Goal: Task Accomplishment & Management: Complete application form

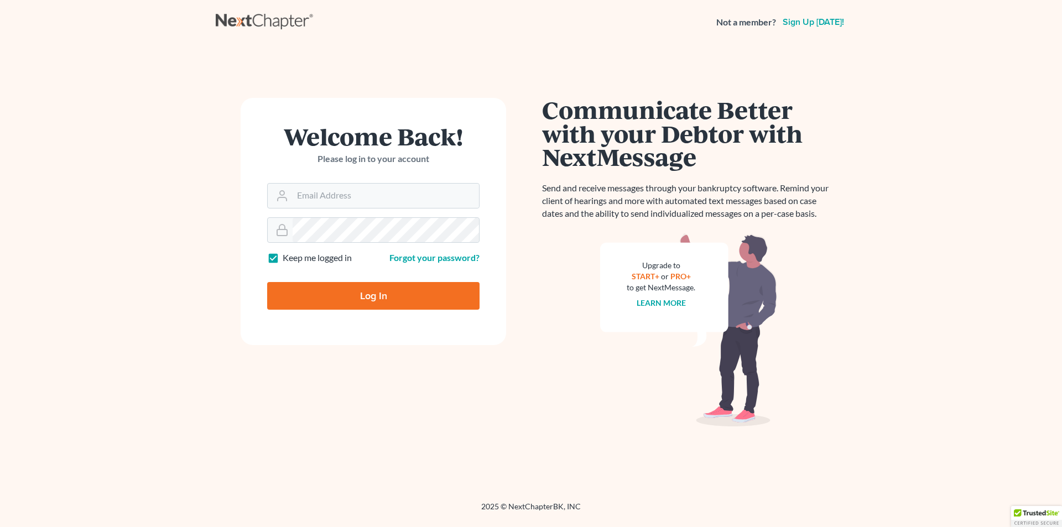
type input "[EMAIL_ADDRESS][DOMAIN_NAME]"
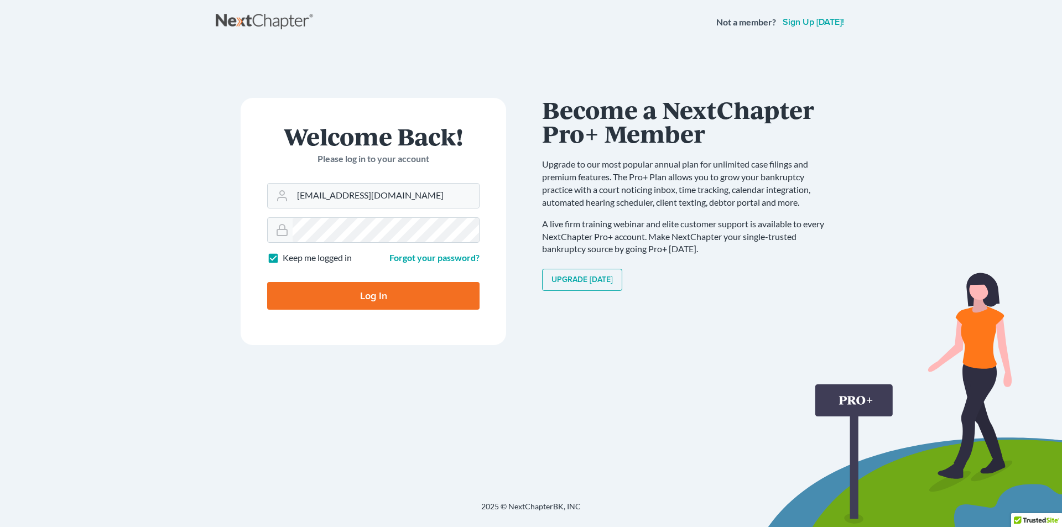
click at [384, 296] on input "Log In" at bounding box center [373, 296] width 212 height 28
type input "Thinking..."
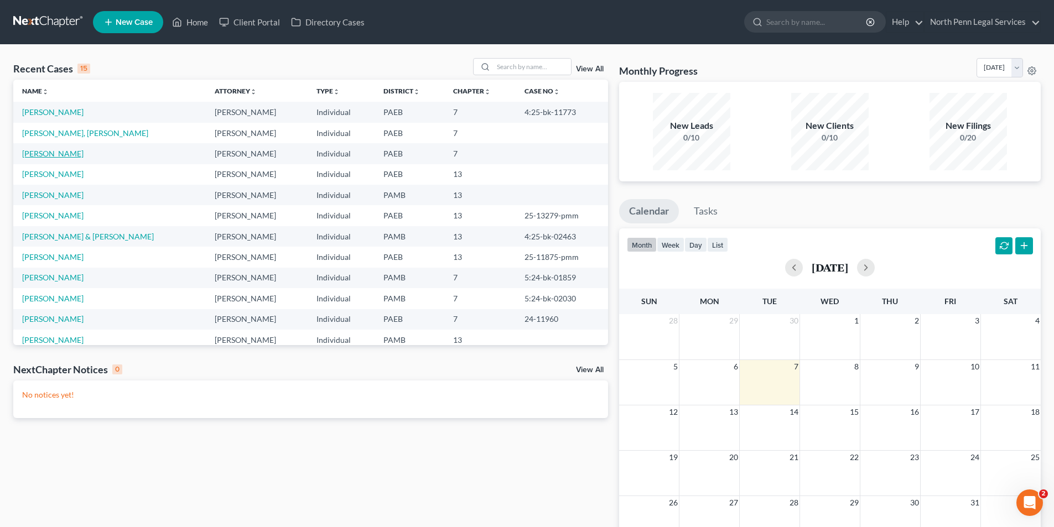
click at [56, 156] on link "[PERSON_NAME]" at bounding box center [52, 153] width 61 height 9
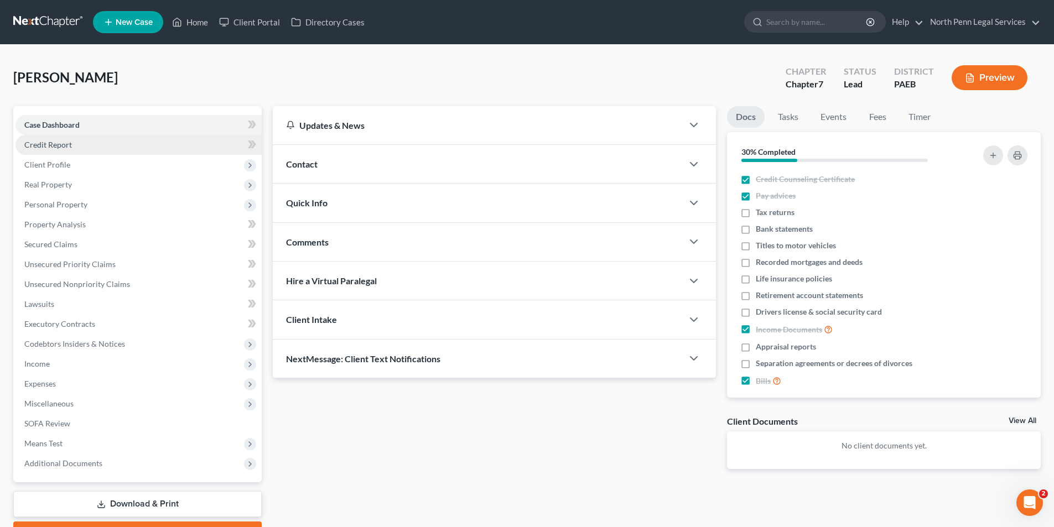
click at [53, 145] on span "Credit Report" at bounding box center [48, 144] width 48 height 9
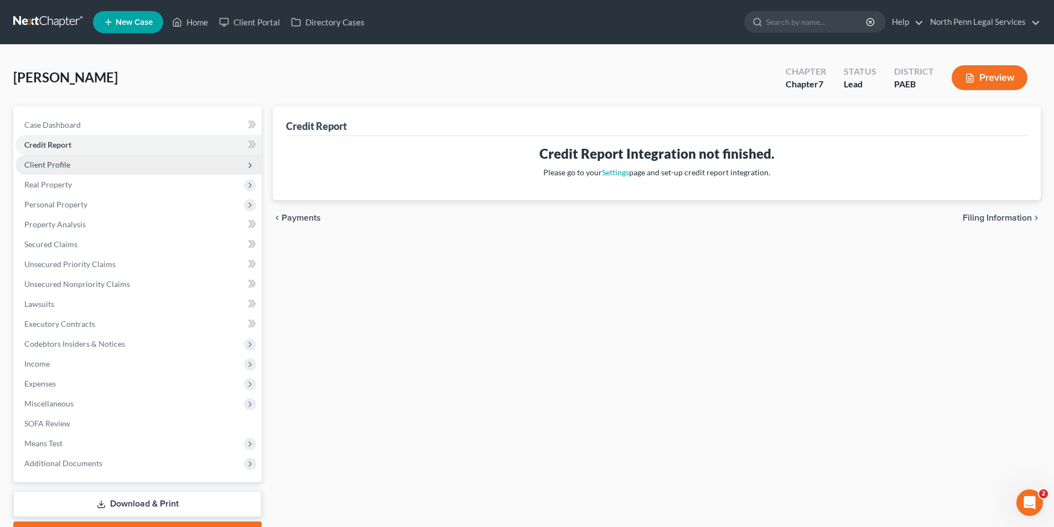
click at [48, 165] on span "Client Profile" at bounding box center [47, 164] width 46 height 9
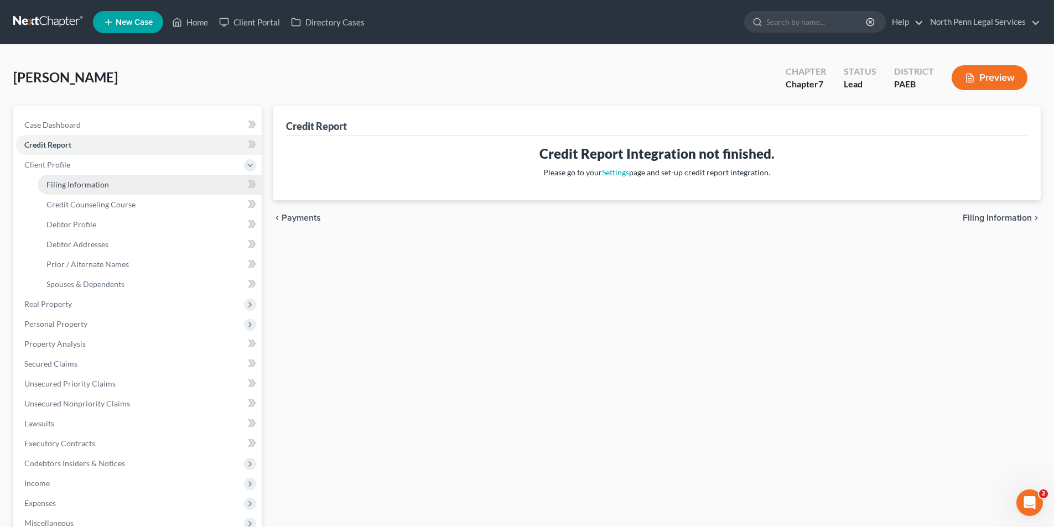
click at [75, 189] on link "Filing Information" at bounding box center [150, 185] width 224 height 20
select select "1"
select select "0"
select select "2"
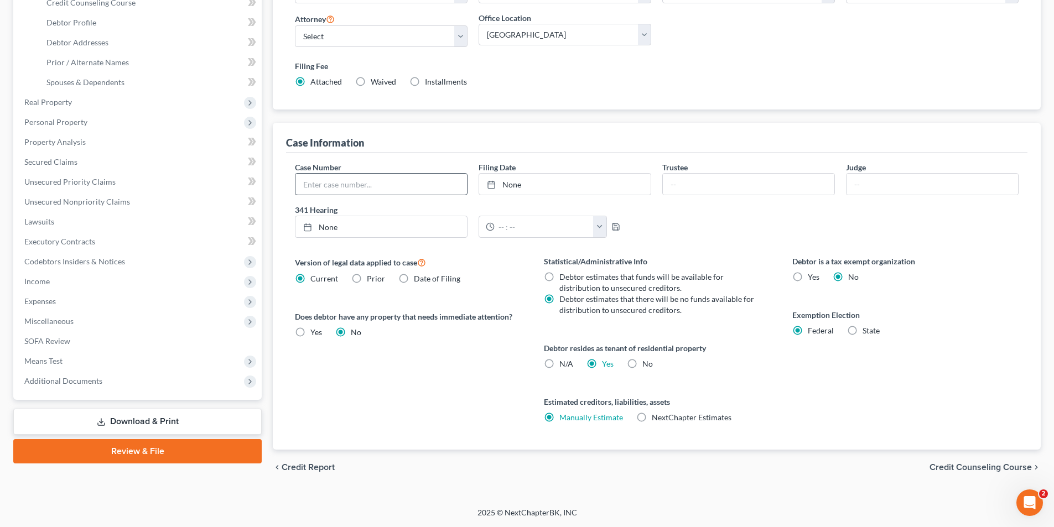
scroll to position [147, 0]
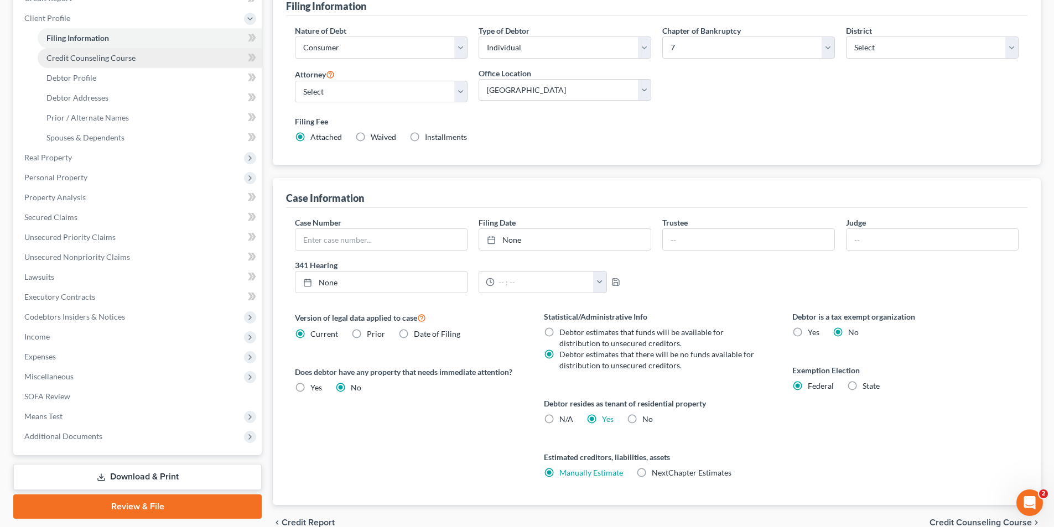
click at [82, 55] on span "Credit Counseling Course" at bounding box center [90, 57] width 89 height 9
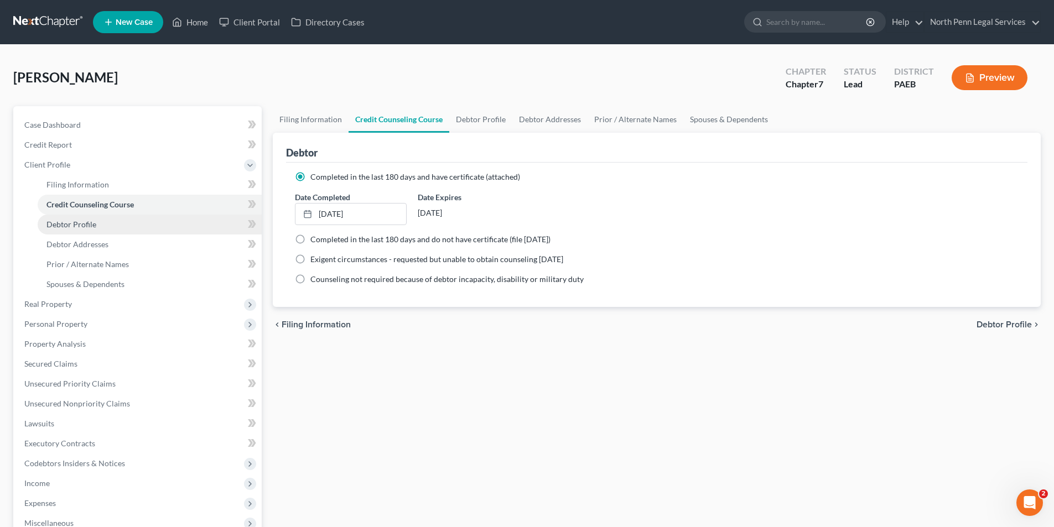
click at [72, 230] on link "Debtor Profile" at bounding box center [150, 225] width 224 height 20
select select "0"
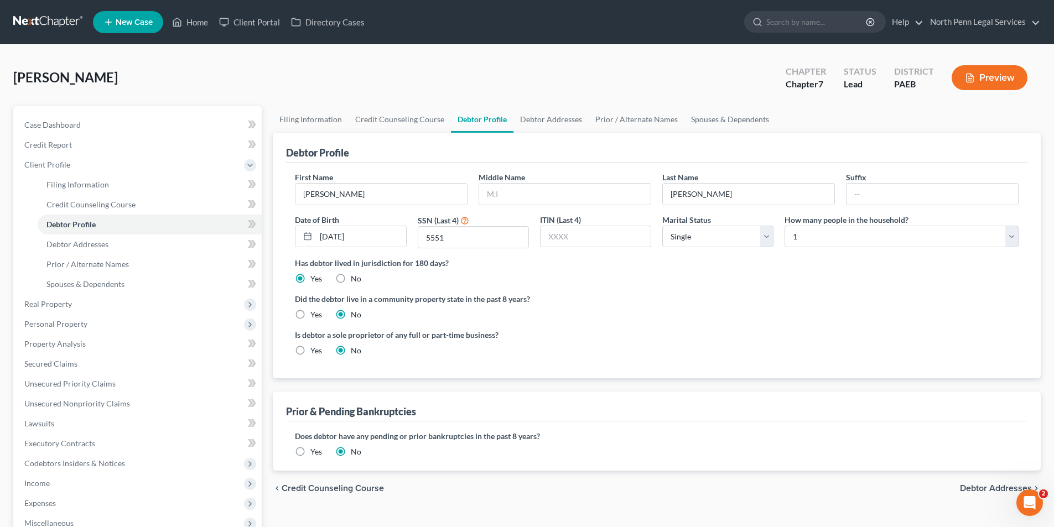
scroll to position [111, 0]
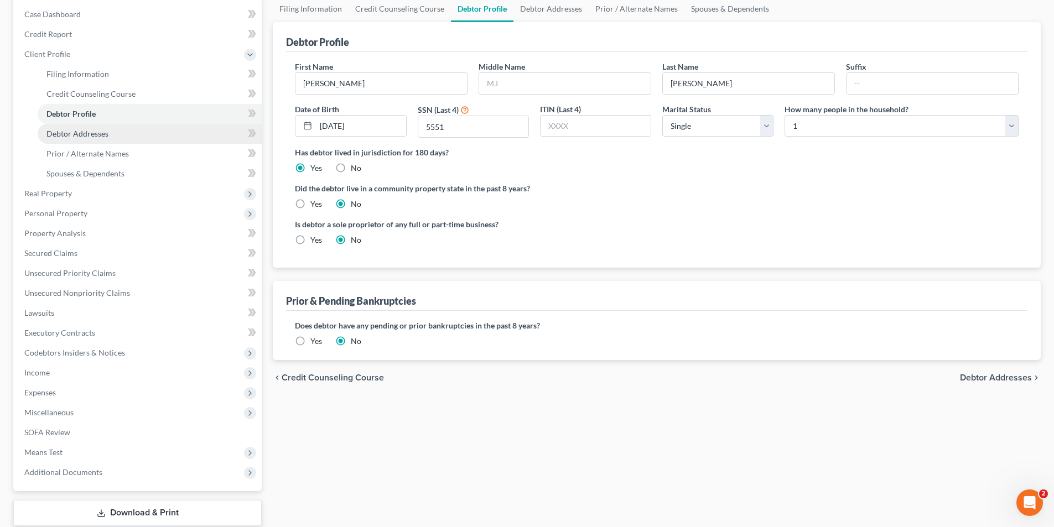
click at [81, 130] on span "Debtor Addresses" at bounding box center [77, 133] width 62 height 9
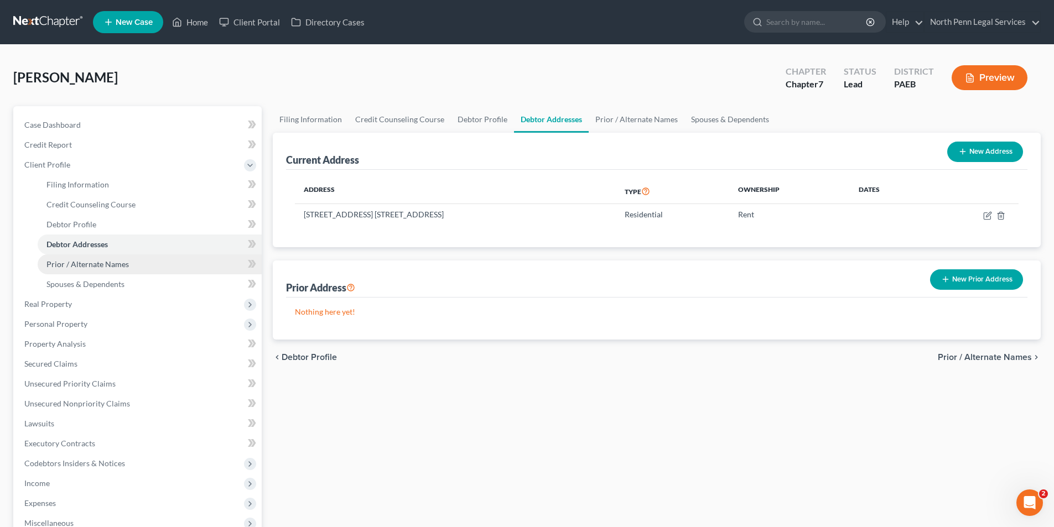
click at [80, 260] on span "Prior / Alternate Names" at bounding box center [87, 263] width 82 height 9
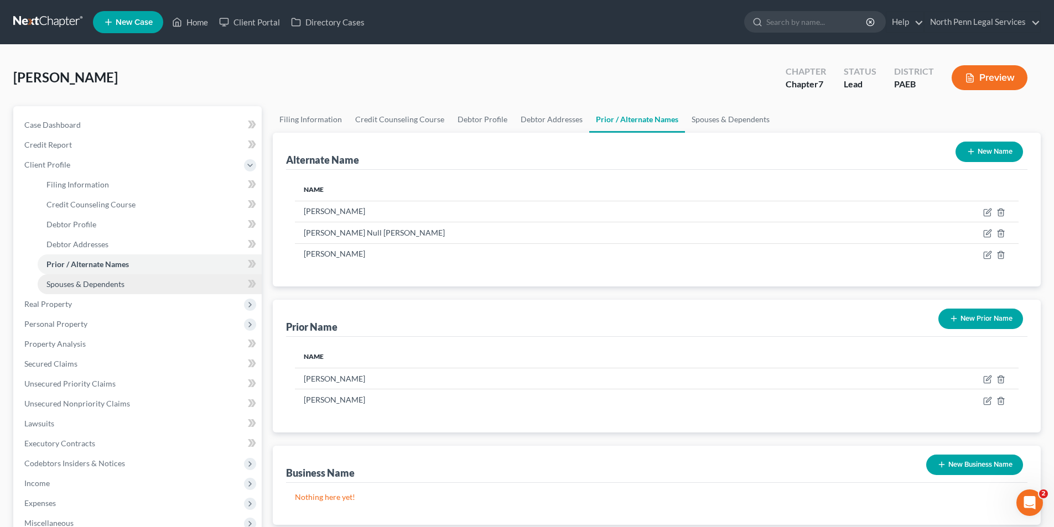
click at [80, 289] on link "Spouses & Dependents" at bounding box center [150, 284] width 224 height 20
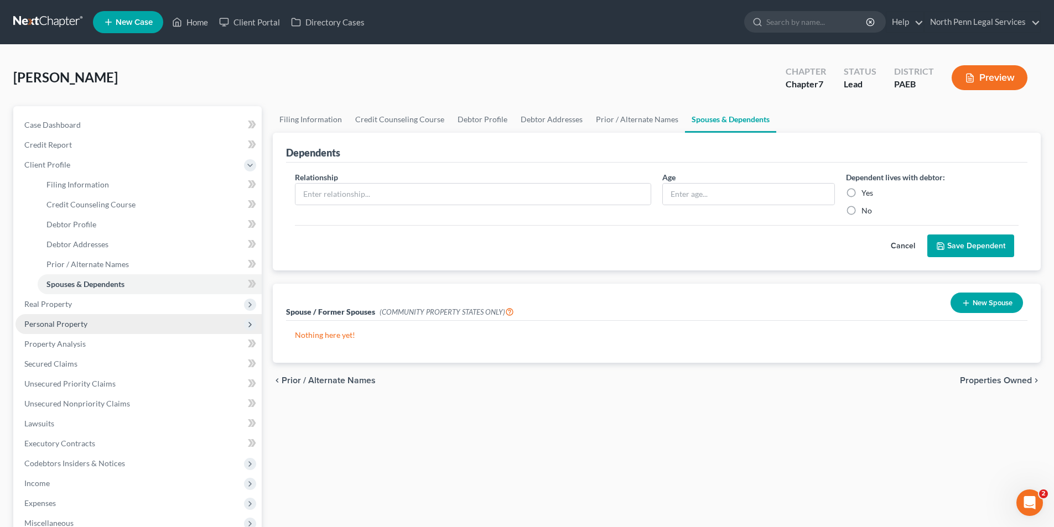
click at [63, 325] on span "Personal Property" at bounding box center [55, 323] width 63 height 9
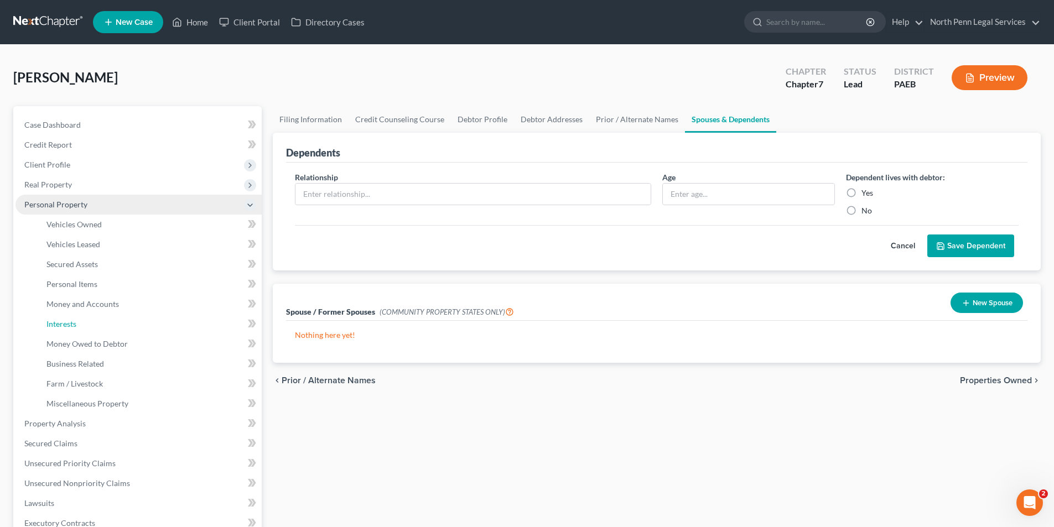
click at [63, 325] on span "Interests" at bounding box center [61, 323] width 30 height 9
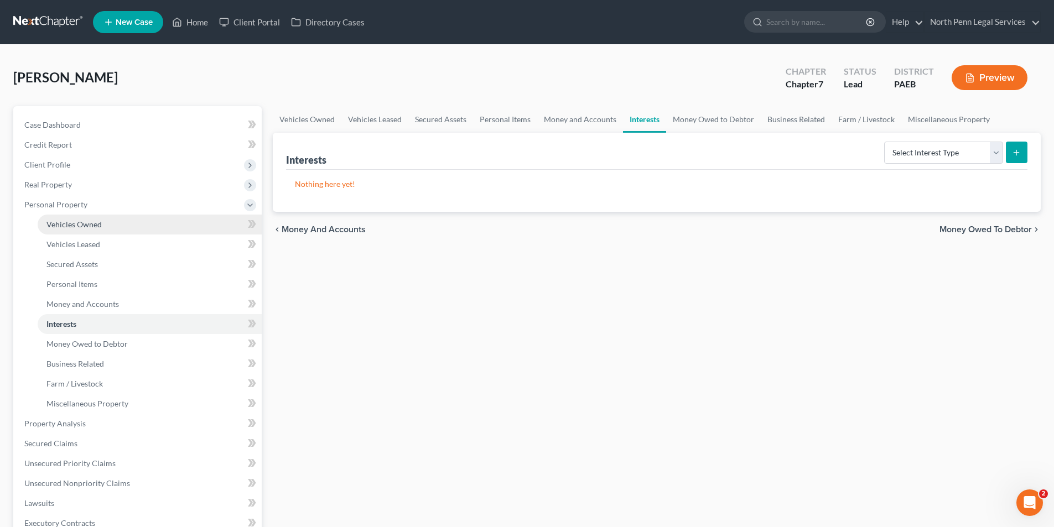
click at [64, 223] on span "Vehicles Owned" at bounding box center [73, 224] width 55 height 9
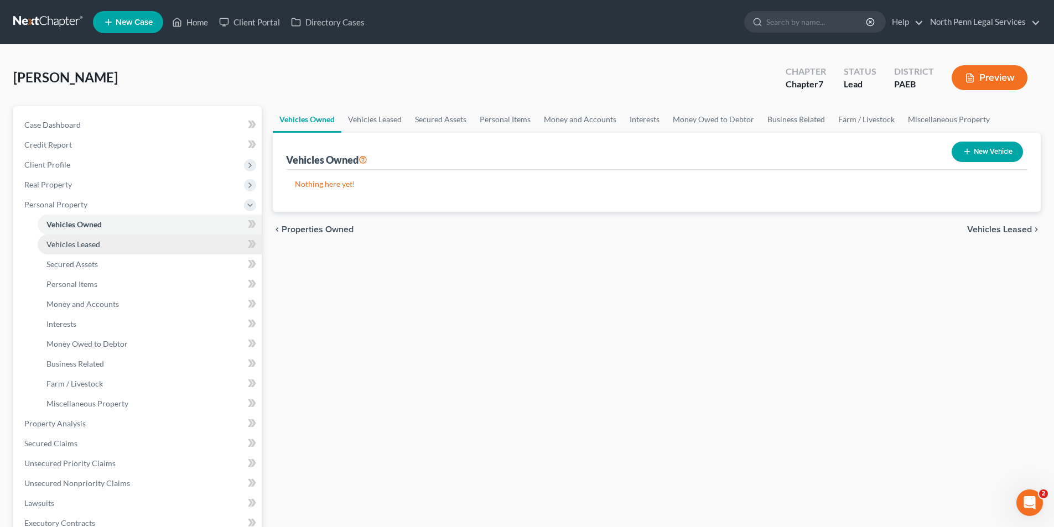
click at [70, 246] on span "Vehicles Leased" at bounding box center [73, 243] width 54 height 9
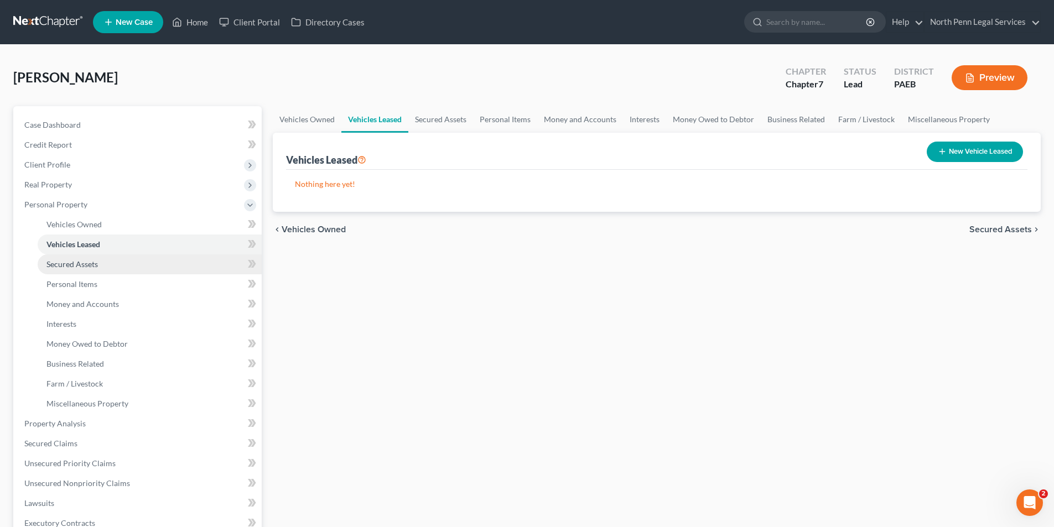
click at [90, 264] on span "Secured Assets" at bounding box center [71, 263] width 51 height 9
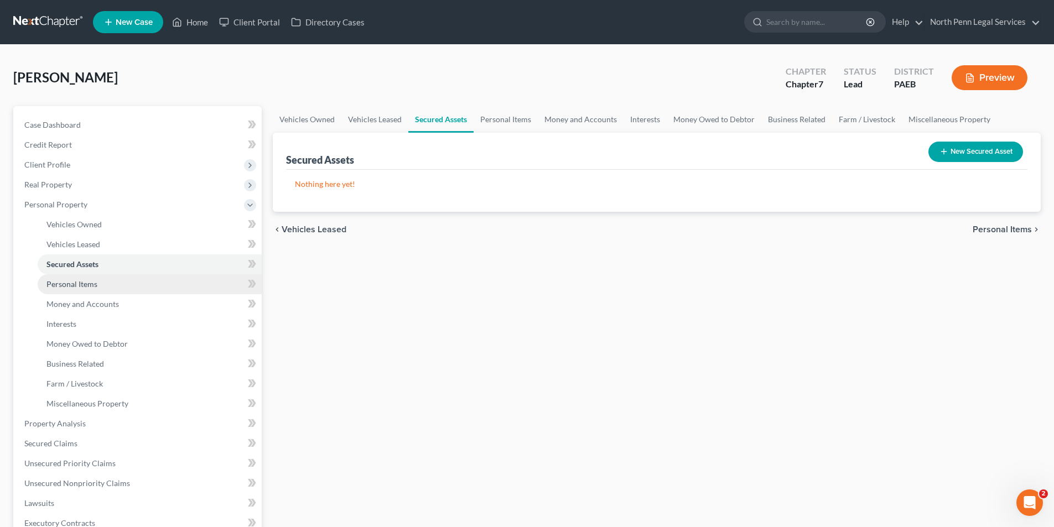
click at [90, 287] on span "Personal Items" at bounding box center [71, 283] width 51 height 9
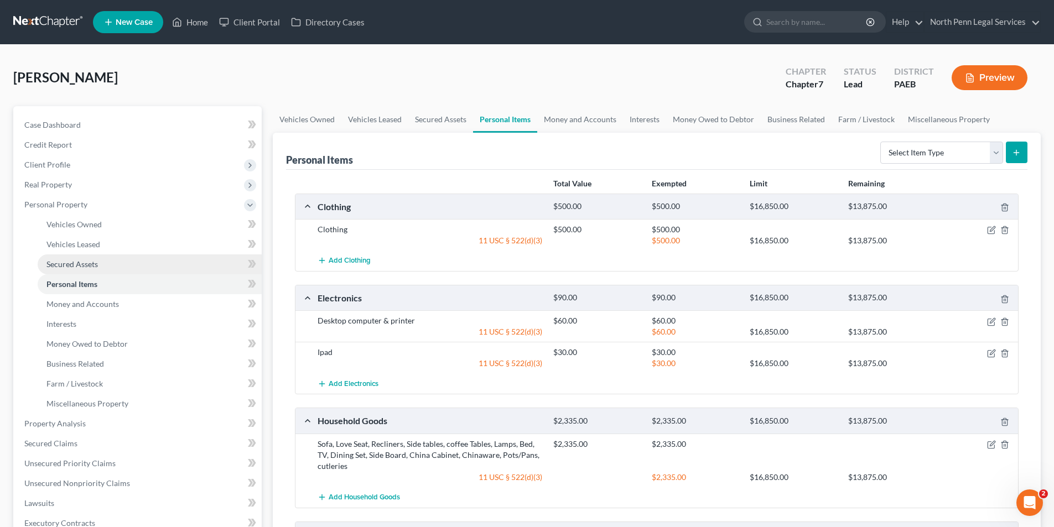
click at [88, 265] on span "Secured Assets" at bounding box center [71, 263] width 51 height 9
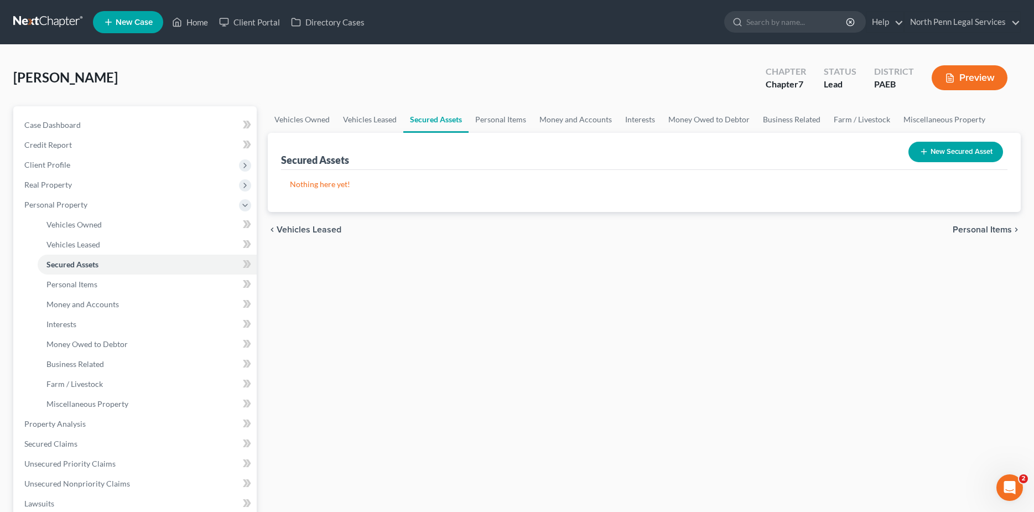
click at [949, 145] on button "New Secured Asset" at bounding box center [955, 152] width 95 height 20
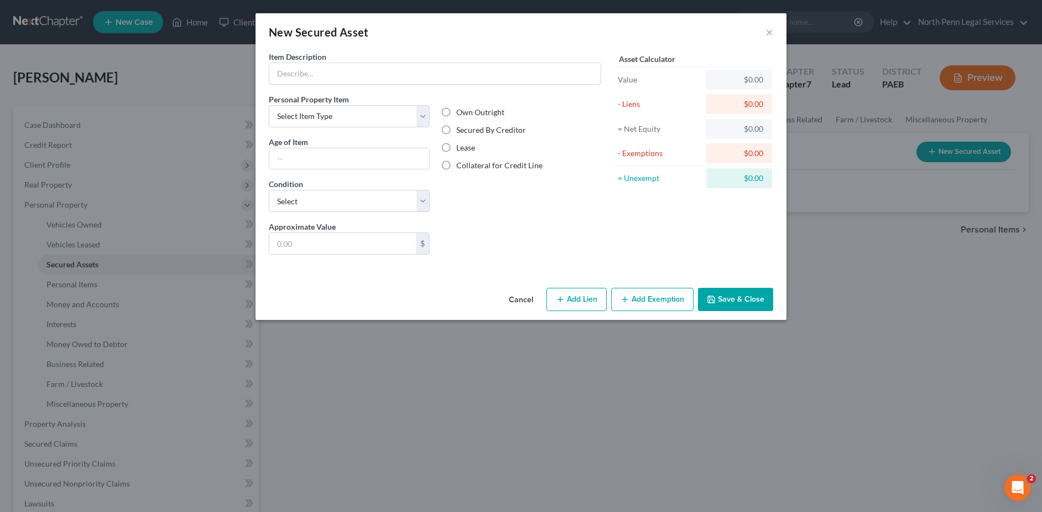
drag, startPoint x: 310, startPoint y: 75, endPoint x: 205, endPoint y: 150, distance: 128.9
click at [310, 75] on input "text" at bounding box center [434, 73] width 331 height 21
click at [767, 31] on button "×" at bounding box center [769, 31] width 8 height 13
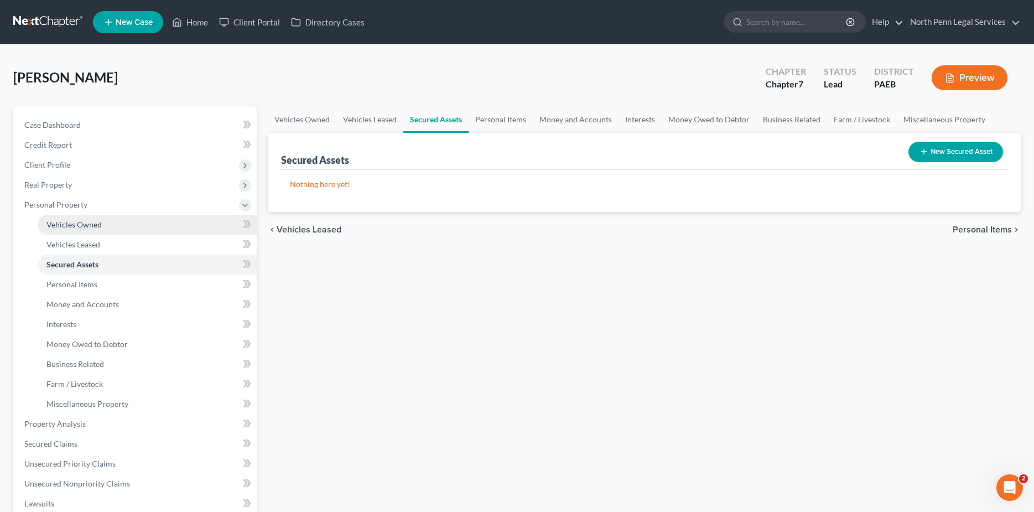
click at [79, 225] on span "Vehicles Owned" at bounding box center [73, 224] width 55 height 9
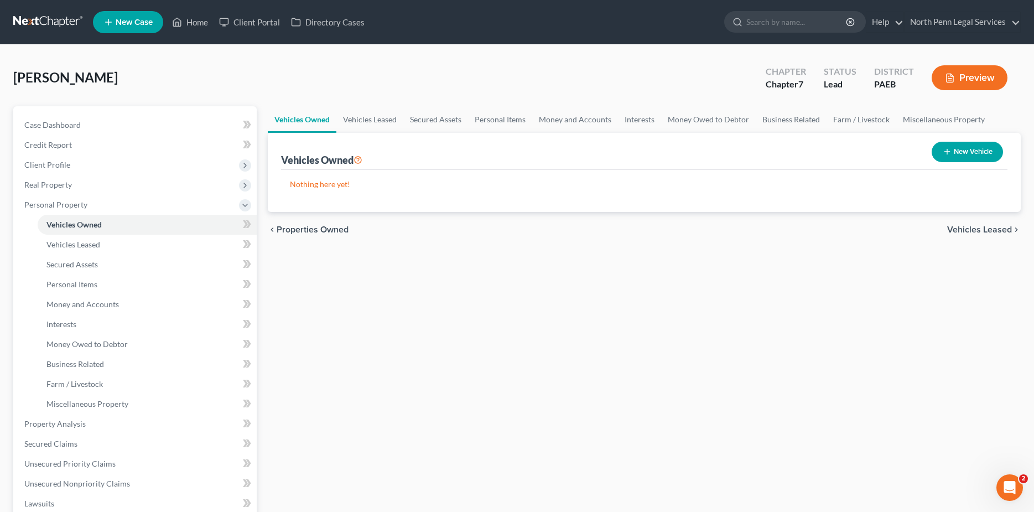
click at [961, 149] on button "New Vehicle" at bounding box center [966, 152] width 71 height 20
select select "0"
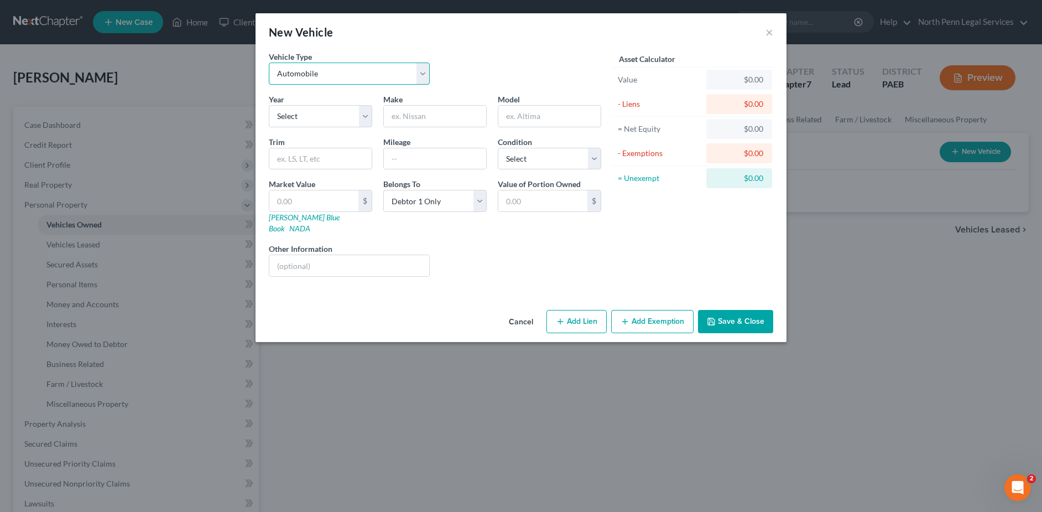
click at [421, 80] on select "Select Automobile Truck Trailer Watercraft Aircraft Motor Home Atv Other Vehicle" at bounding box center [349, 73] width 161 height 22
click at [269, 62] on select "Select Automobile Truck Trailer Watercraft Aircraft Motor Home Atv Other Vehicle" at bounding box center [349, 73] width 161 height 22
click at [368, 114] on select "Select 2026 2025 2024 2023 2022 2021 2020 2019 2018 2017 2016 2015 2014 2013 20…" at bounding box center [320, 116] width 103 height 22
select select "10"
click at [269, 105] on select "Select 2026 2025 2024 2023 2022 2021 2020 2019 2018 2017 2016 2015 2014 2013 20…" at bounding box center [320, 116] width 103 height 22
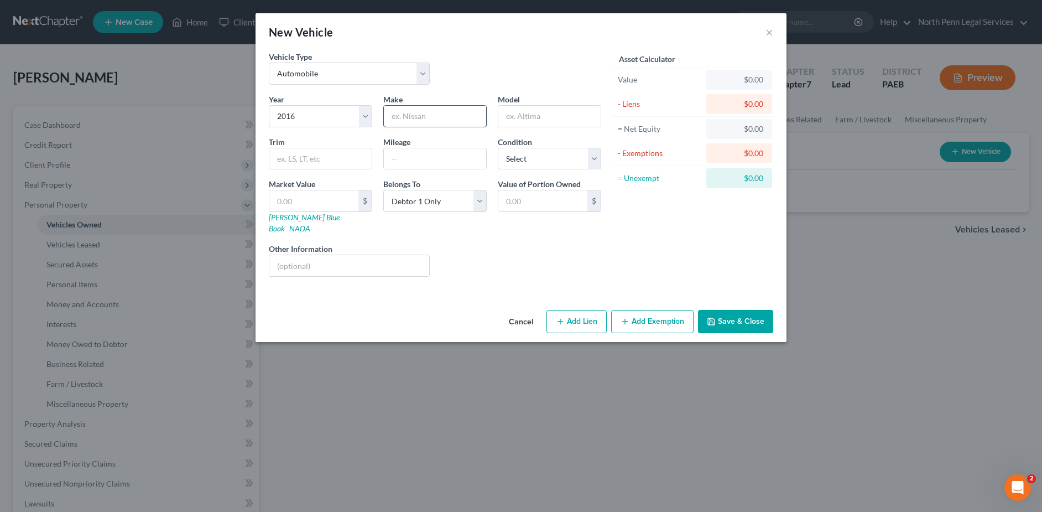
click at [429, 117] on input "text" at bounding box center [435, 116] width 102 height 21
type input "Honda"
type input "Accord"
click at [343, 159] on input "text" at bounding box center [320, 158] width 102 height 21
type input "Sport"
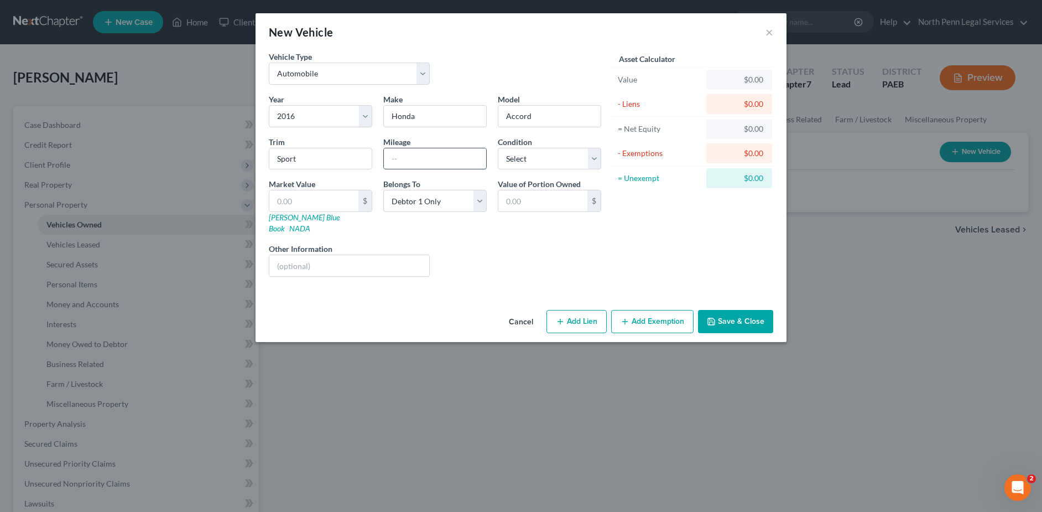
click at [451, 160] on input "text" at bounding box center [435, 158] width 102 height 21
type input "104000"
click at [601, 158] on select "Select Excellent Very Good Good Fair Poor" at bounding box center [549, 159] width 103 height 22
select select "3"
click at [498, 148] on select "Select Excellent Very Good Good Fair Poor" at bounding box center [549, 159] width 103 height 22
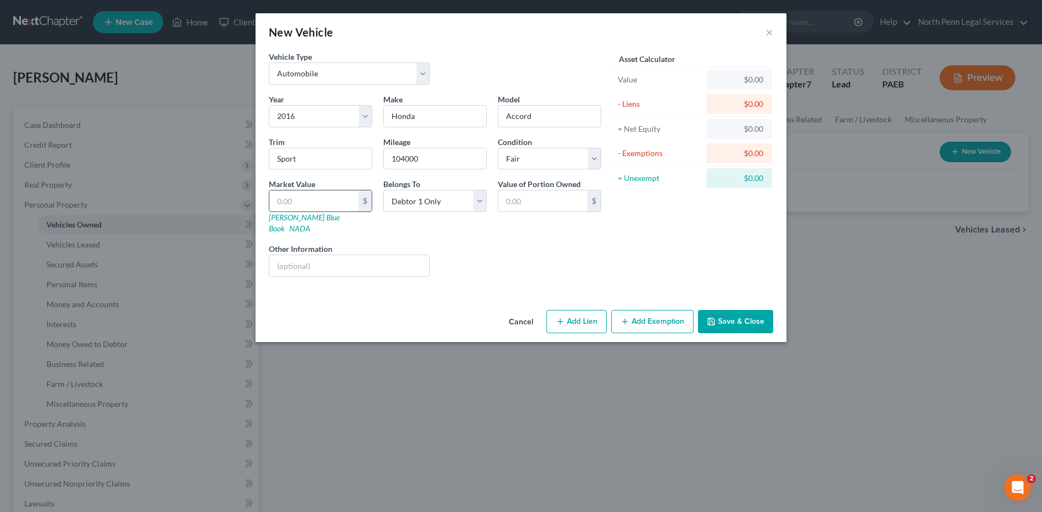
click at [354, 200] on input "text" at bounding box center [313, 200] width 89 height 21
type input "5"
type input "5.00"
type input "50"
type input "50.00"
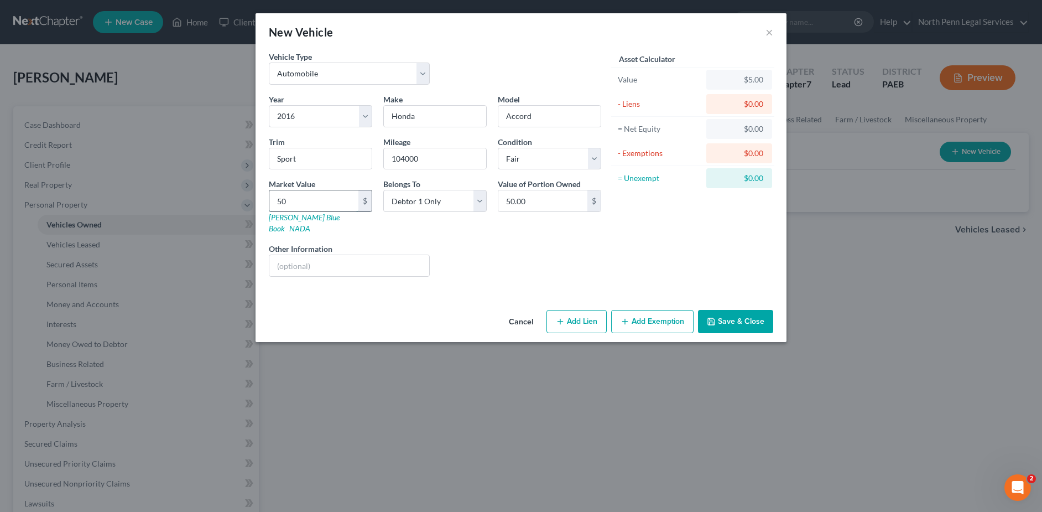
type input "500"
type input "500.00"
type input "5000"
type input "5,000.00"
type input "5,000"
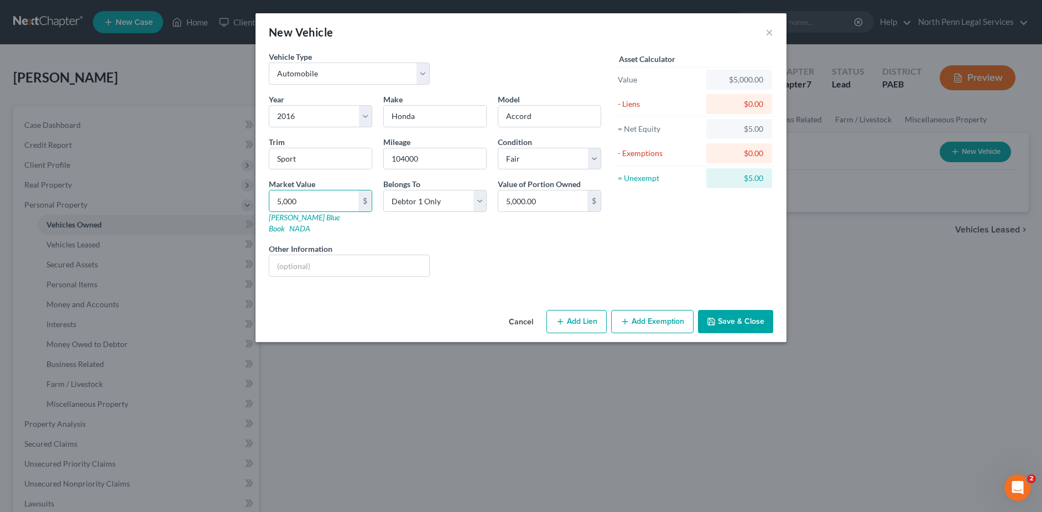
click at [751, 154] on div "$0.00" at bounding box center [739, 153] width 48 height 11
click at [645, 310] on button "Add Exemption" at bounding box center [652, 321] width 82 height 23
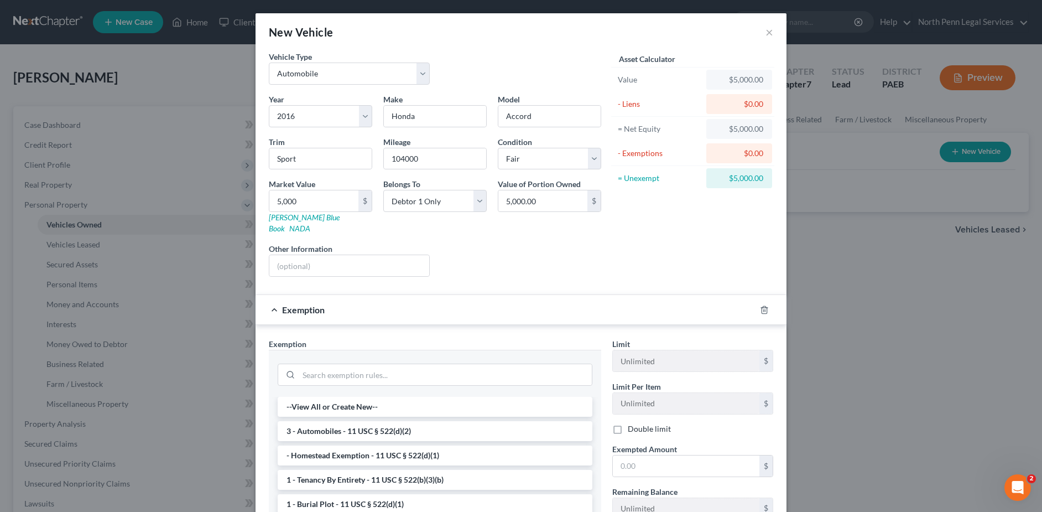
scroll to position [130, 0]
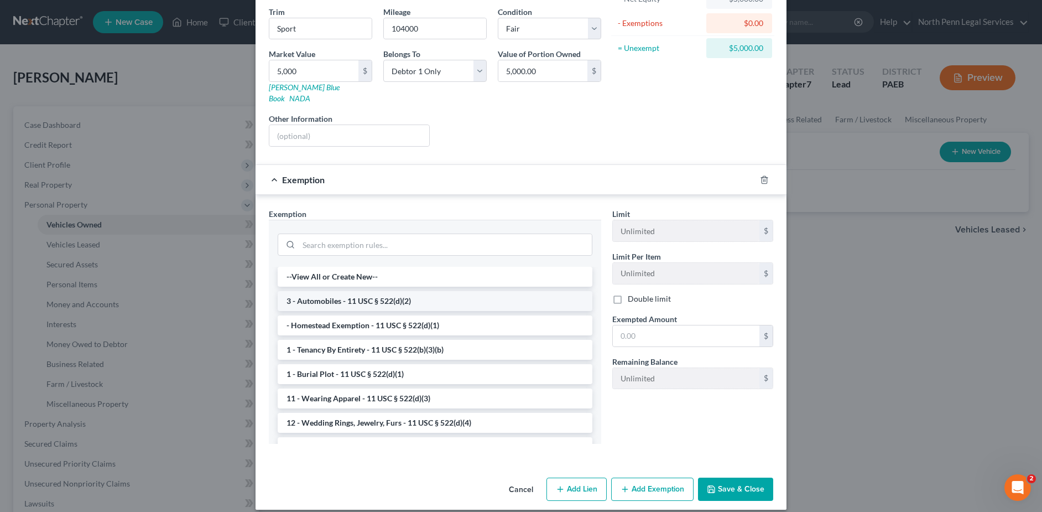
click at [473, 291] on li "3 - Automobiles - 11 USC § 522(d)(2)" at bounding box center [435, 301] width 315 height 20
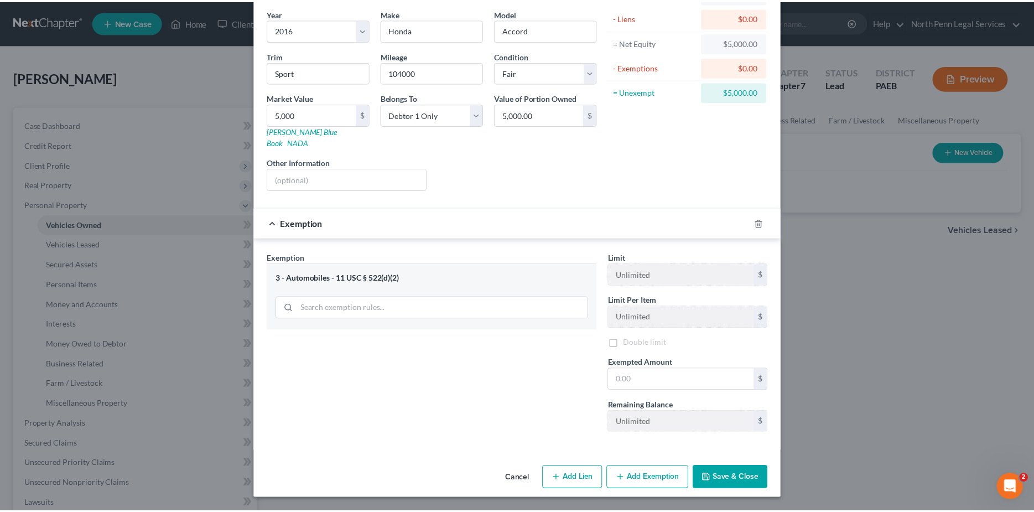
scroll to position [75, 0]
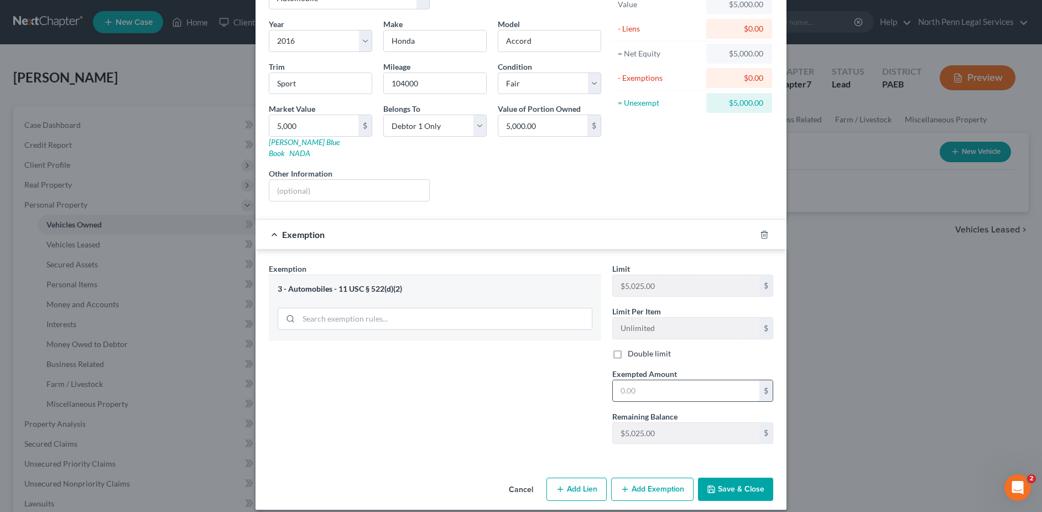
click at [623, 380] on input "text" at bounding box center [686, 390] width 147 height 21
type input "5,000"
click at [734, 477] on button "Save & Close" at bounding box center [735, 488] width 75 height 23
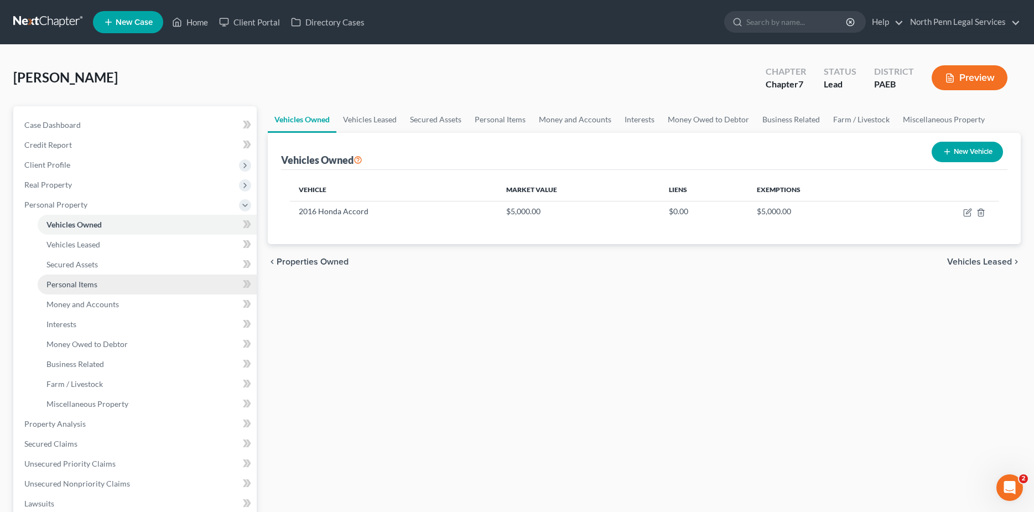
click at [116, 289] on link "Personal Items" at bounding box center [147, 284] width 219 height 20
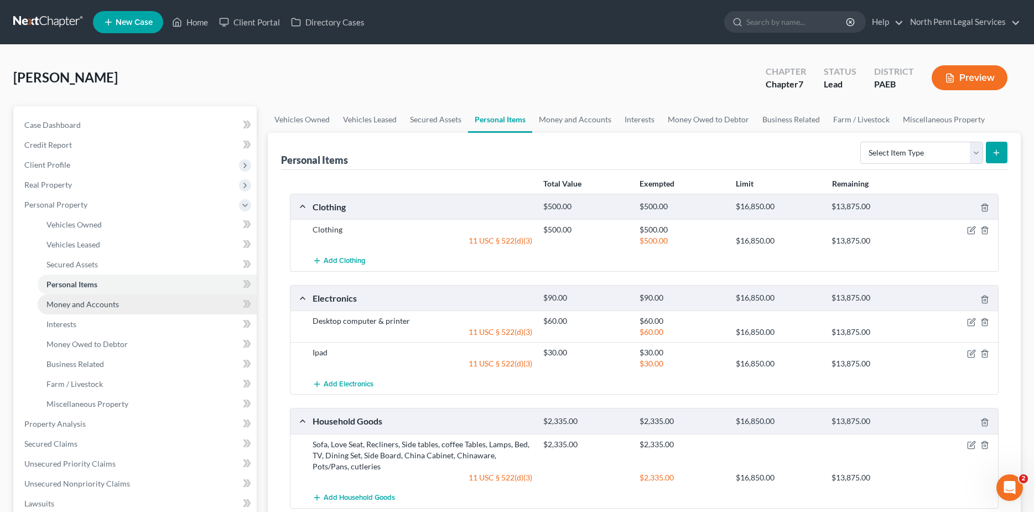
click at [113, 305] on span "Money and Accounts" at bounding box center [82, 303] width 72 height 9
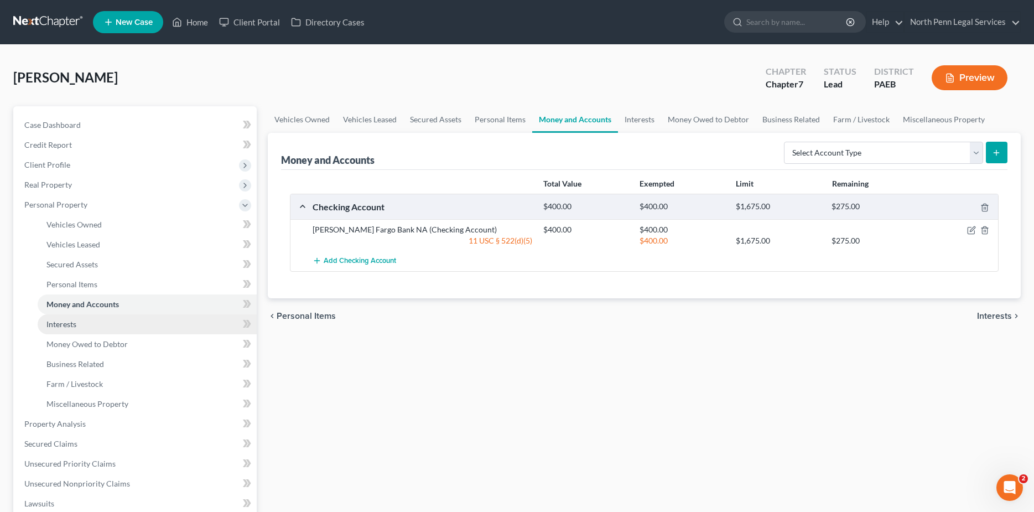
click at [100, 321] on link "Interests" at bounding box center [147, 324] width 219 height 20
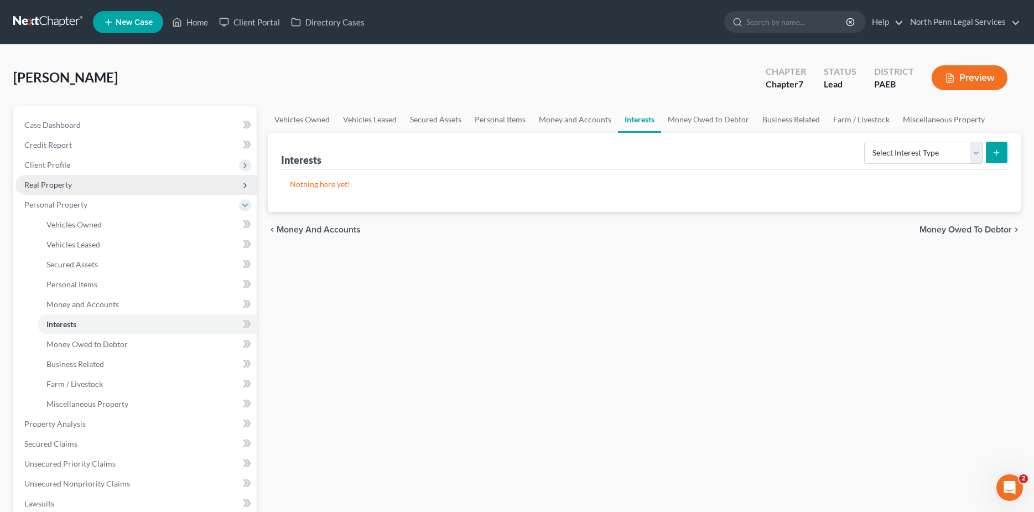
click at [53, 188] on span "Real Property" at bounding box center [48, 184] width 48 height 9
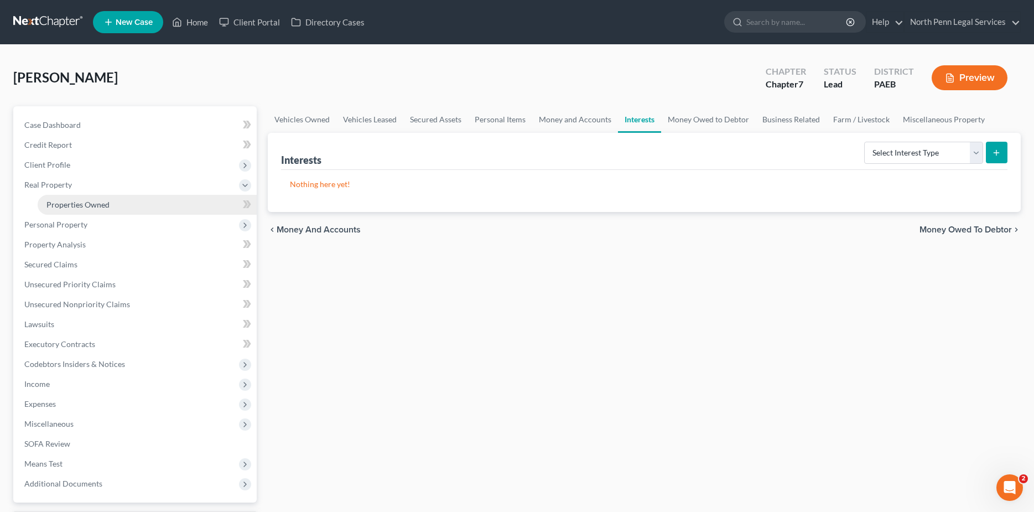
click at [50, 204] on span "Properties Owned" at bounding box center [77, 204] width 63 height 9
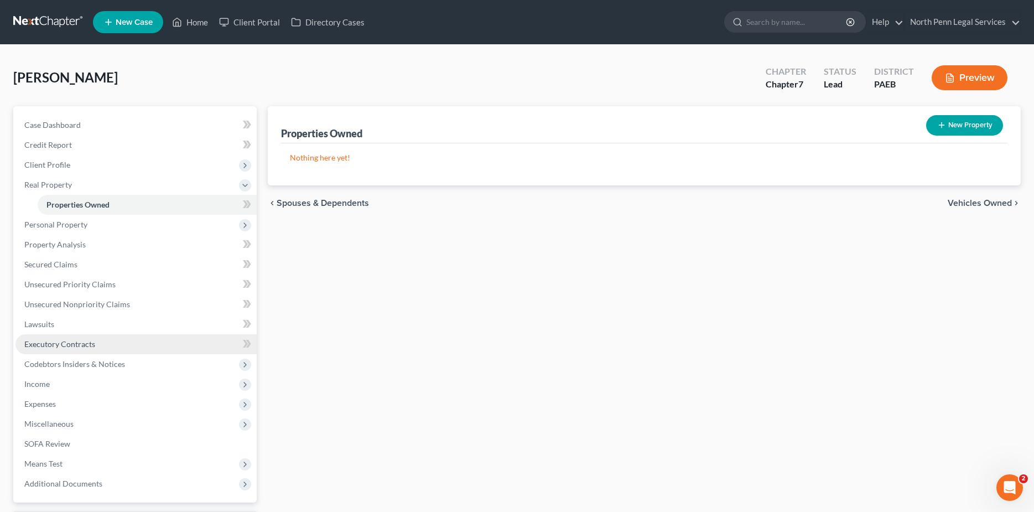
click at [86, 341] on span "Executory Contracts" at bounding box center [59, 343] width 71 height 9
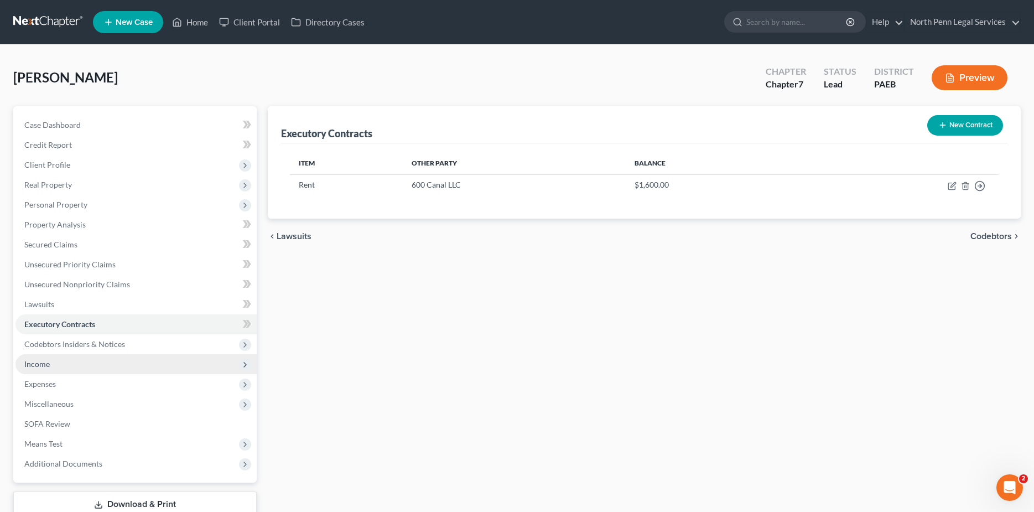
click at [62, 355] on span "Income" at bounding box center [135, 364] width 241 height 20
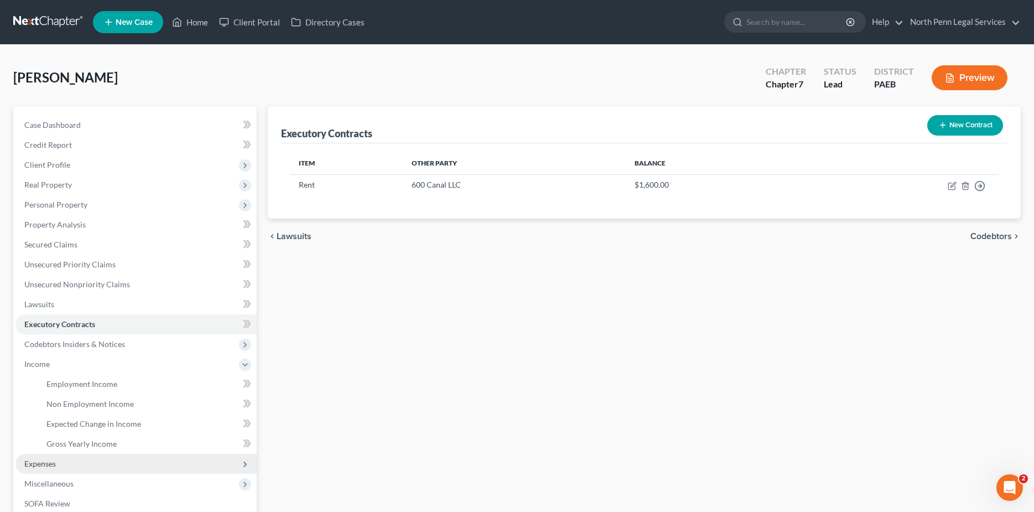
click at [33, 465] on span "Expenses" at bounding box center [40, 462] width 32 height 9
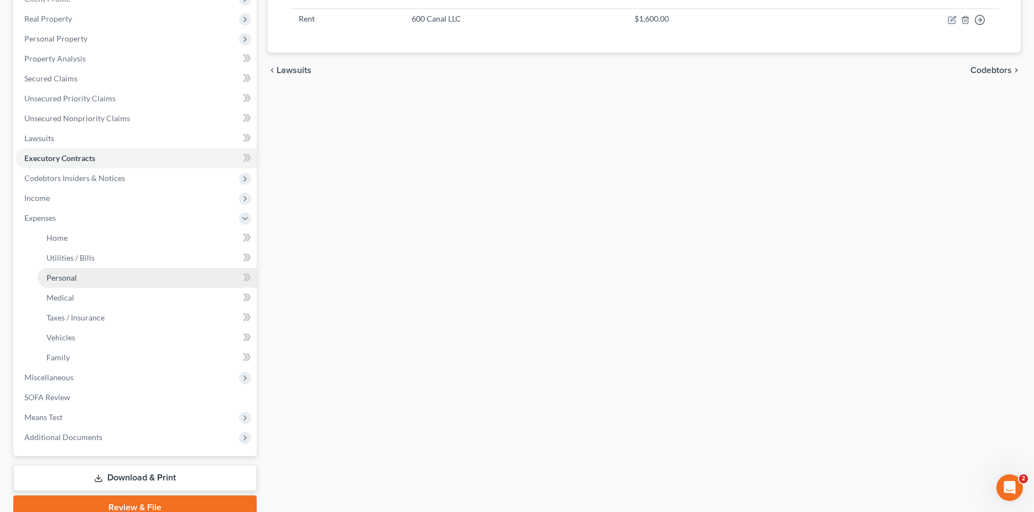
scroll to position [55, 0]
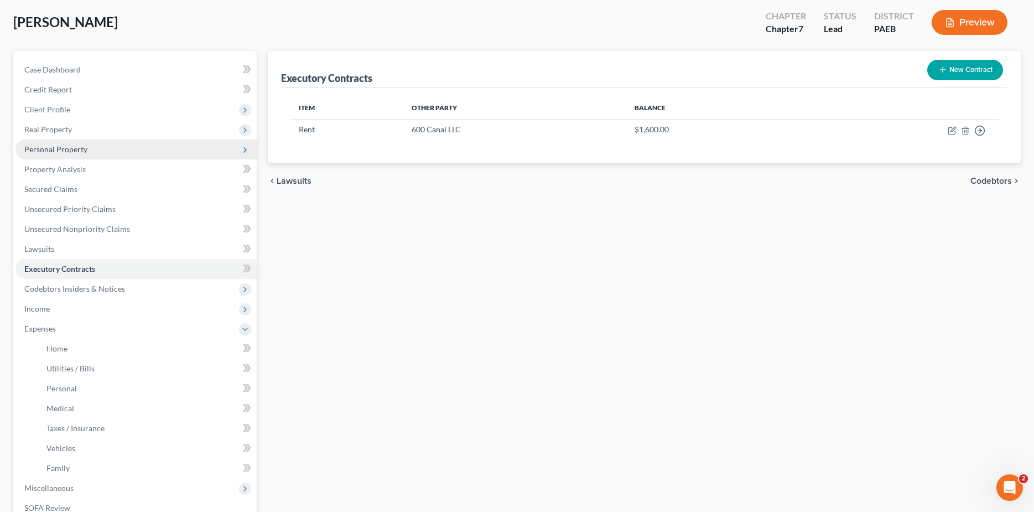
click at [75, 155] on span "Personal Property" at bounding box center [135, 149] width 241 height 20
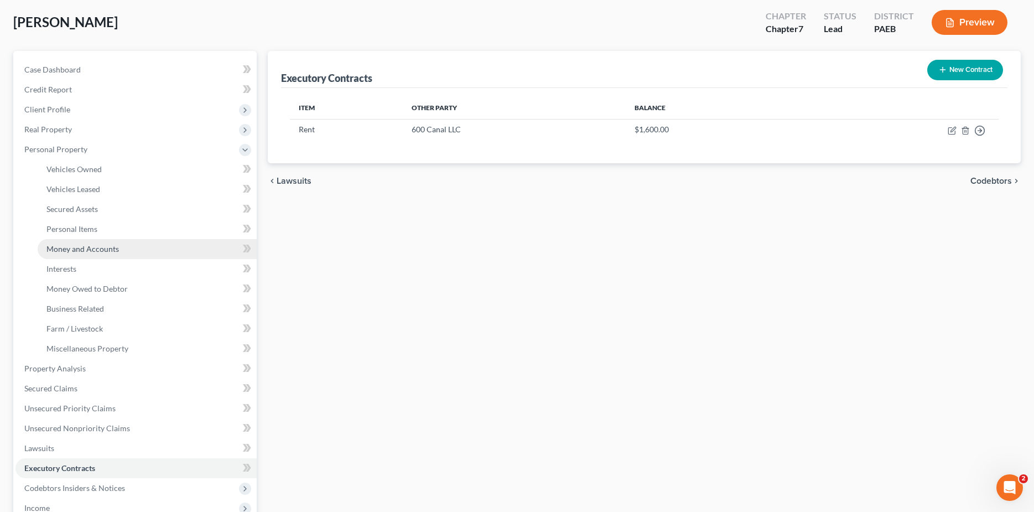
click at [83, 249] on span "Money and Accounts" at bounding box center [82, 248] width 72 height 9
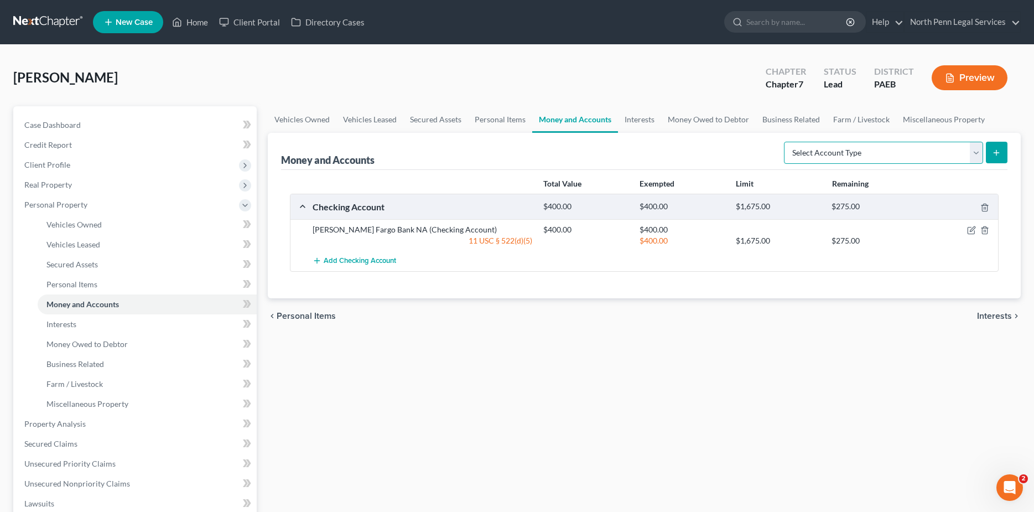
click at [980, 157] on select "Select Account Type Brokerage Cash on Hand Certificates of Deposit Checking Acc…" at bounding box center [883, 153] width 199 height 22
select select "security_deposits"
click at [786, 142] on select "Select Account Type Brokerage Cash on Hand Certificates of Deposit Checking Acc…" at bounding box center [883, 153] width 199 height 22
click at [997, 153] on icon "submit" at bounding box center [996, 152] width 9 height 9
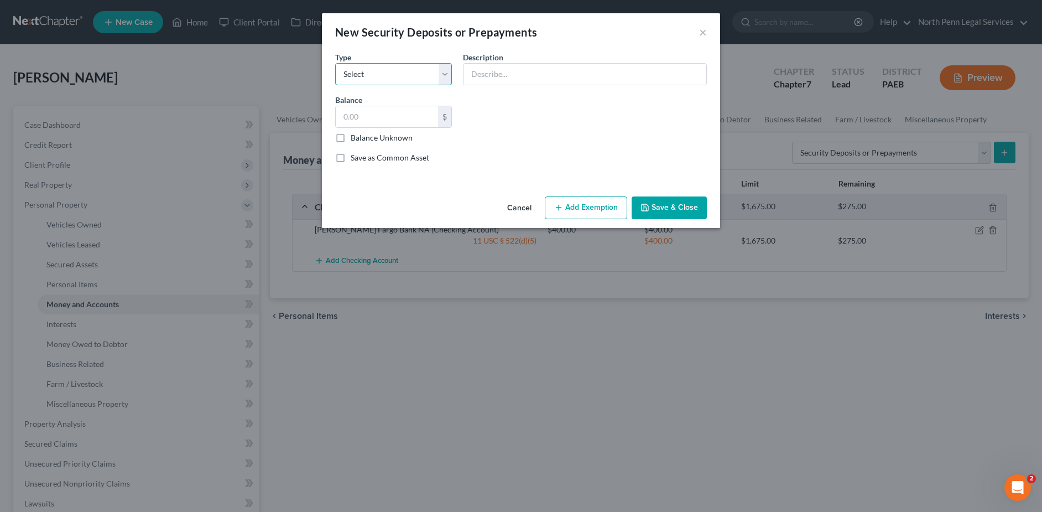
click at [442, 75] on select "Select Electric Gas Heating Oil Security Deposit On Rental Unit Prepaid Rent Te…" at bounding box center [393, 74] width 117 height 22
select select "3"
click at [335, 63] on select "Select Electric Gas Heating Oil Security Deposit On Rental Unit Prepaid Rent Te…" at bounding box center [393, 74] width 117 height 22
drag, startPoint x: 486, startPoint y: 74, endPoint x: 717, endPoint y: 132, distance: 237.7
click at [486, 74] on input "text" at bounding box center [584, 74] width 243 height 21
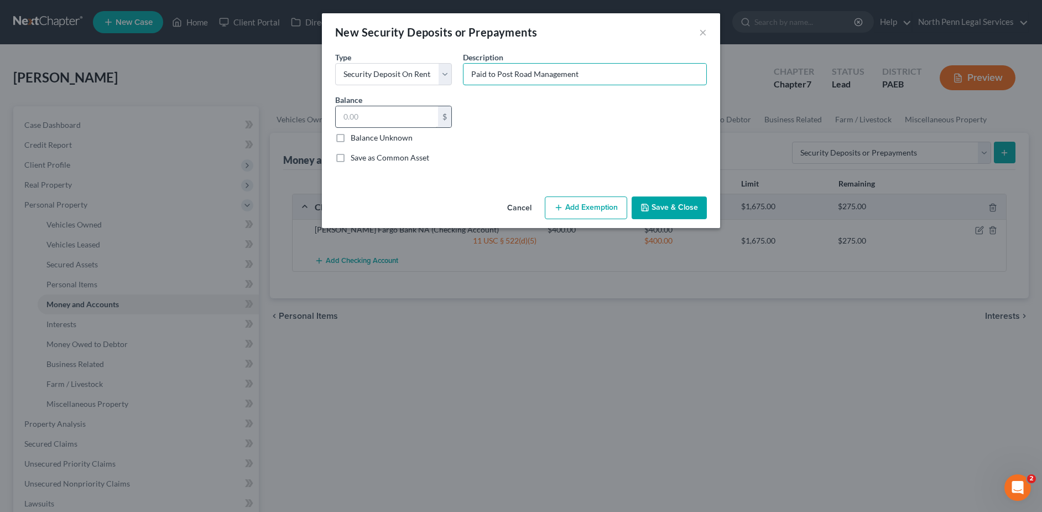
type input "Paid to Post Road Management"
click at [388, 113] on input "text" at bounding box center [387, 116] width 102 height 21
type input "1,000"
click at [600, 205] on button "Add Exemption" at bounding box center [586, 207] width 82 height 23
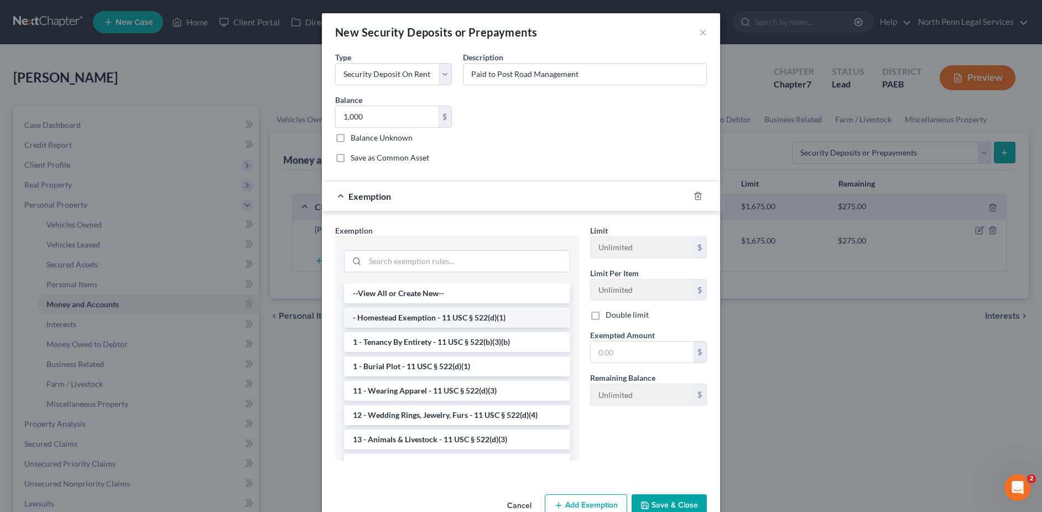
click at [455, 320] on li "- Homestead Exemption - 11 USC § 522(d)(1)" at bounding box center [457, 317] width 226 height 20
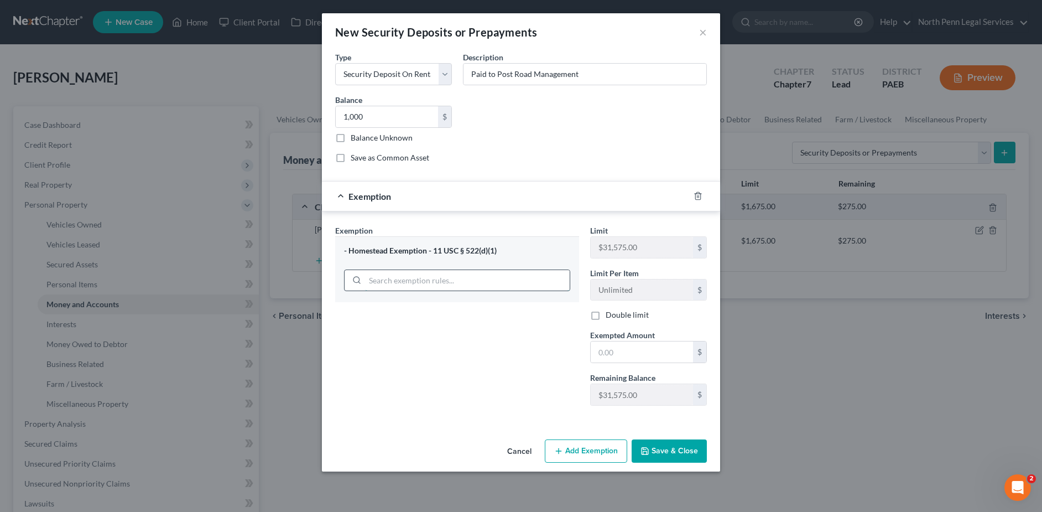
click at [468, 278] on input "search" at bounding box center [467, 280] width 205 height 21
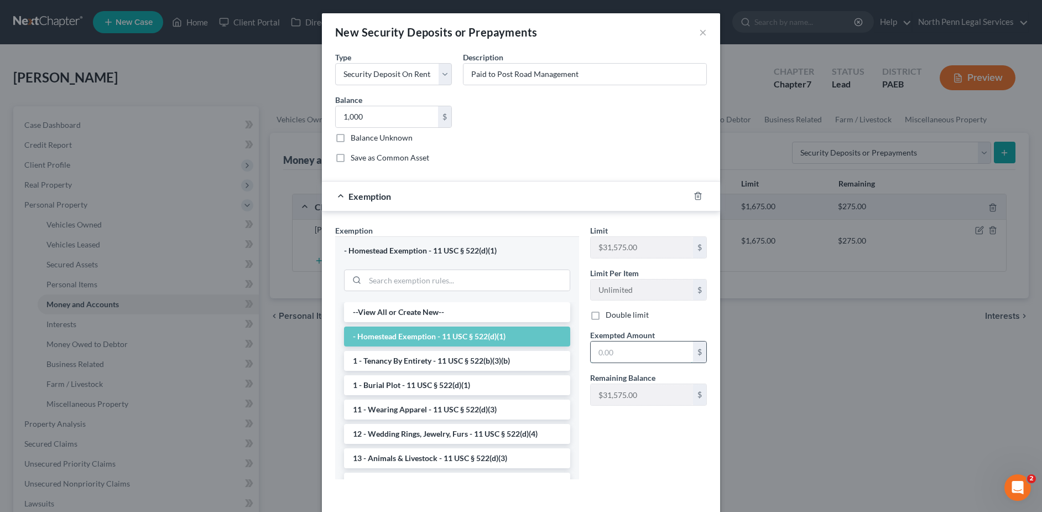
click at [601, 352] on input "text" at bounding box center [642, 351] width 102 height 21
type input "1,000"
click at [623, 455] on div "Limit $31,575.00 $ Limit Per Item Unlimited $ Double limit Exempted Amount * 1,…" at bounding box center [649, 356] width 128 height 263
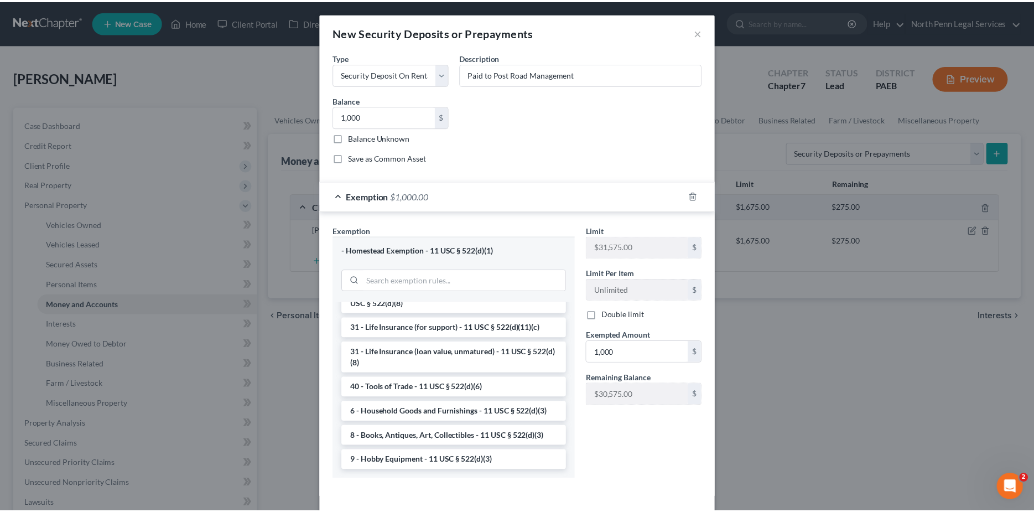
scroll to position [46, 0]
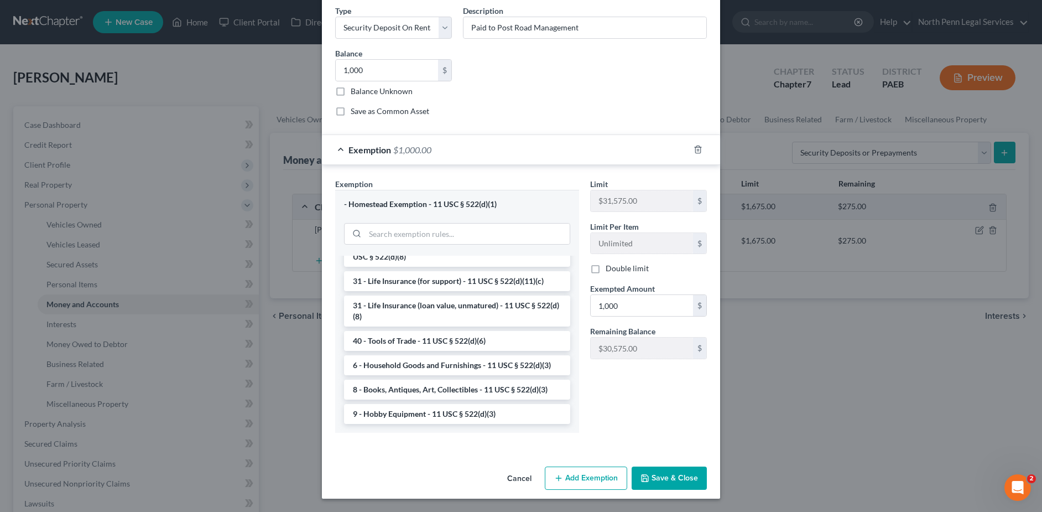
click at [666, 477] on button "Save & Close" at bounding box center [669, 477] width 75 height 23
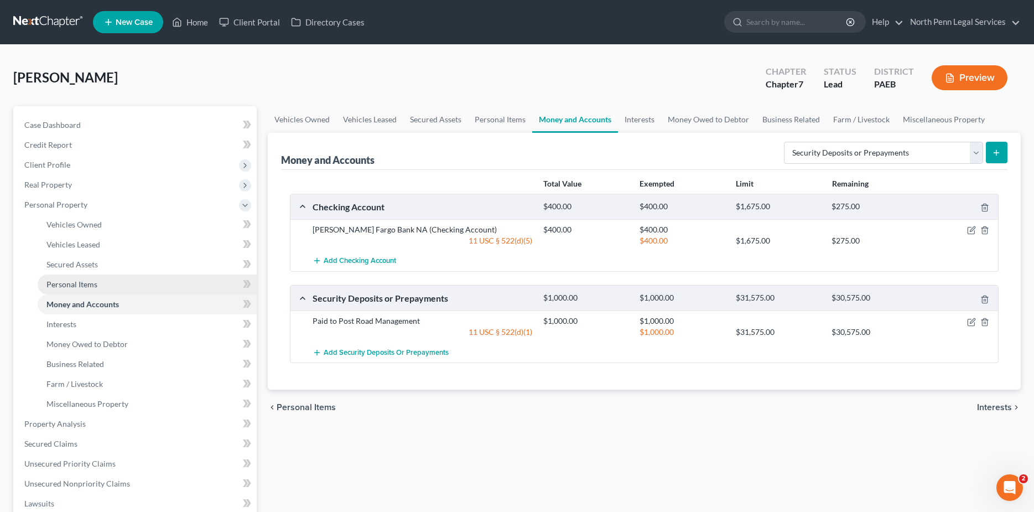
click at [62, 281] on span "Personal Items" at bounding box center [71, 283] width 51 height 9
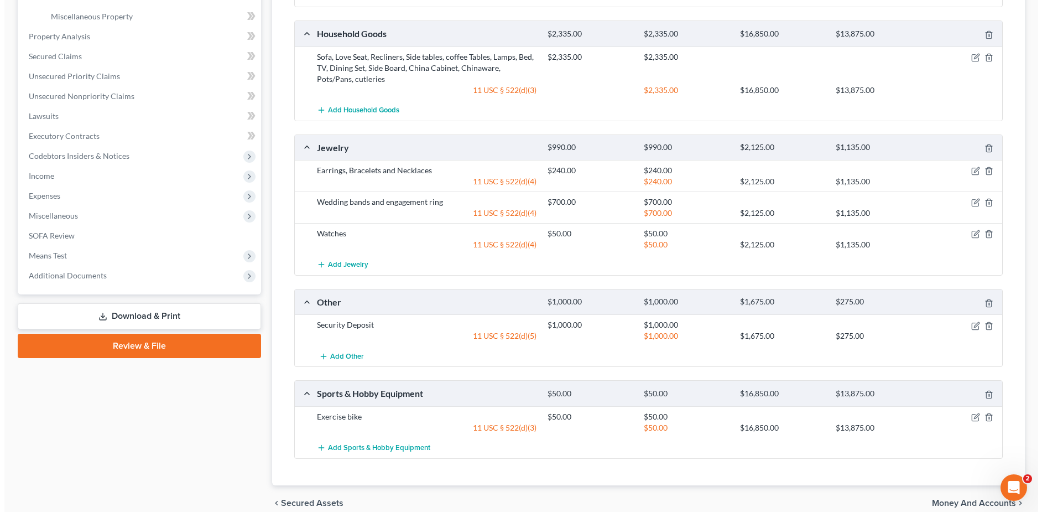
scroll to position [438, 0]
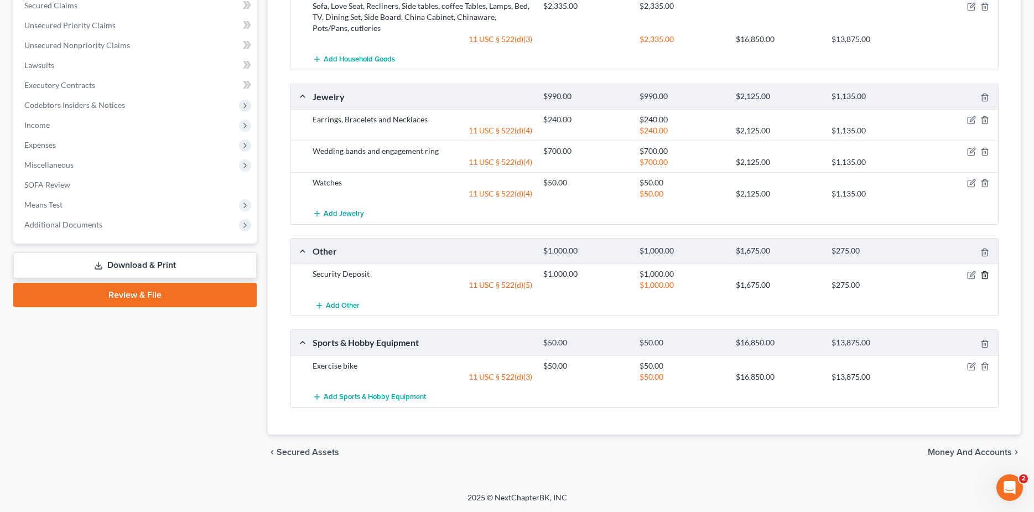
click at [985, 275] on line "button" at bounding box center [985, 275] width 0 height 2
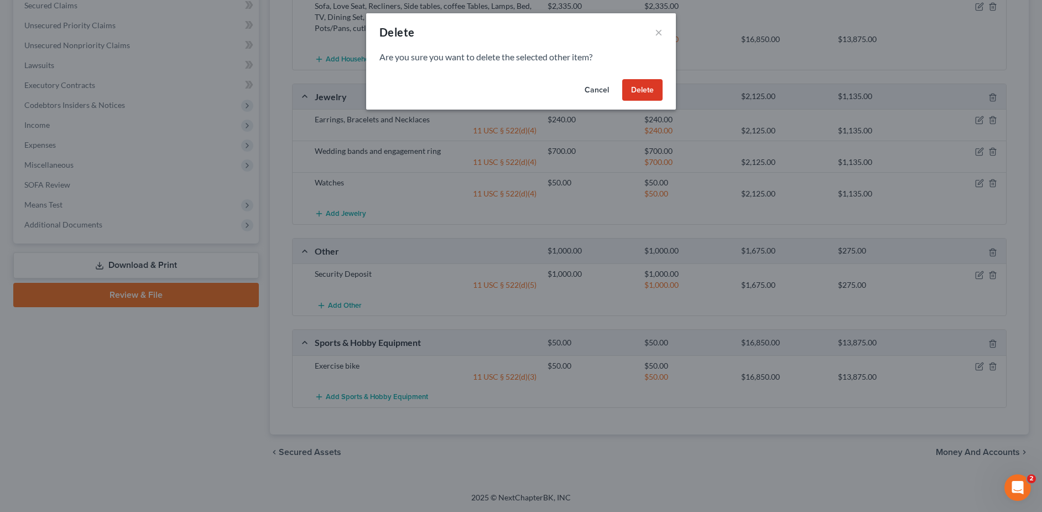
click at [637, 90] on button "Delete" at bounding box center [642, 90] width 40 height 22
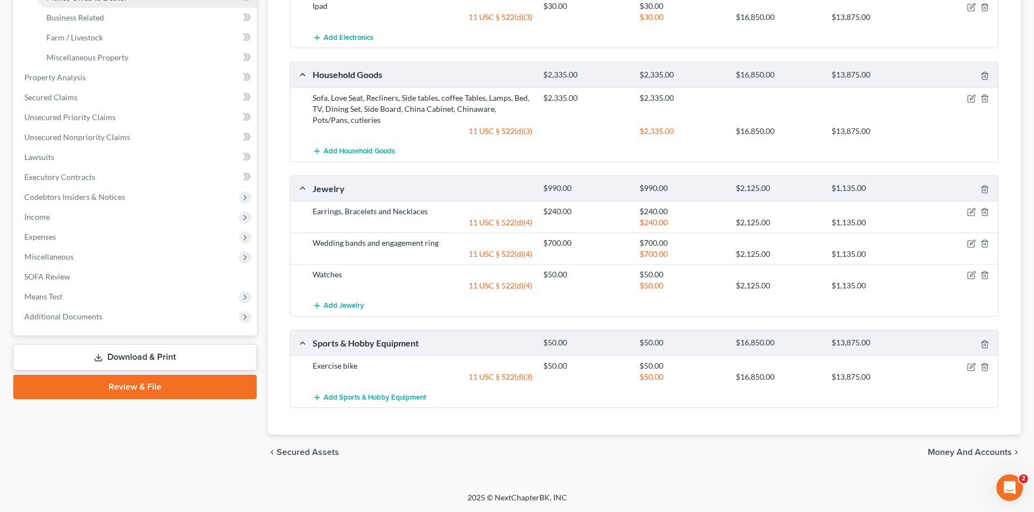
scroll to position [125, 0]
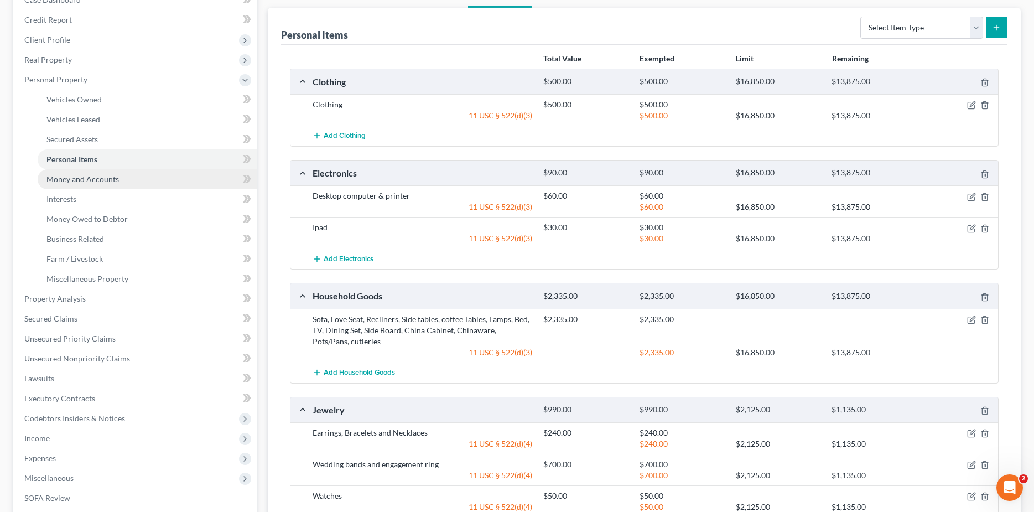
click at [96, 180] on span "Money and Accounts" at bounding box center [82, 178] width 72 height 9
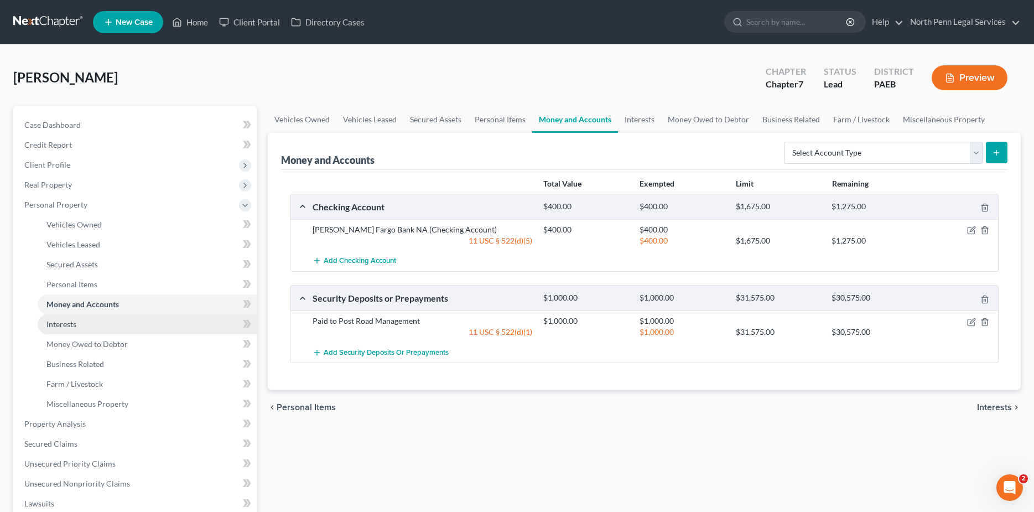
click at [79, 325] on link "Interests" at bounding box center [147, 324] width 219 height 20
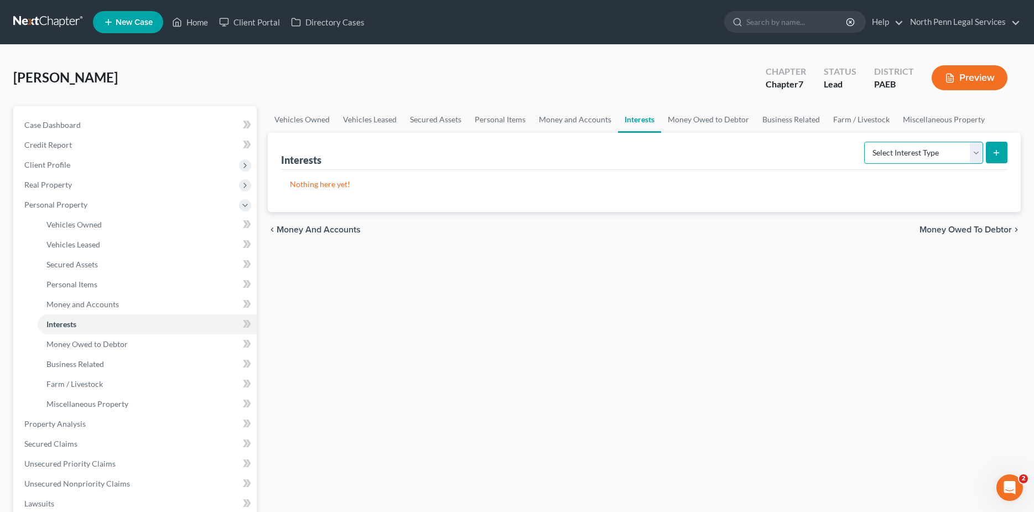
click at [974, 154] on select "Select Interest Type 401K Annuity Bond Education IRA Government Bond Government…" at bounding box center [923, 153] width 119 height 22
select select "ira"
click at [865, 142] on select "Select Interest Type 401K Annuity Bond Education IRA Government Bond Government…" at bounding box center [923, 153] width 119 height 22
click at [998, 152] on icon "submit" at bounding box center [996, 152] width 9 height 9
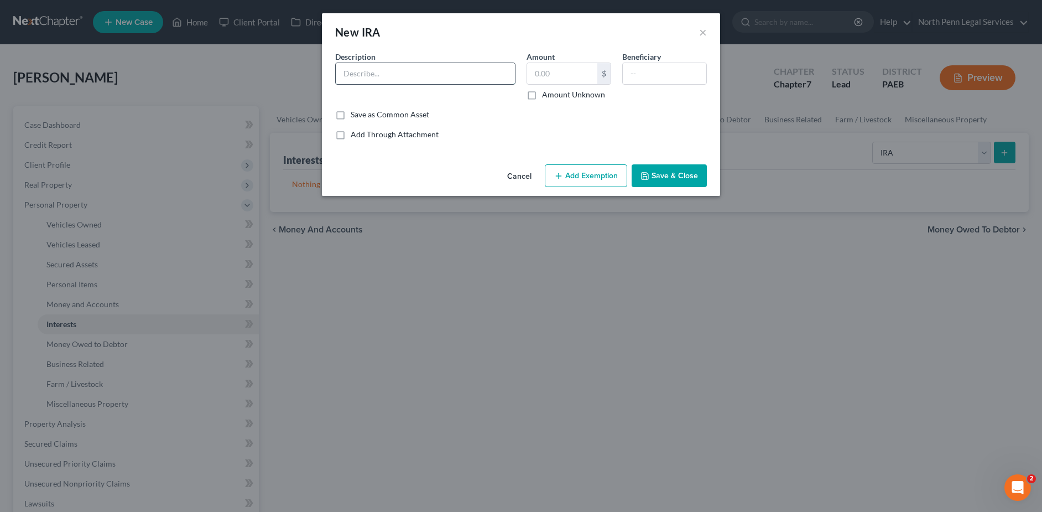
click at [390, 73] on input "text" at bounding box center [425, 73] width 179 height 21
type input "Fidelity Investment"
click at [535, 71] on input "text" at bounding box center [562, 73] width 70 height 21
type input "28,000"
click at [645, 70] on input "text" at bounding box center [665, 73] width 84 height 21
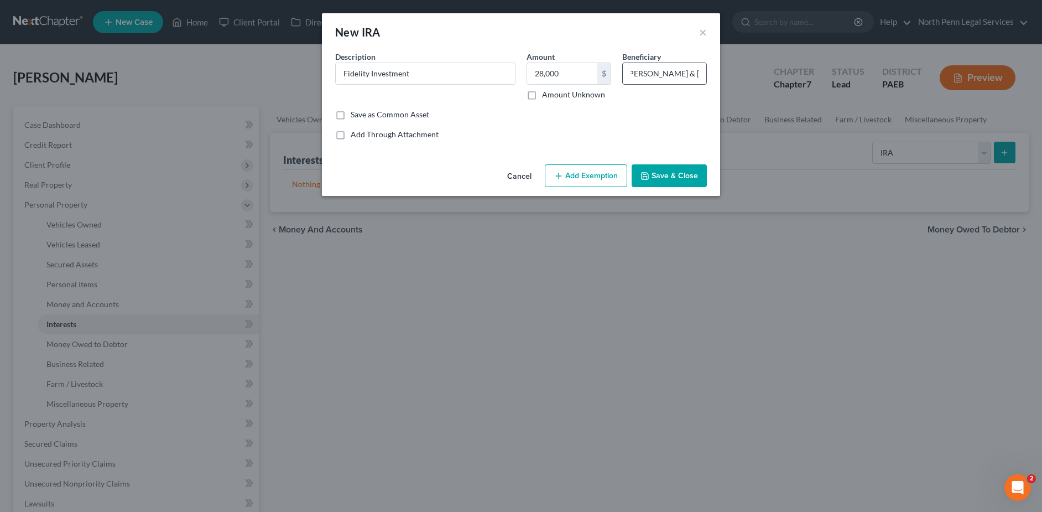
scroll to position [0, 10]
click at [675, 74] on input "Michah & Aubrey West" at bounding box center [665, 73] width 84 height 21
type input "Michah & Aubree West"
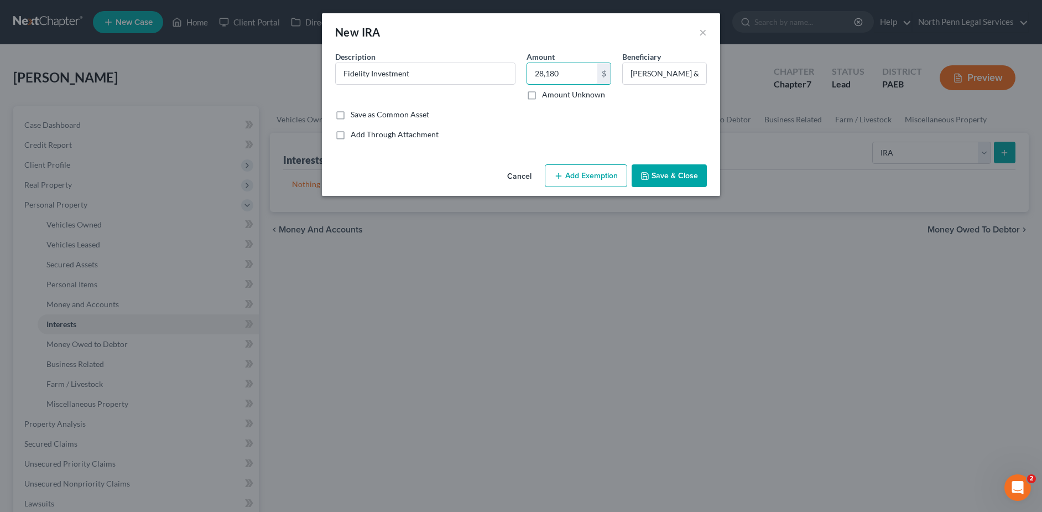
type input "28,180"
click at [582, 179] on button "Add Exemption" at bounding box center [586, 175] width 82 height 23
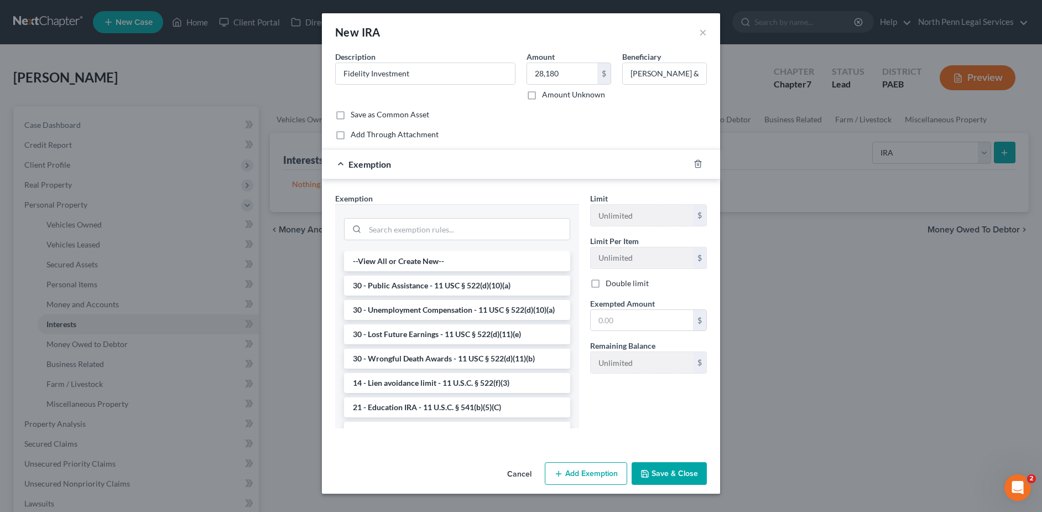
scroll to position [22, 0]
click at [569, 421] on div "--View All or Create New-- 30 - Public Assistance - 11 USC § 522(d)(10)(a) 30 -…" at bounding box center [457, 339] width 244 height 177
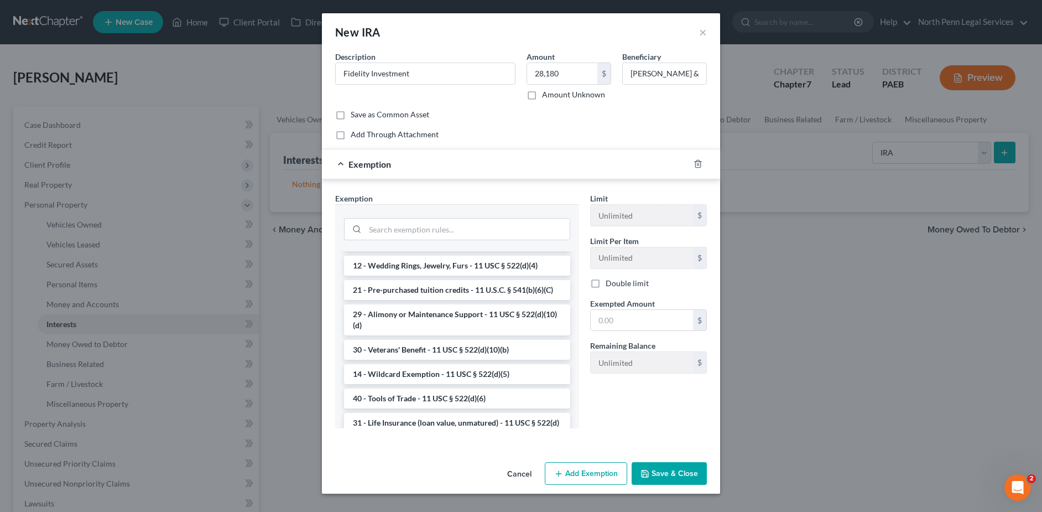
scroll to position [310, 0]
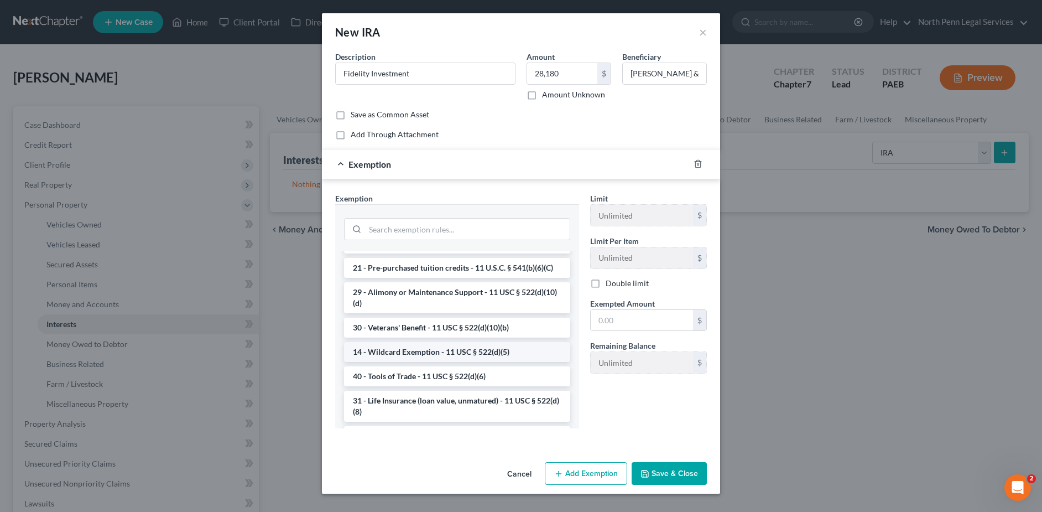
click at [493, 362] on li "14 - Wildcard Exemption - 11 USC § 522(d)(5)" at bounding box center [457, 352] width 226 height 20
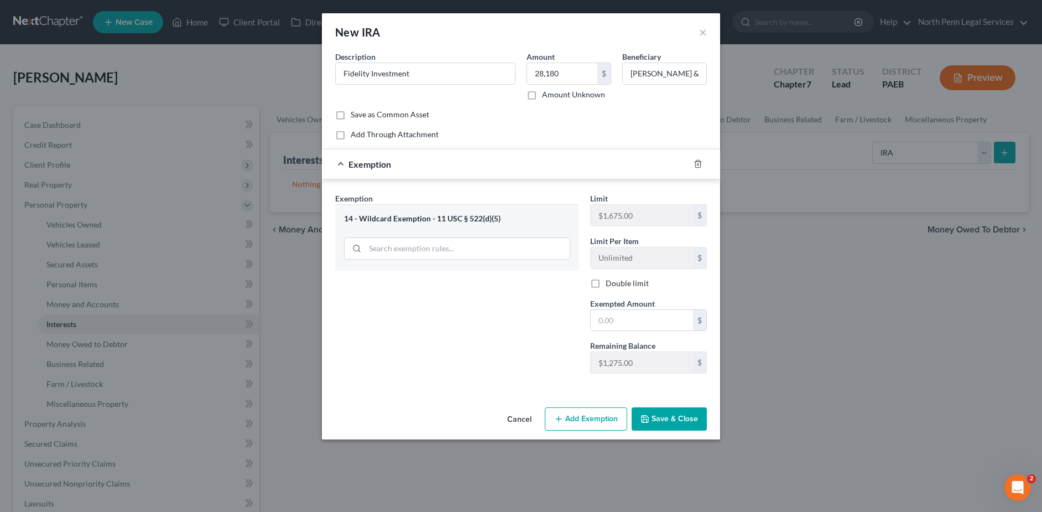
click at [532, 216] on div "14 - Wildcard Exemption - 11 USC § 522(d)(5)" at bounding box center [457, 218] width 226 height 11
click at [590, 417] on button "Add Exemption" at bounding box center [586, 418] width 82 height 23
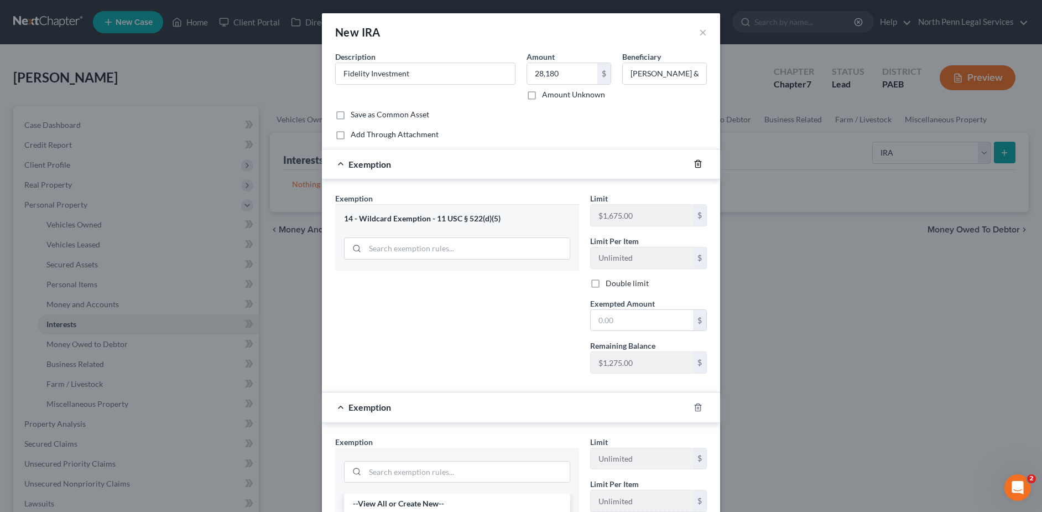
click at [694, 163] on icon "button" at bounding box center [698, 163] width 9 height 9
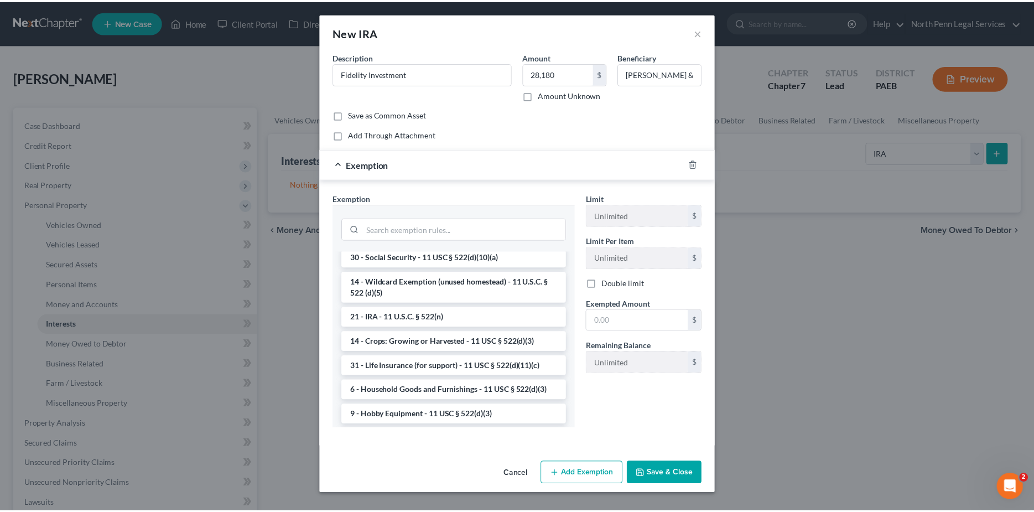
scroll to position [649, 0]
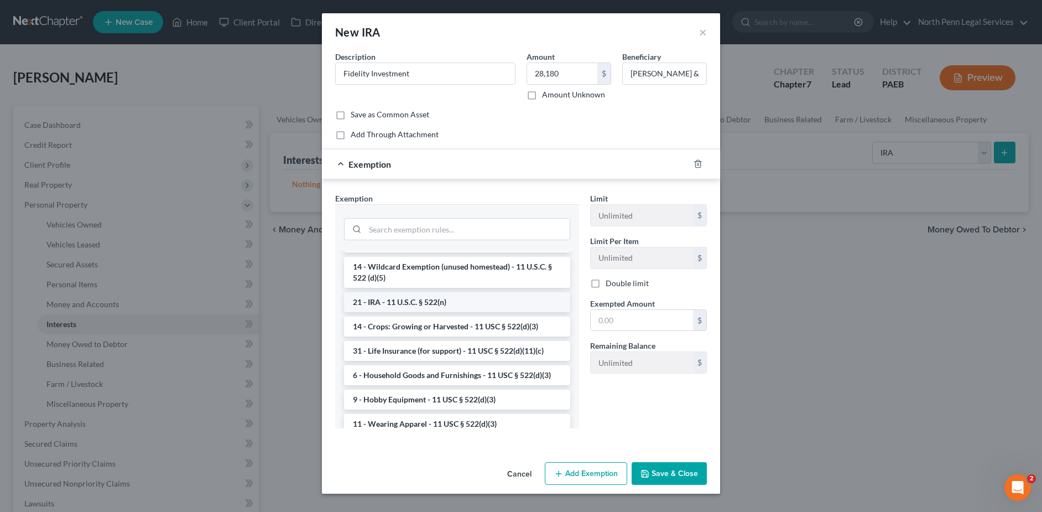
click at [473, 312] on li "21 - IRA - 11 U.S.C. § 522(n)" at bounding box center [457, 302] width 226 height 20
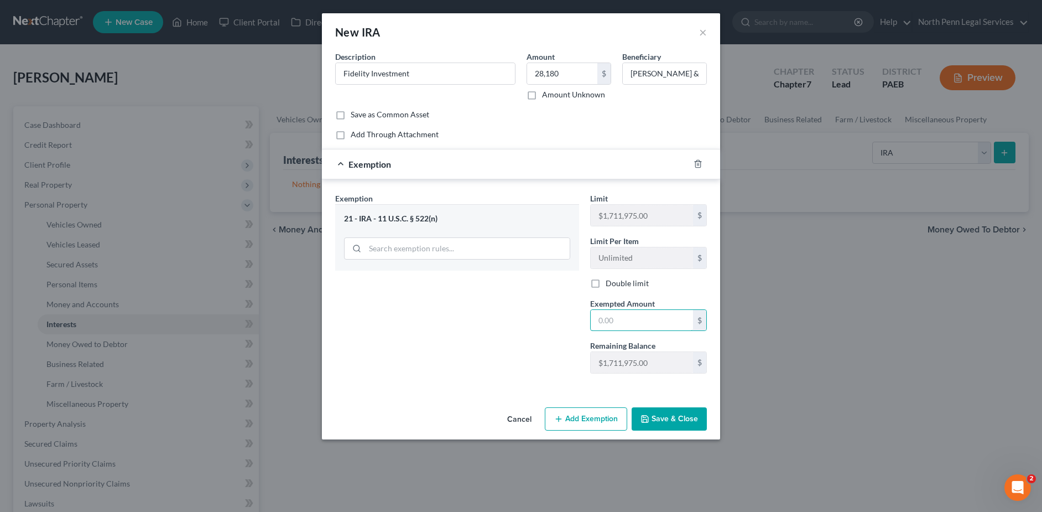
drag, startPoint x: 599, startPoint y: 322, endPoint x: 920, endPoint y: 362, distance: 323.3
click at [599, 322] on input "text" at bounding box center [642, 320] width 102 height 21
type input "28,180"
click at [659, 414] on button "Save & Close" at bounding box center [669, 418] width 75 height 23
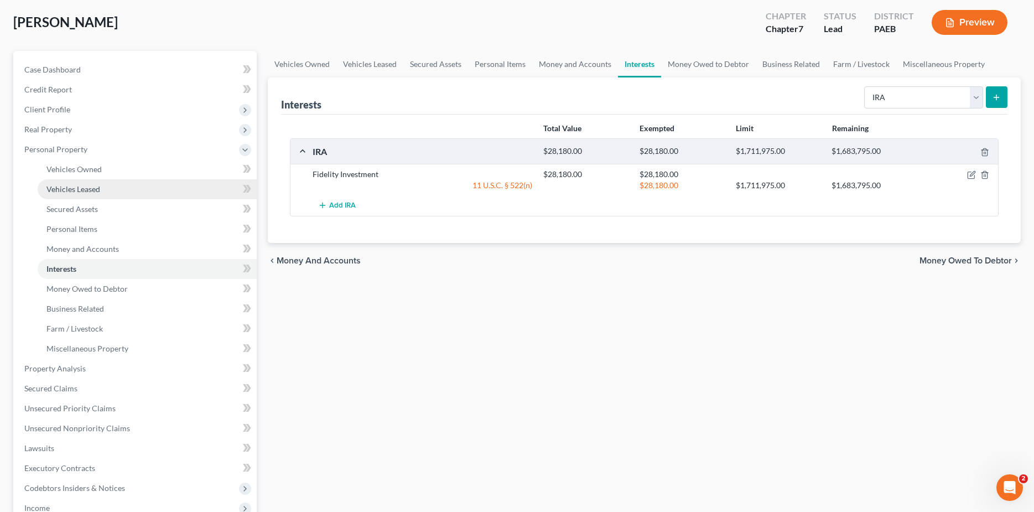
scroll to position [221, 0]
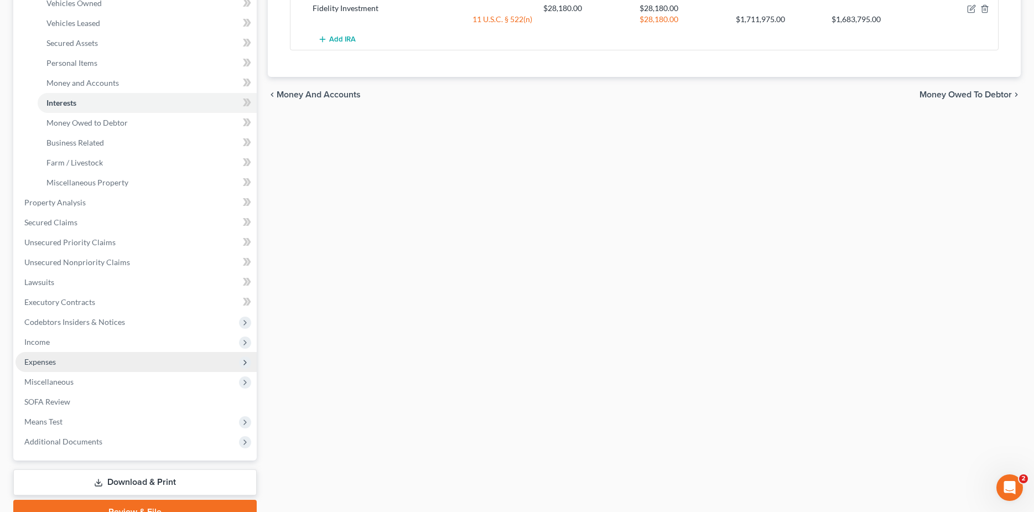
click at [38, 363] on span "Expenses" at bounding box center [40, 361] width 32 height 9
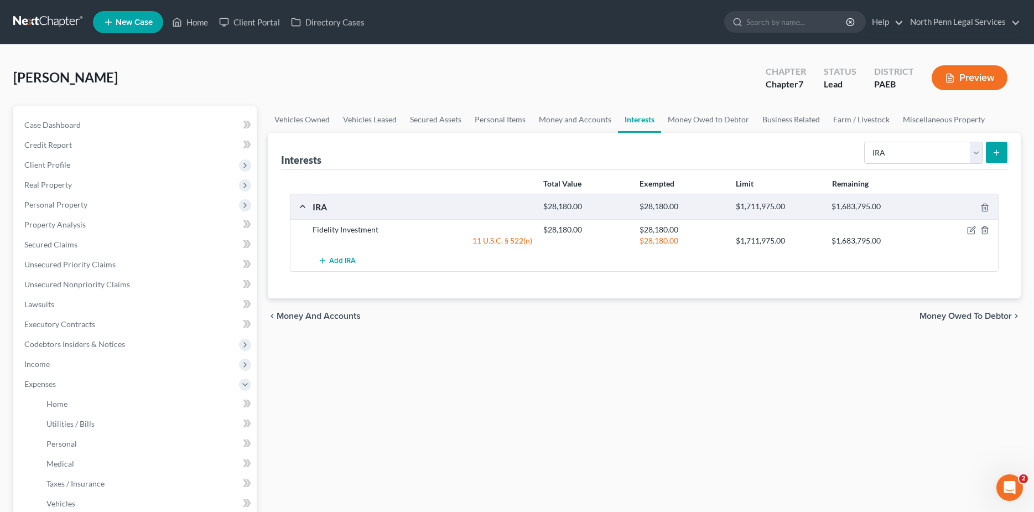
scroll to position [216, 0]
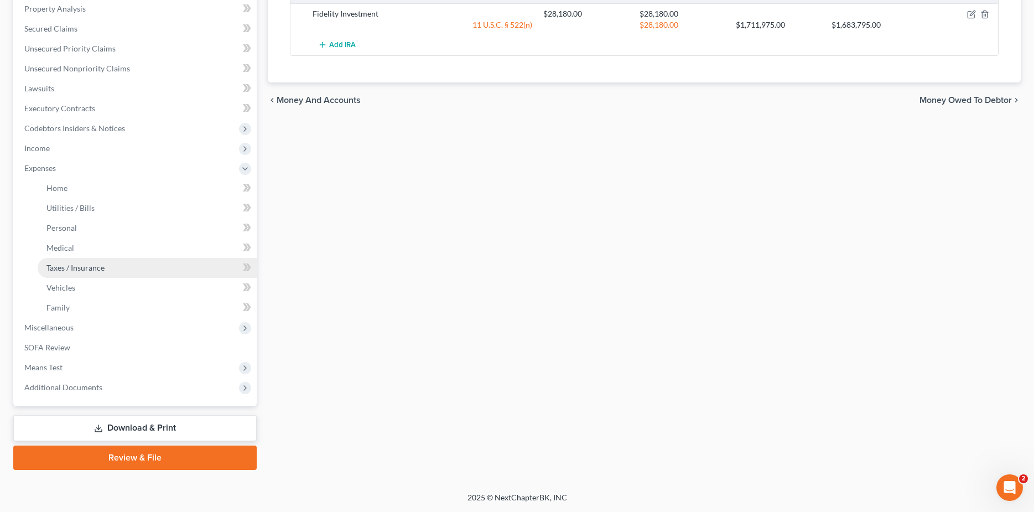
click at [63, 268] on span "Taxes / Insurance" at bounding box center [75, 267] width 58 height 9
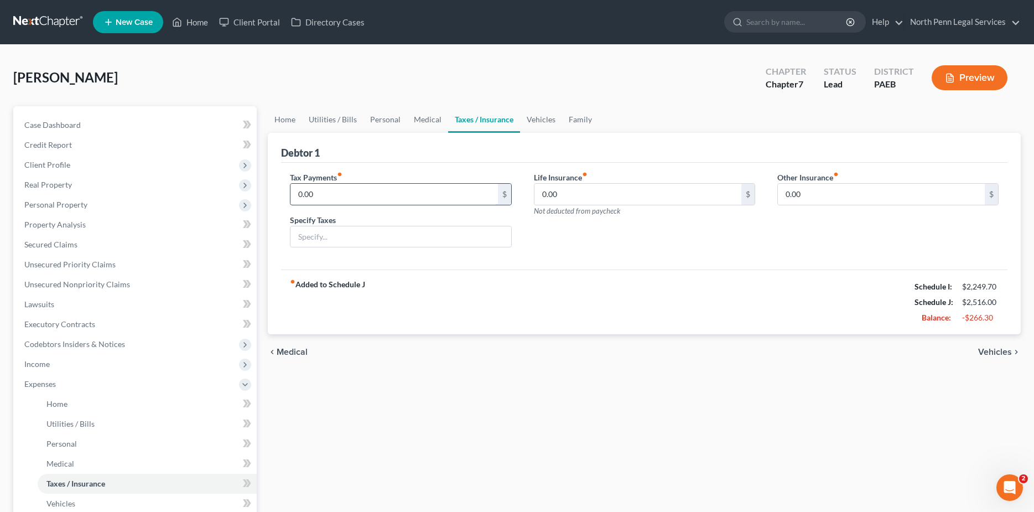
click at [468, 193] on input "0.00" at bounding box center [393, 194] width 207 height 21
type input "6"
click at [571, 196] on input "0.00" at bounding box center [637, 194] width 207 height 21
click at [324, 120] on link "Utilities / Bills" at bounding box center [332, 119] width 61 height 27
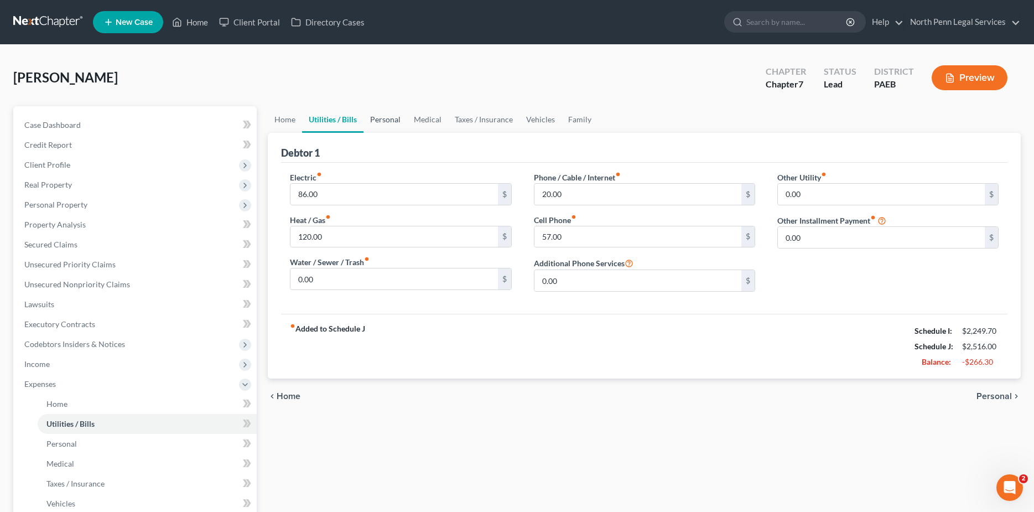
click at [376, 123] on link "Personal" at bounding box center [385, 119] width 44 height 27
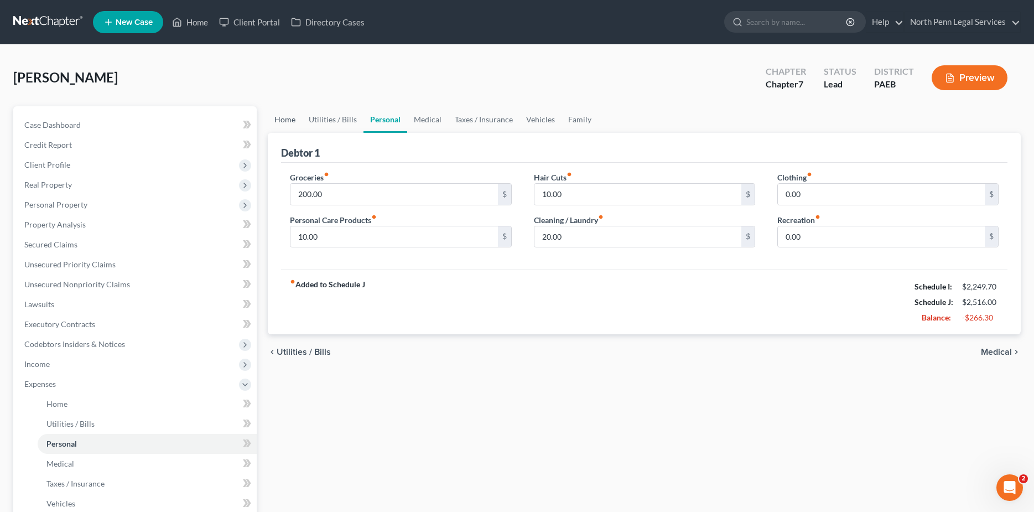
click at [289, 117] on link "Home" at bounding box center [285, 119] width 34 height 27
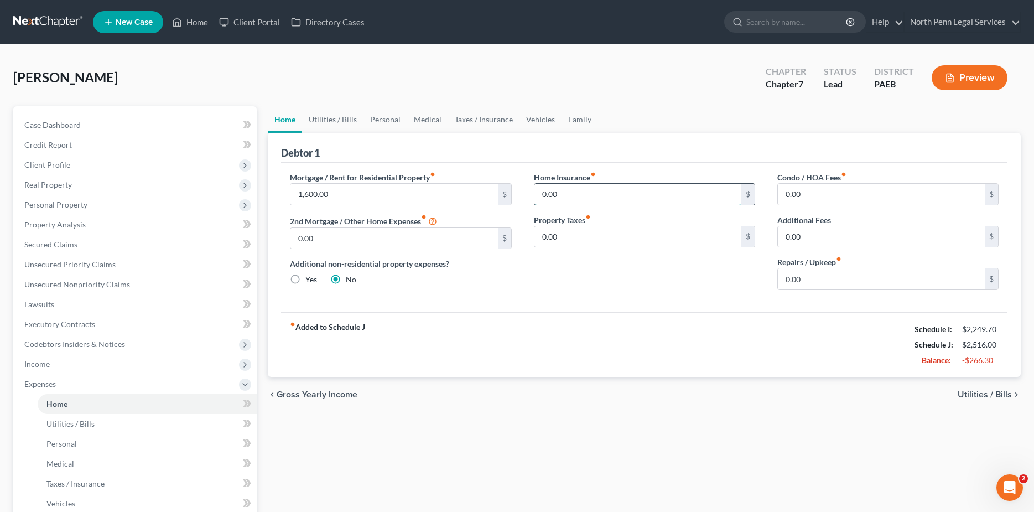
click at [543, 195] on input "0.00" at bounding box center [637, 194] width 207 height 21
type input "6.00"
click at [667, 317] on div "fiber_manual_record Added to Schedule J Schedule I: $2,249.70 Schedule J: $2,52…" at bounding box center [644, 344] width 726 height 65
click at [548, 325] on div "fiber_manual_record Added to Schedule J Schedule I: $2,249.70 Schedule J: $2,52…" at bounding box center [644, 344] width 726 height 65
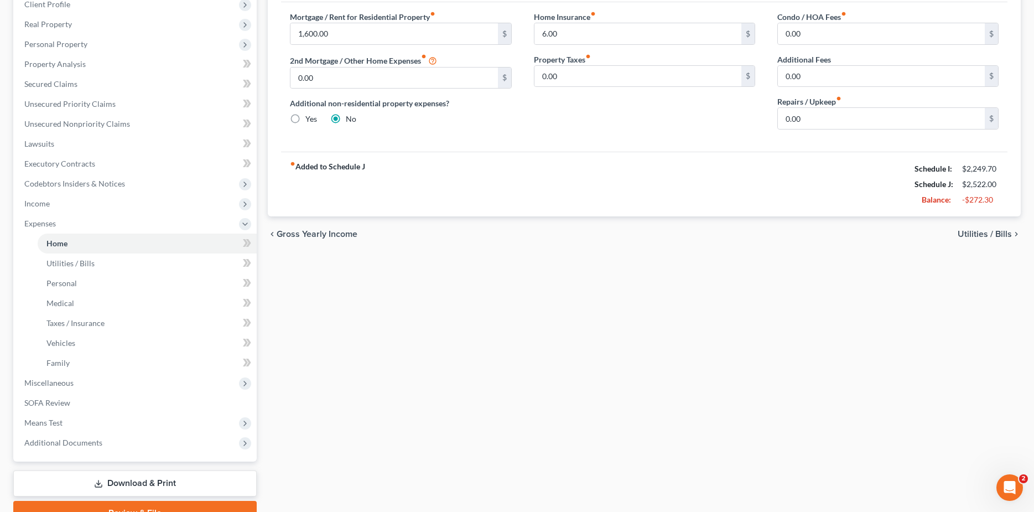
scroll to position [50, 0]
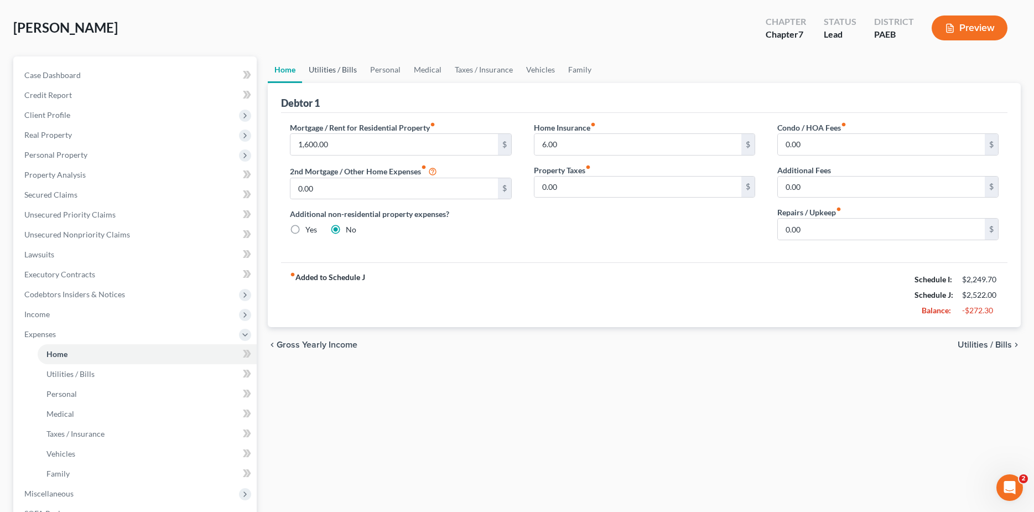
click at [332, 66] on link "Utilities / Bills" at bounding box center [332, 69] width 61 height 27
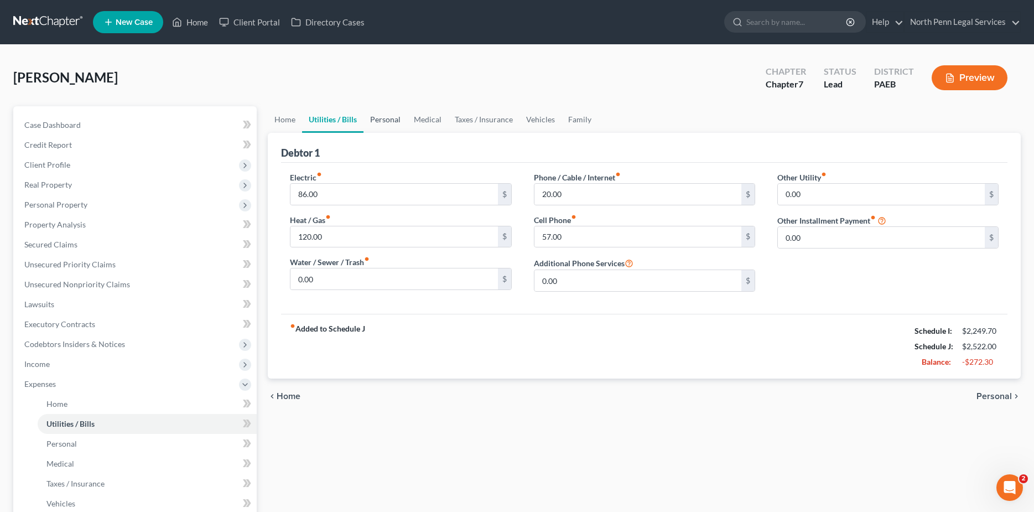
click at [386, 118] on link "Personal" at bounding box center [385, 119] width 44 height 27
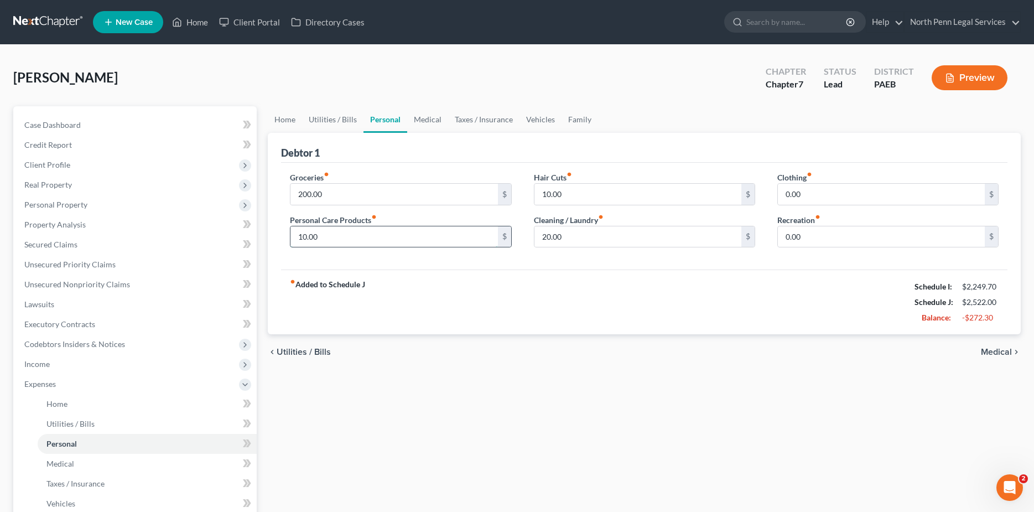
click at [302, 234] on input "10.00" at bounding box center [393, 236] width 207 height 21
click at [509, 296] on div "fiber_manual_record Added to Schedule J Schedule I: $2,249.70 Schedule J: $2,53…" at bounding box center [644, 301] width 726 height 65
drag, startPoint x: 306, startPoint y: 233, endPoint x: 314, endPoint y: 256, distance: 24.1
click at [306, 233] on input "20.00" at bounding box center [393, 236] width 207 height 21
type input "10.00"
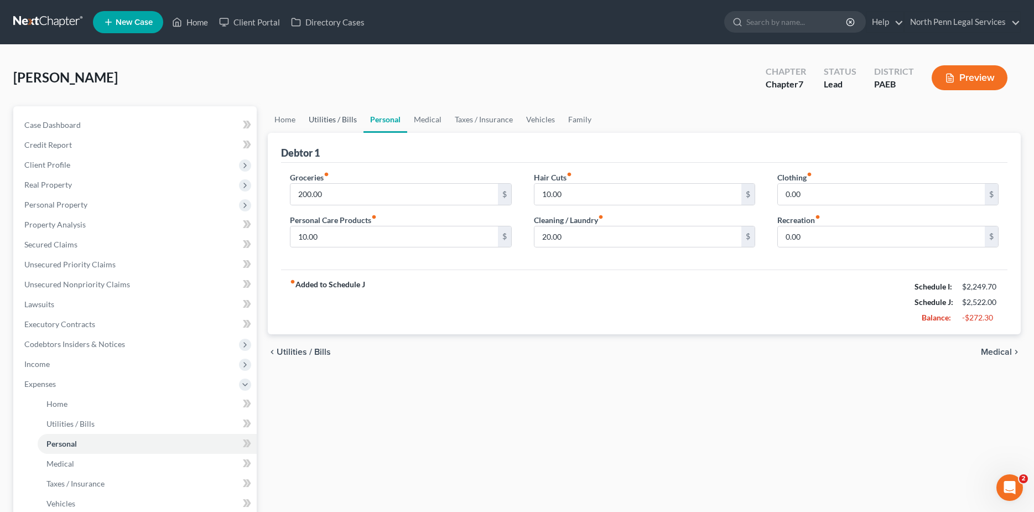
click at [341, 121] on link "Utilities / Bills" at bounding box center [332, 119] width 61 height 27
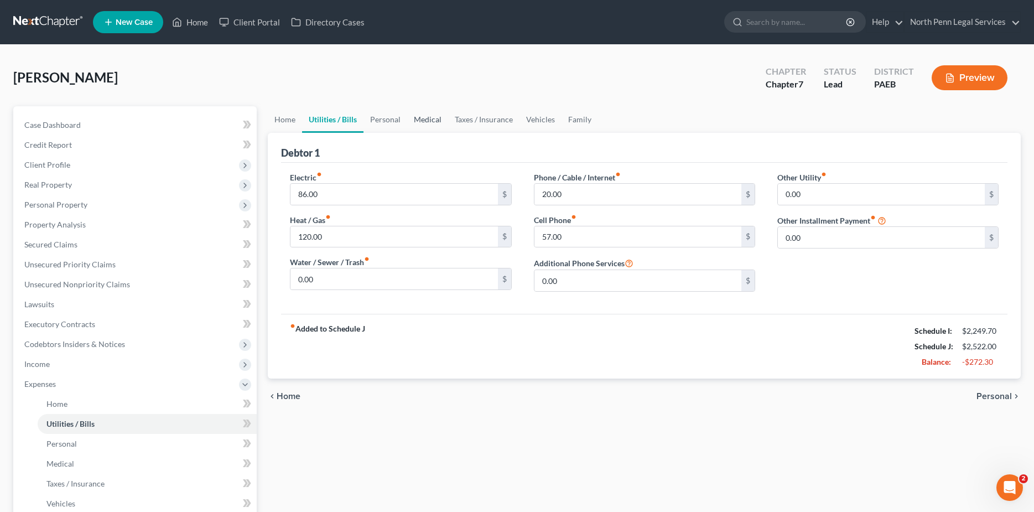
click at [424, 119] on link "Medical" at bounding box center [427, 119] width 41 height 27
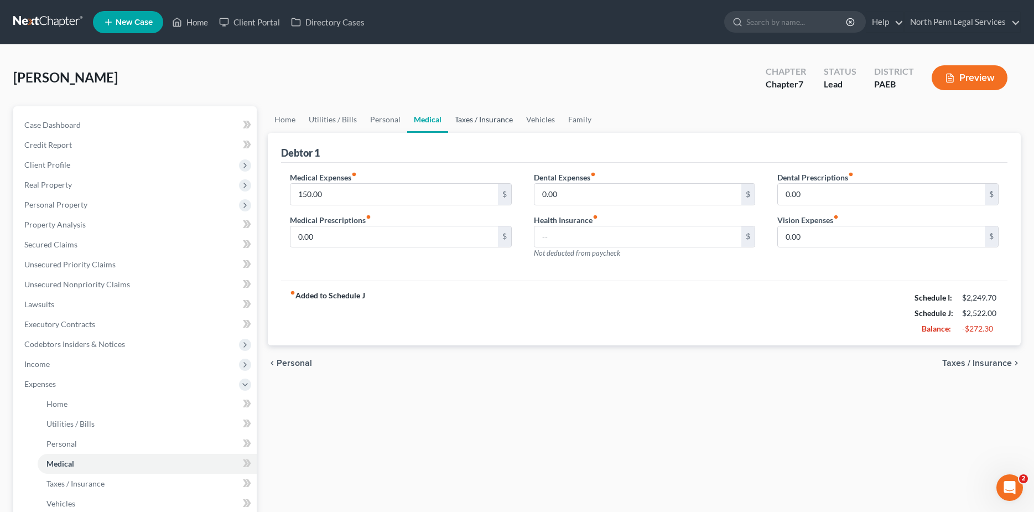
click at [462, 121] on link "Taxes / Insurance" at bounding box center [483, 119] width 71 height 27
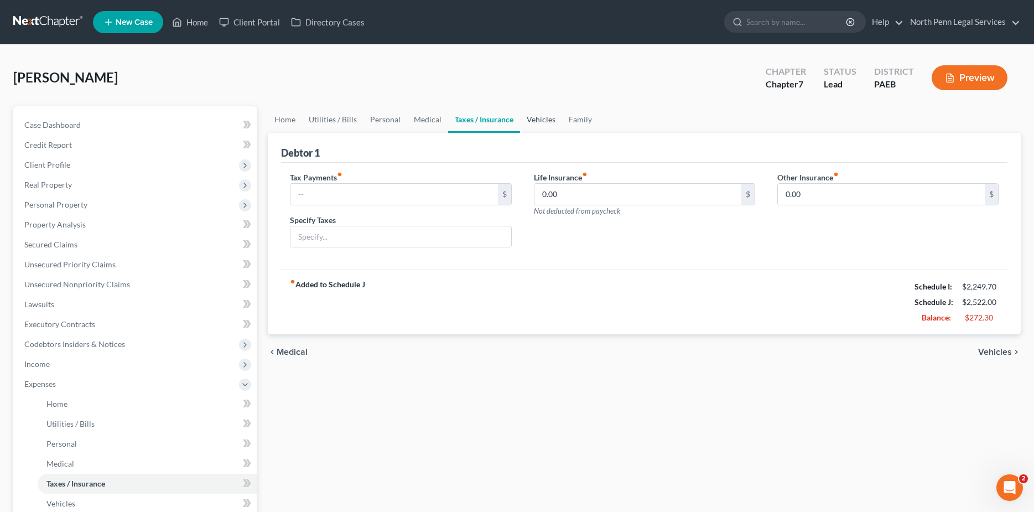
click at [533, 122] on link "Vehicles" at bounding box center [541, 119] width 42 height 27
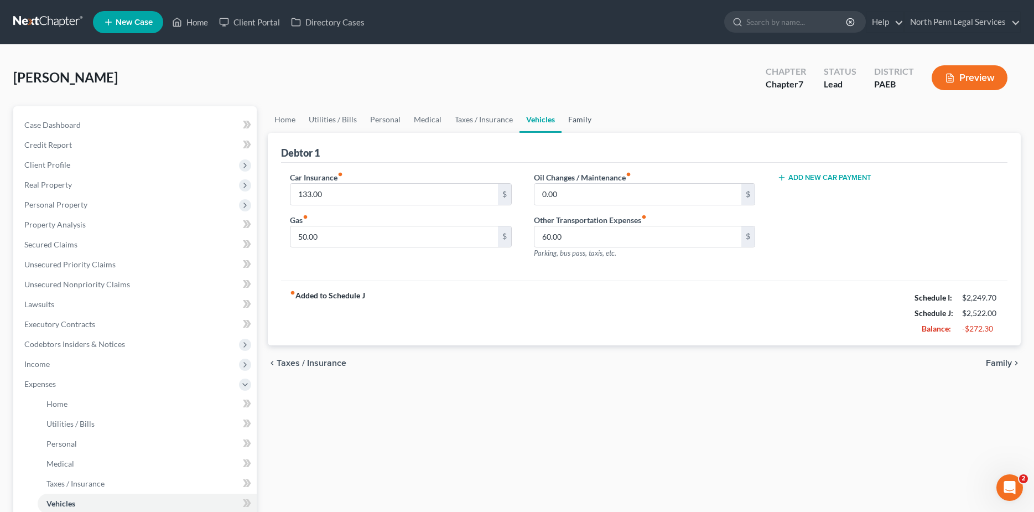
click at [576, 113] on link "Family" at bounding box center [579, 119] width 37 height 27
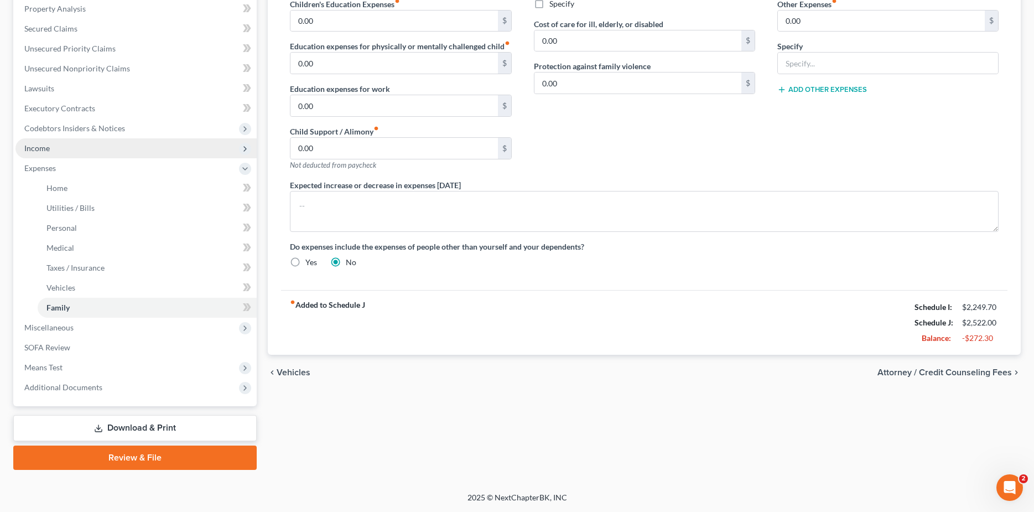
scroll to position [50, 0]
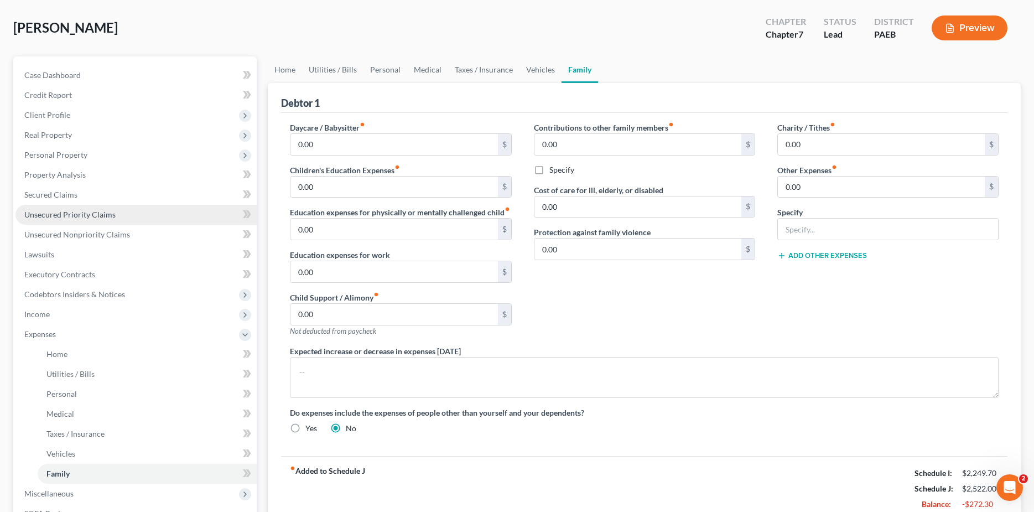
click at [48, 216] on span "Unsecured Priority Claims" at bounding box center [69, 214] width 91 height 9
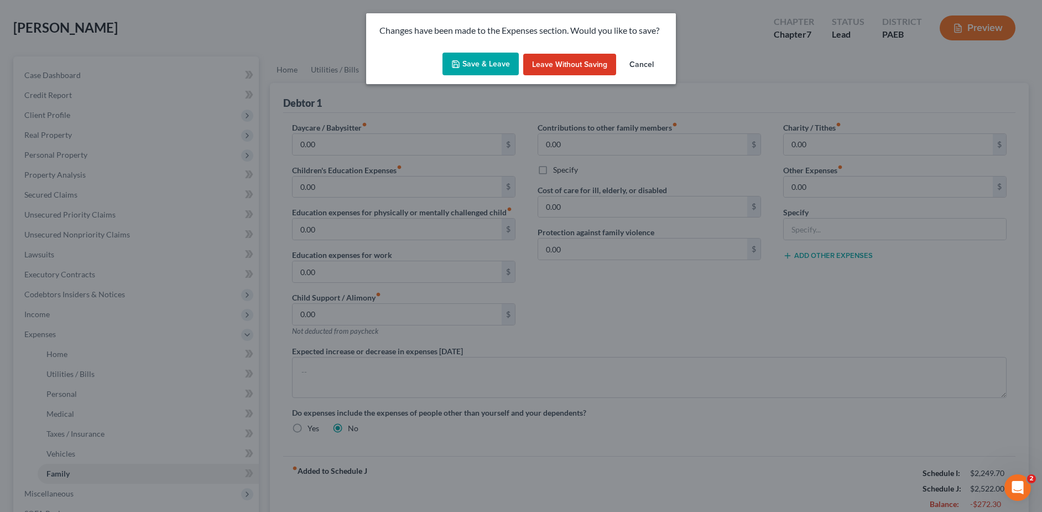
click at [55, 235] on div "Changes have been made to the Expenses section. Would you like to save? Save & …" at bounding box center [521, 256] width 1042 height 512
click at [496, 68] on button "Save & Leave" at bounding box center [480, 64] width 76 height 23
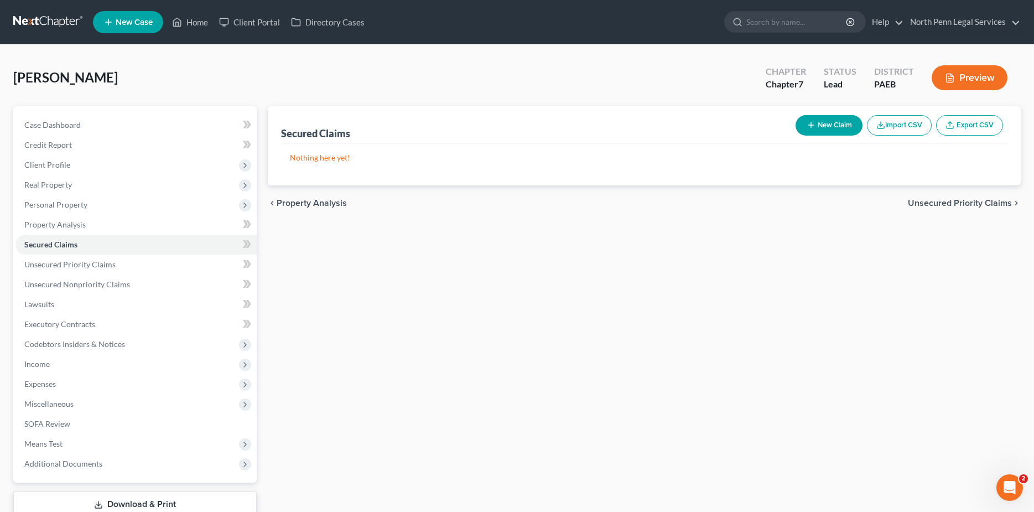
click at [833, 126] on button "New Claim" at bounding box center [828, 125] width 67 height 20
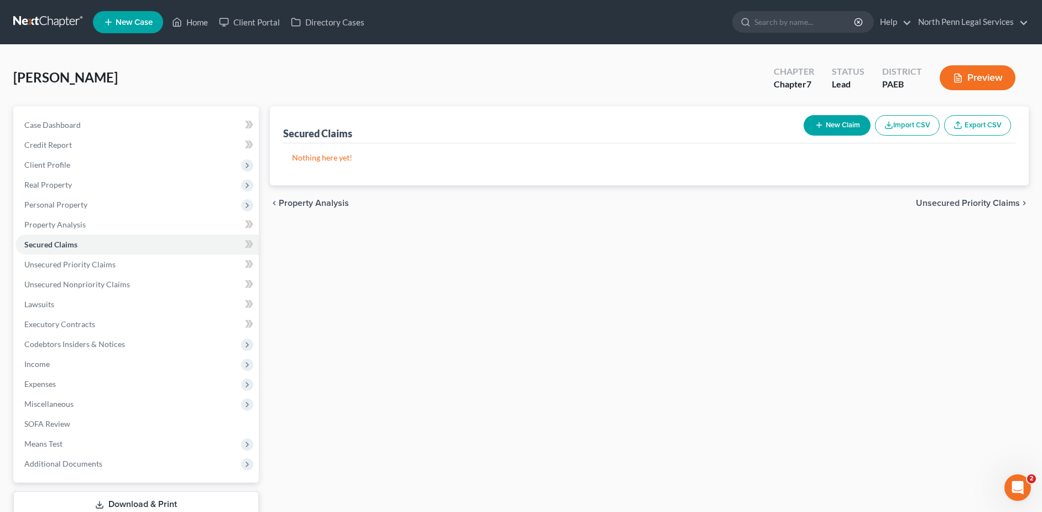
select select "0"
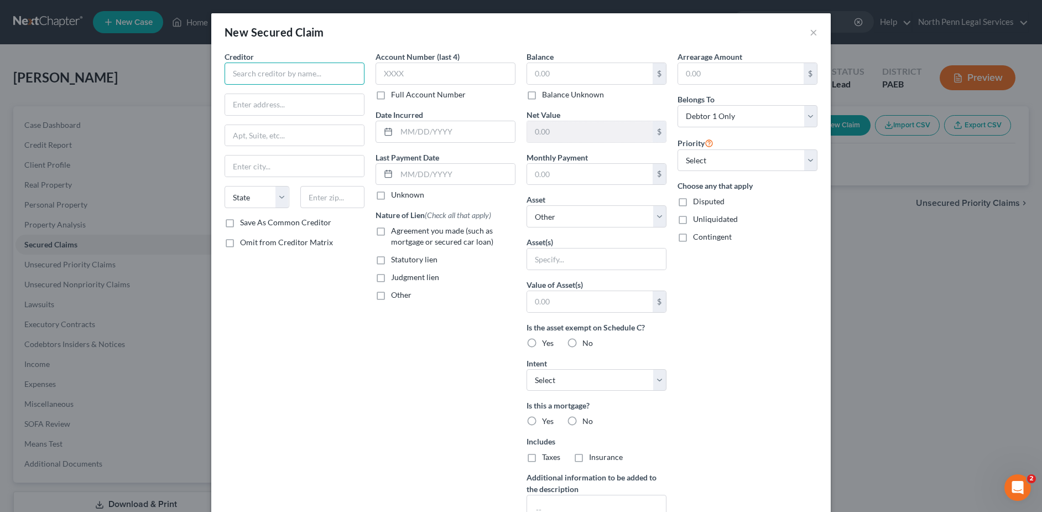
click at [275, 75] on input "text" at bounding box center [295, 73] width 140 height 22
type input "Citadel Federal Credit Union"
click at [386, 76] on input "text" at bounding box center [446, 73] width 140 height 22
type input "0080"
click at [687, 77] on input "text" at bounding box center [741, 73] width 126 height 21
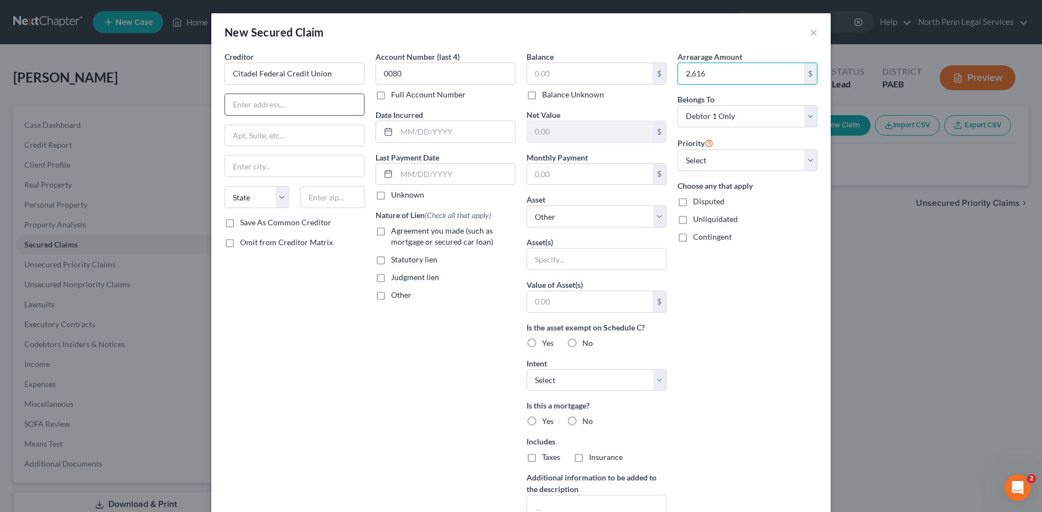
type input "2,616"
click at [314, 103] on input "text" at bounding box center [294, 104] width 139 height 21
click at [256, 99] on input "text" at bounding box center [294, 104] width 139 height 21
type input "520 Eagleview Boulevard"
type input "Exton"
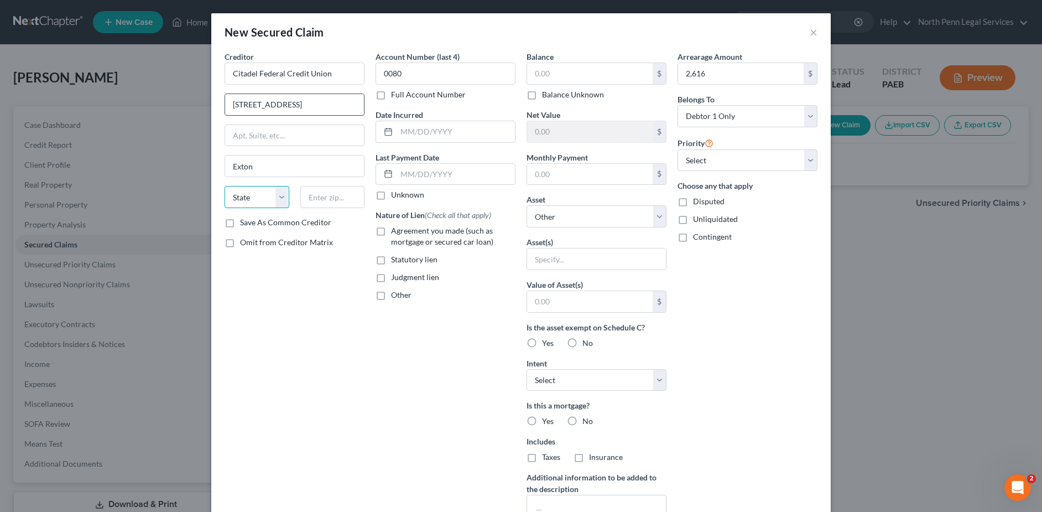
select select "39"
type input "19341"
drag, startPoint x: 403, startPoint y: 131, endPoint x: 802, endPoint y: 234, distance: 412.5
click at [403, 131] on input "text" at bounding box center [456, 131] width 118 height 21
type input "1"
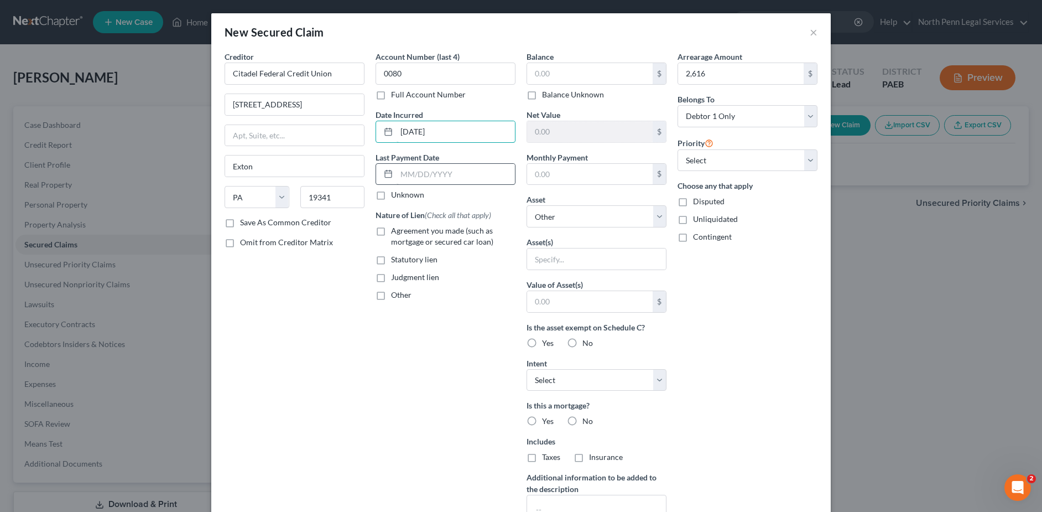
type input "07/31/2025"
click at [424, 166] on input "text" at bounding box center [456, 174] width 118 height 21
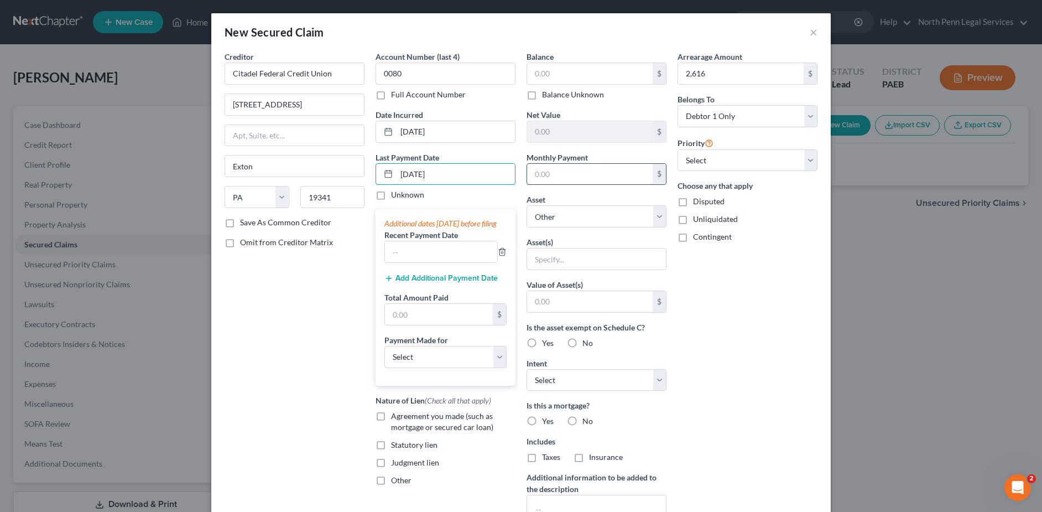
type input "07/15/2025"
click at [566, 174] on input "text" at bounding box center [590, 174] width 126 height 21
type input "151.00"
click at [810, 32] on button "×" at bounding box center [814, 31] width 8 height 13
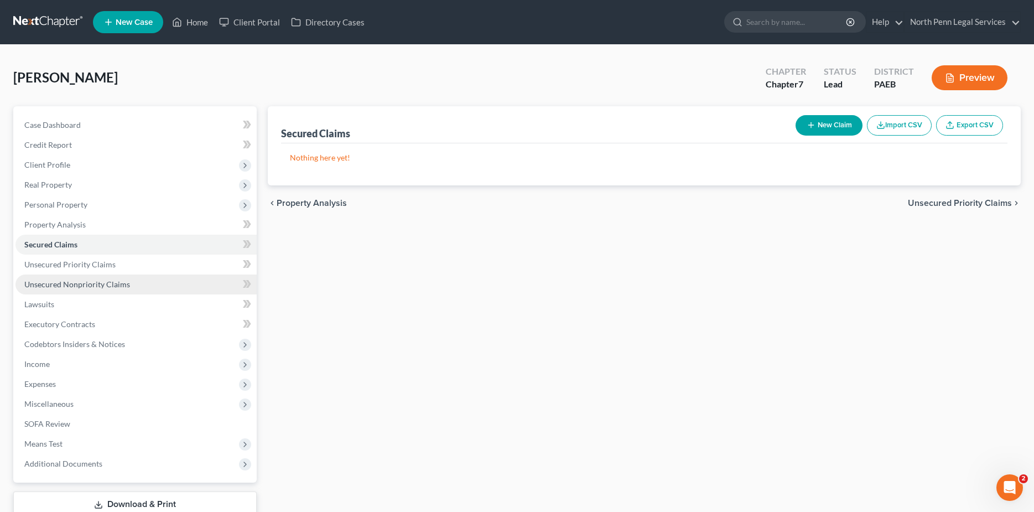
click at [74, 282] on span "Unsecured Nonpriority Claims" at bounding box center [77, 283] width 106 height 9
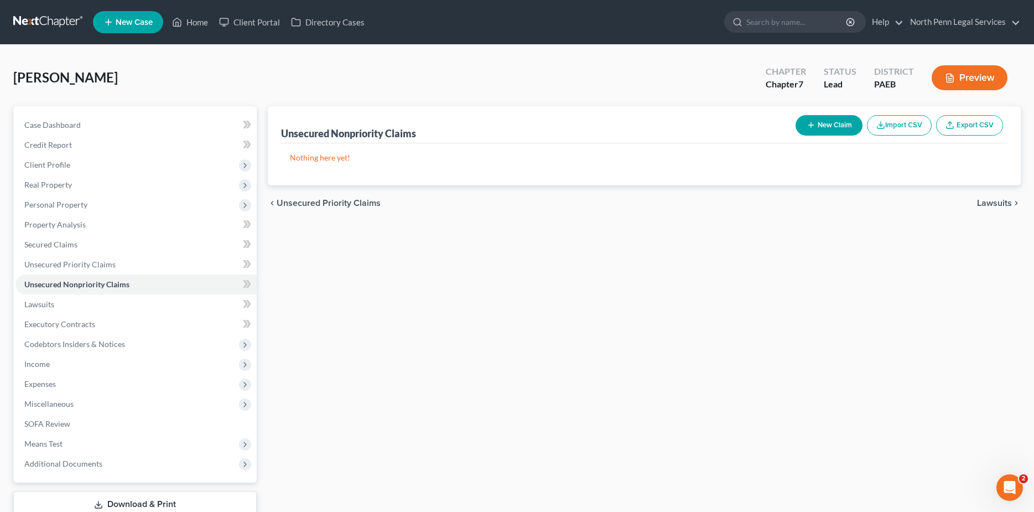
click at [839, 123] on button "New Claim" at bounding box center [828, 125] width 67 height 20
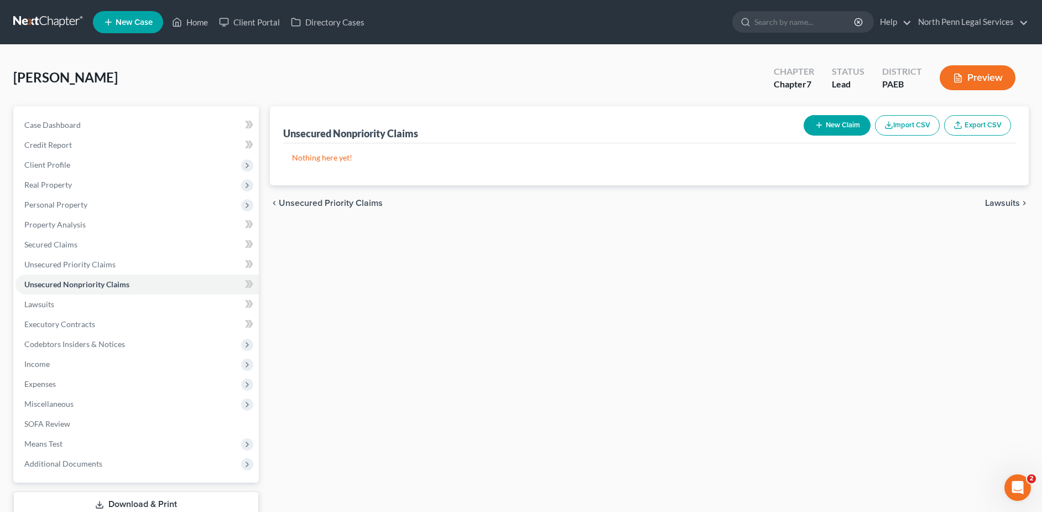
select select "0"
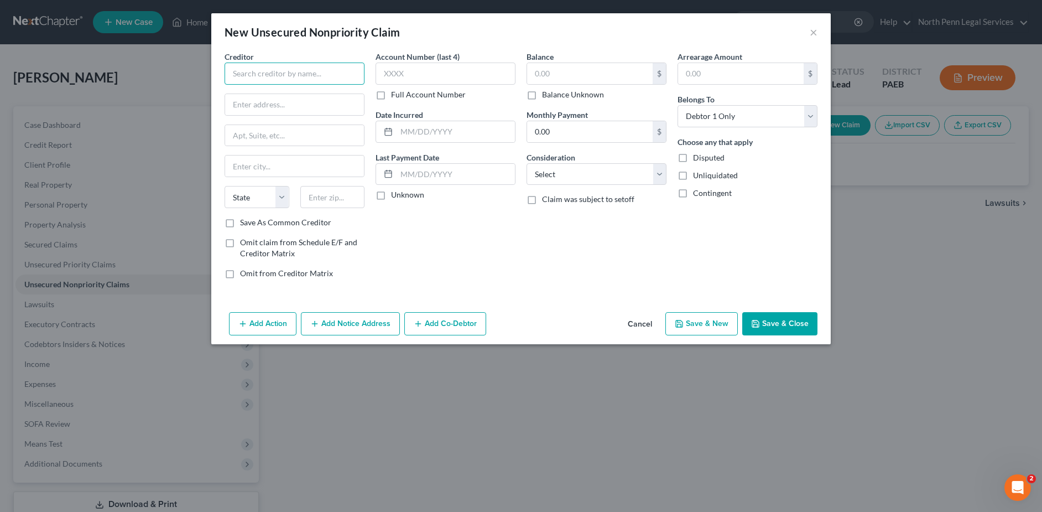
click at [334, 77] on input "text" at bounding box center [295, 73] width 140 height 22
type input "Citadel Federal Credit Union"
click at [422, 70] on input "text" at bounding box center [446, 73] width 140 height 22
type input "0800"
click at [545, 70] on input "text" at bounding box center [590, 73] width 126 height 21
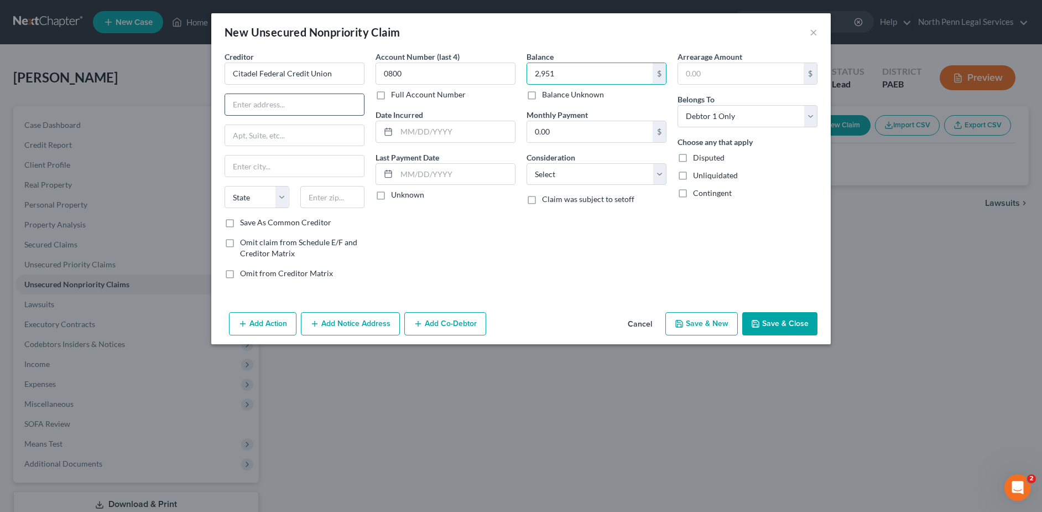
type input "2,951"
click at [299, 101] on input "text" at bounding box center [294, 104] width 139 height 21
type input "520 Eagleview Blvd"
click at [261, 171] on input "text" at bounding box center [294, 165] width 139 height 21
type input "Exton"
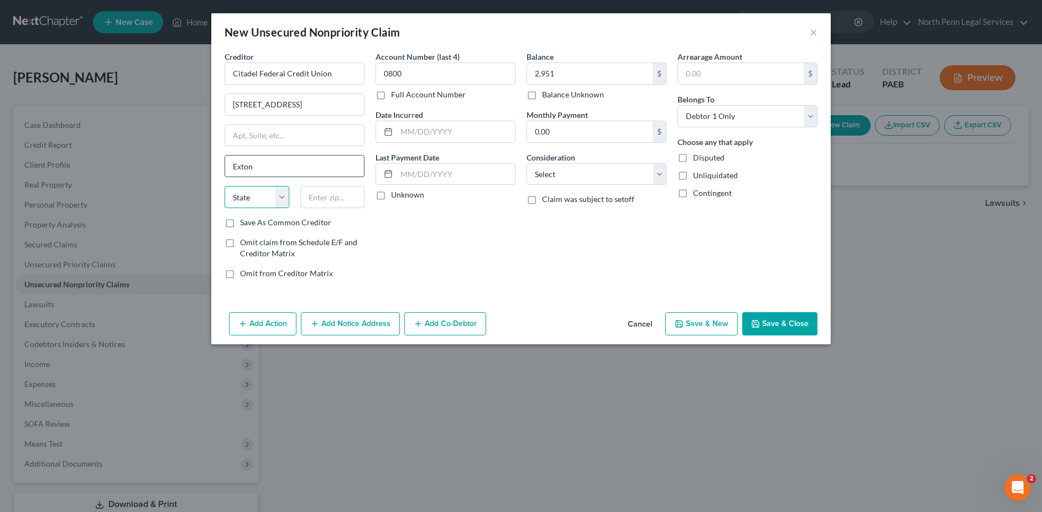
select select "39"
type input "19341"
click at [406, 129] on input "text" at bounding box center [456, 131] width 118 height 21
type input "07/31/2025"
click at [414, 169] on input "text" at bounding box center [456, 174] width 118 height 21
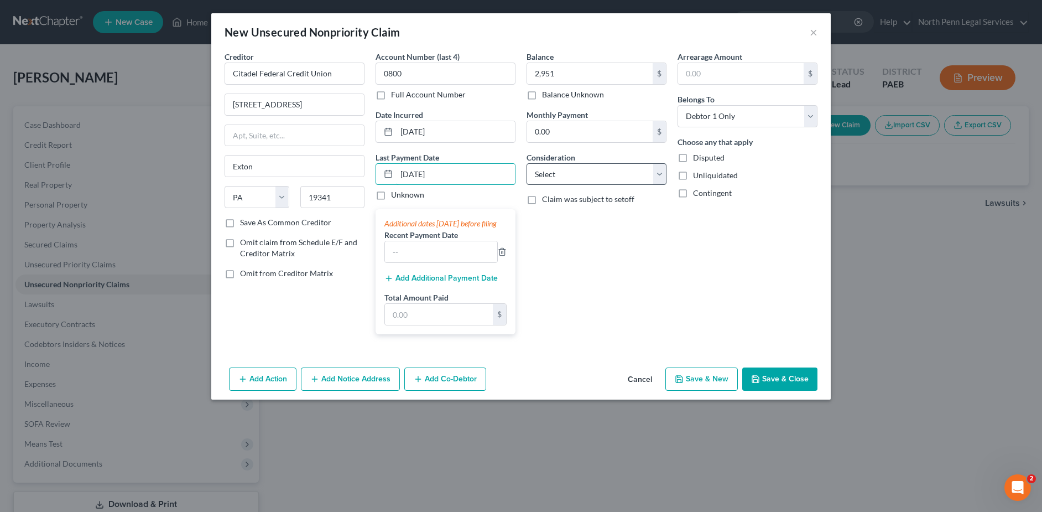
type input "07/15/2025"
click at [659, 180] on select "Select Cable / Satellite Services Collection Agency Credit Card Debt Debt Couns…" at bounding box center [597, 174] width 140 height 22
drag, startPoint x: 805, startPoint y: 203, endPoint x: 762, endPoint y: 383, distance: 184.7
click at [805, 204] on div "Arrearage Amount $ Belongs To * Select Debtor 1 Only Debtor 2 Only Debtor 1 And…" at bounding box center [747, 197] width 151 height 292
click at [760, 384] on button "Save & Close" at bounding box center [779, 378] width 75 height 23
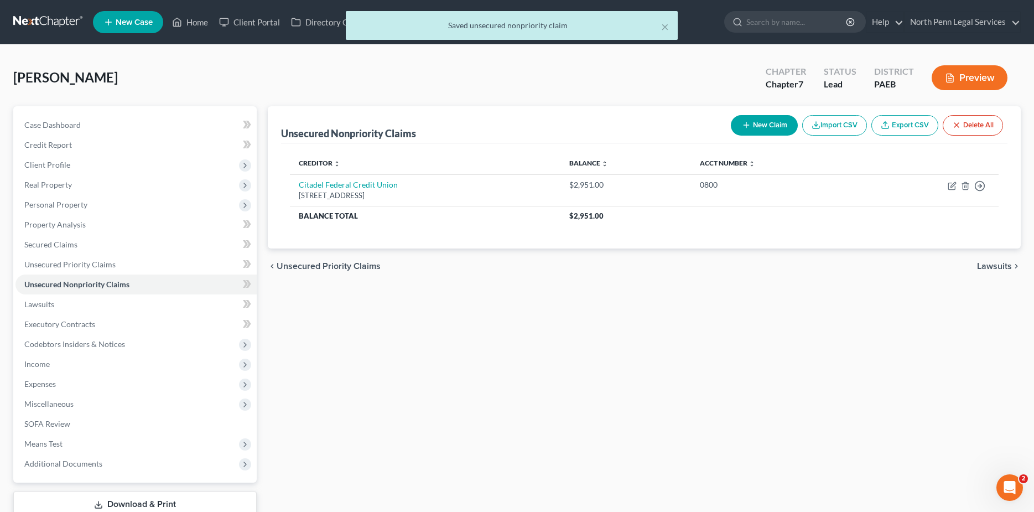
click at [763, 124] on button "New Claim" at bounding box center [764, 125] width 67 height 20
select select "0"
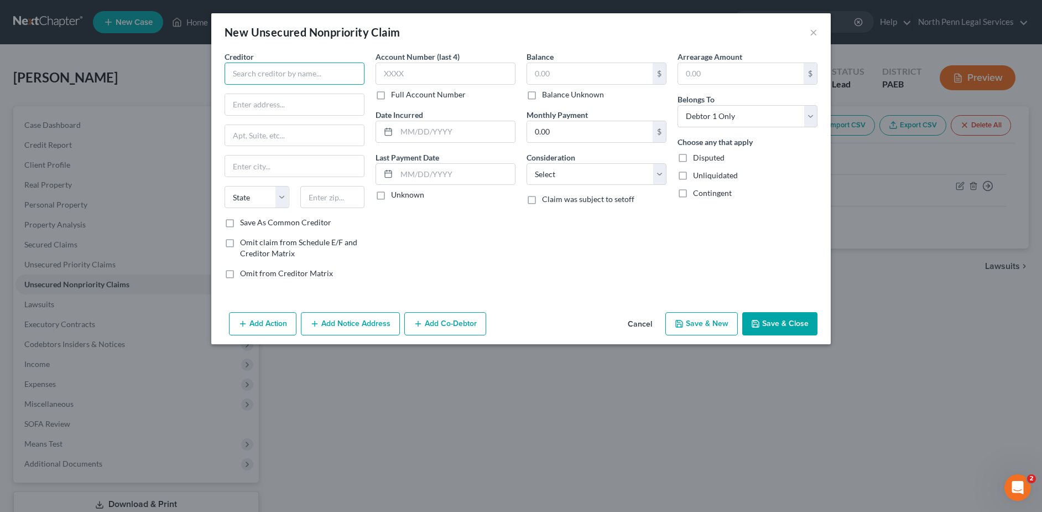
click at [275, 80] on input "text" at bounding box center [295, 73] width 140 height 22
click at [329, 75] on input "text" at bounding box center [295, 73] width 140 height 22
type input "American Express"
click at [419, 79] on input "text" at bounding box center [446, 73] width 140 height 22
type input "9343"
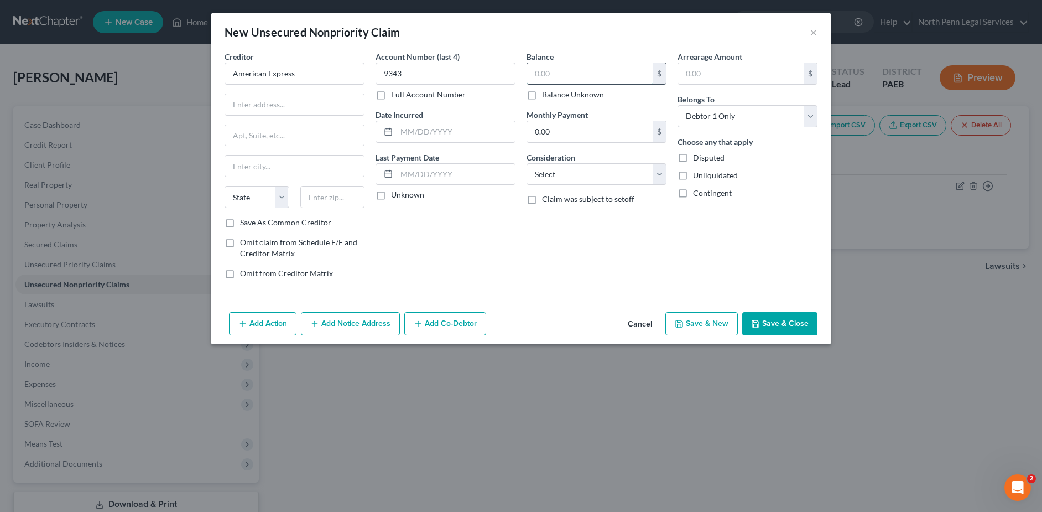
click at [545, 76] on input "text" at bounding box center [590, 73] width 126 height 21
drag, startPoint x: 299, startPoint y: 68, endPoint x: 178, endPoint y: 93, distance: 123.6
click at [178, 93] on div "New Unsecured Nonpriority Claim × Creditor * American Express State AL AK AR AZ…" at bounding box center [521, 256] width 1042 height 512
type input "Wells Fargo Card Service"
type input "9354"
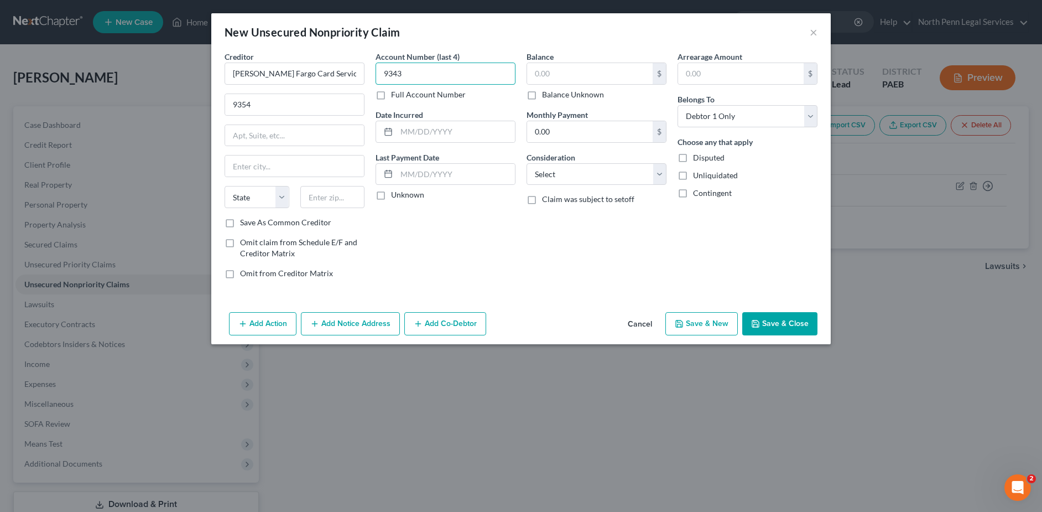
drag, startPoint x: 413, startPoint y: 70, endPoint x: 335, endPoint y: 88, distance: 80.2
click at [341, 88] on div "Creditor * Wells Fargo Card Service 9354 State AL AK AR AZ CA CO CT DE DC FL GA…" at bounding box center [521, 169] width 604 height 237
type input "9354"
click at [585, 75] on input "text" at bounding box center [590, 73] width 126 height 21
type input "129"
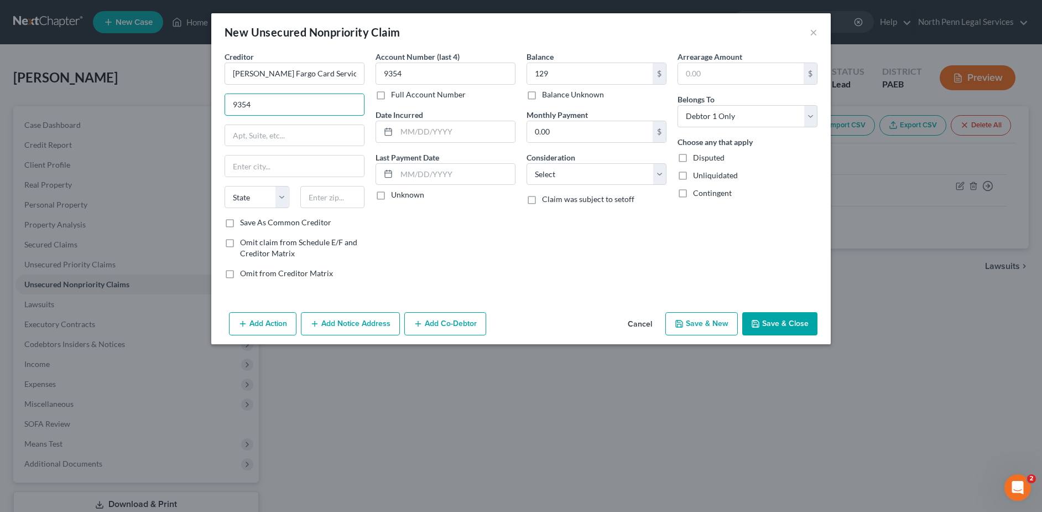
drag, startPoint x: 274, startPoint y: 105, endPoint x: 168, endPoint y: 107, distance: 106.2
click at [169, 107] on div "New Unsecured Nonpriority Claim × Creditor * Wells Fargo Card Service 9354 Stat…" at bounding box center [521, 256] width 1042 height 512
type input "P.O. Box 393"
click at [273, 171] on input "text" at bounding box center [294, 165] width 139 height 21
type input "Minneapolis"
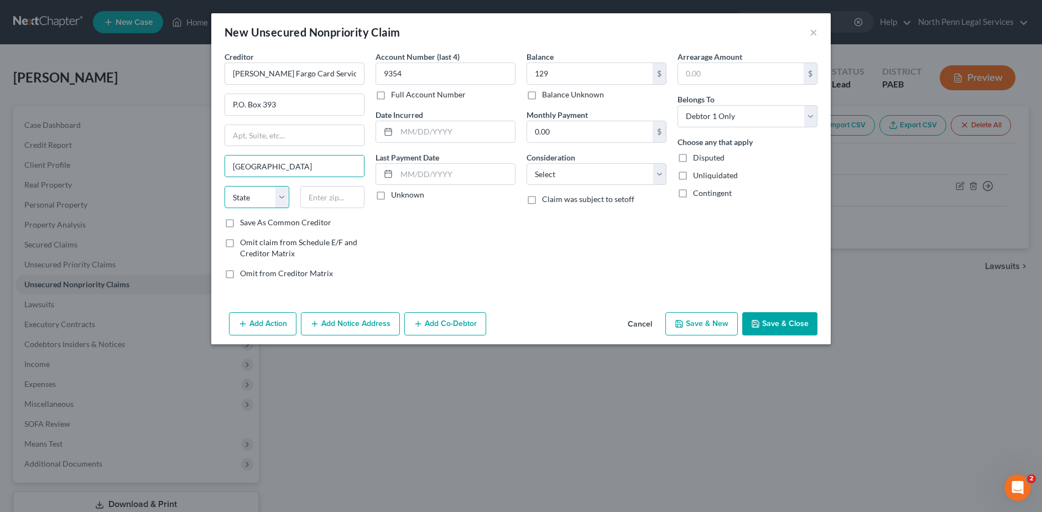
click at [262, 193] on select "State AL AK AR AZ CA CO CT DE DC FL GA GU HI ID IL IN IA KS KY LA ME MD MA MI M…" at bounding box center [257, 197] width 65 height 22
select select "24"
click at [225, 186] on select "State AL AK AR AZ CA CO CT DE DC FL GA GU HI ID IL IN IA KS KY LA ME MD MA MI M…" at bounding box center [257, 197] width 65 height 22
click at [320, 195] on input "text" at bounding box center [332, 197] width 65 height 22
type input "55480"
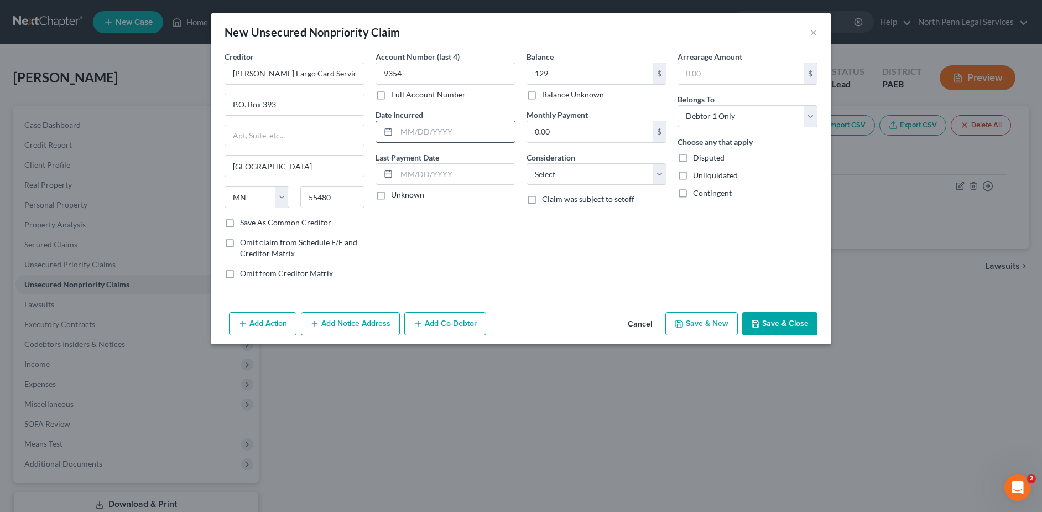
click at [415, 127] on input "text" at bounding box center [456, 131] width 118 height 21
type input "12/25/2023"
click at [530, 131] on input "0.00" at bounding box center [590, 131] width 126 height 21
type input "25"
click at [494, 107] on div "Account Number (last 4) 9354 Full Account Number Date Incurred 12/25/2023 Last …" at bounding box center [445, 169] width 151 height 237
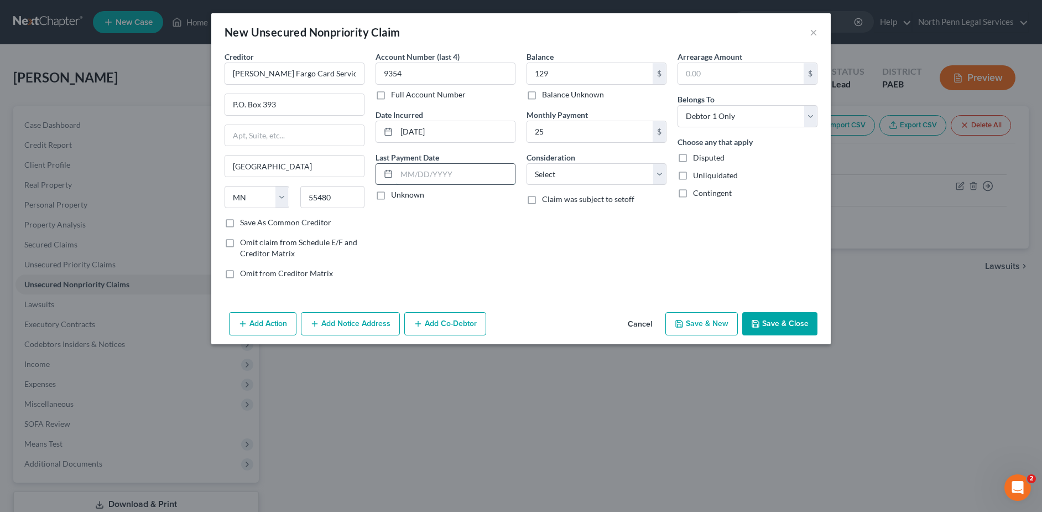
click at [431, 170] on input "text" at bounding box center [456, 174] width 118 height 21
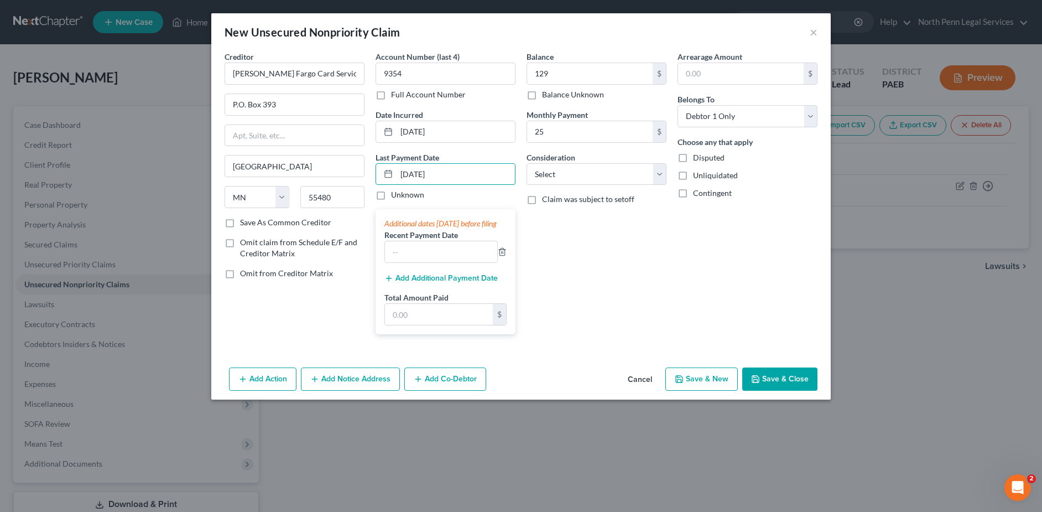
type input "07/27/2025"
click at [784, 390] on button "Save & Close" at bounding box center [779, 378] width 75 height 23
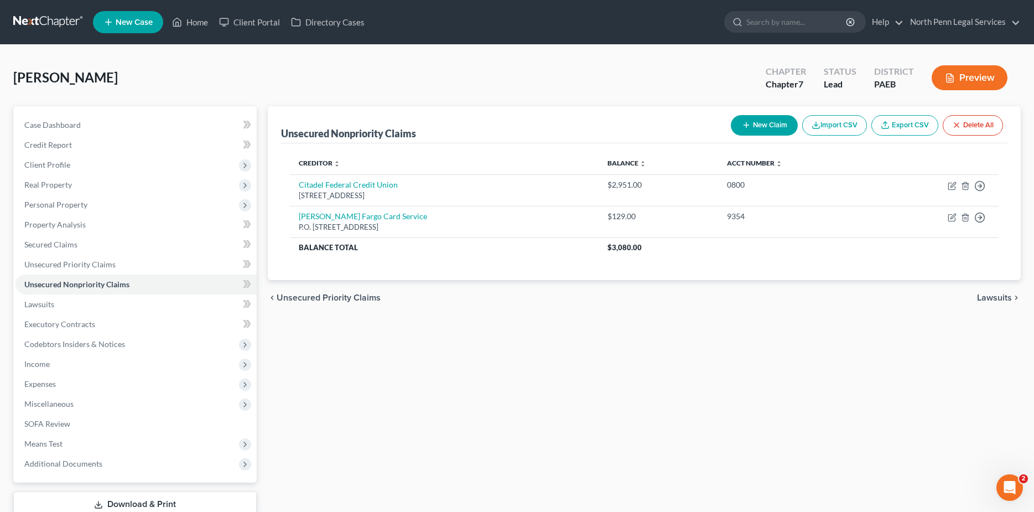
click at [769, 124] on button "New Claim" at bounding box center [764, 125] width 67 height 20
select select "0"
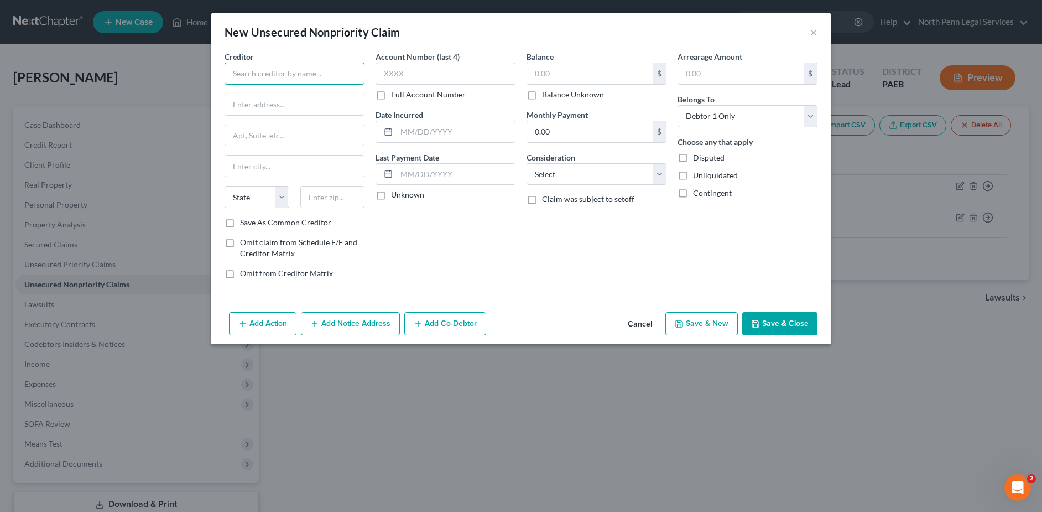
click at [239, 73] on input "text" at bounding box center [295, 73] width 140 height 22
type input "Capital One Bank USA NA"
click at [408, 78] on input "text" at bounding box center [446, 73] width 140 height 22
type input "6538"
click at [572, 74] on input "text" at bounding box center [590, 73] width 126 height 21
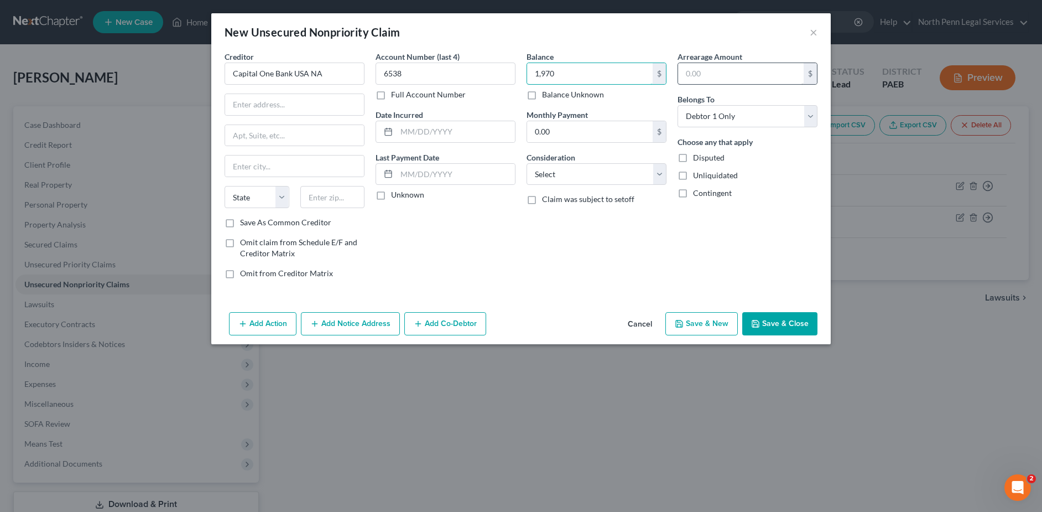
type input "1,970"
click at [681, 76] on input "text" at bounding box center [741, 73] width 126 height 21
drag, startPoint x: 338, startPoint y: 103, endPoint x: 329, endPoint y: 103, distance: 10.0
click at [338, 103] on input "text" at bounding box center [294, 104] width 139 height 21
type input "P.O. Box 31293"
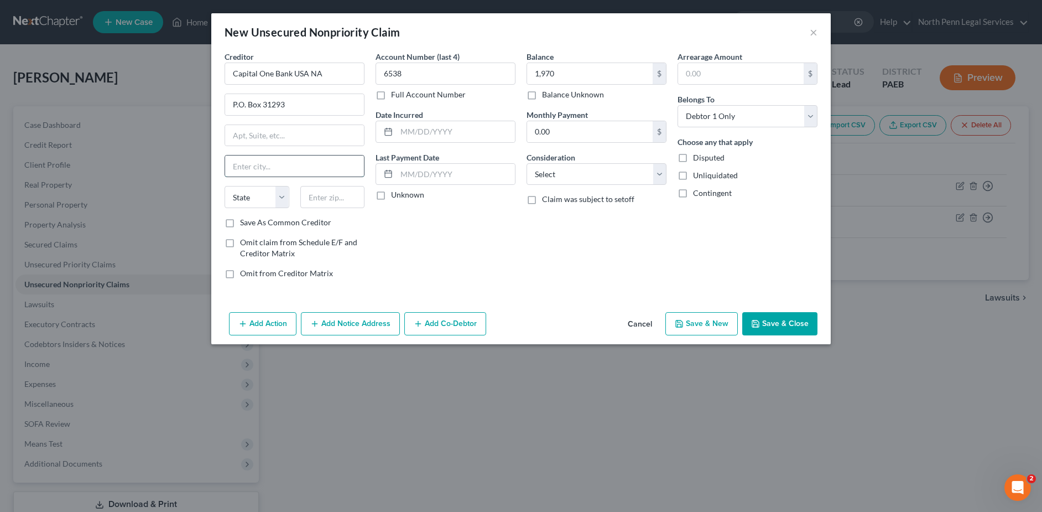
click at [282, 169] on input "text" at bounding box center [294, 165] width 139 height 21
type input "Salt Lake City"
select select "46"
type input "84131"
drag, startPoint x: 400, startPoint y: 129, endPoint x: 800, endPoint y: 258, distance: 419.9
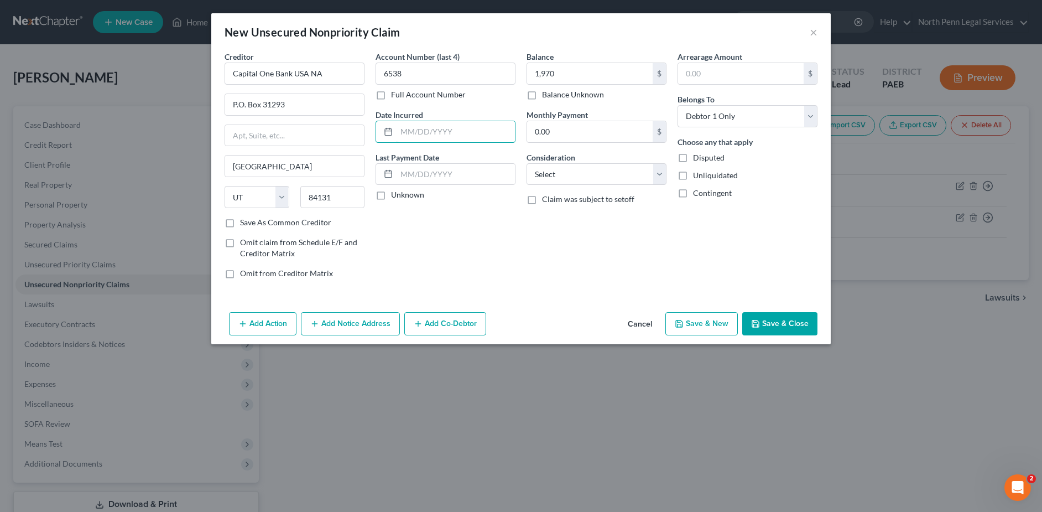
click at [400, 129] on input "text" at bounding box center [456, 131] width 118 height 21
type input "07/21/2025"
click at [424, 171] on input "text" at bounding box center [456, 174] width 118 height 21
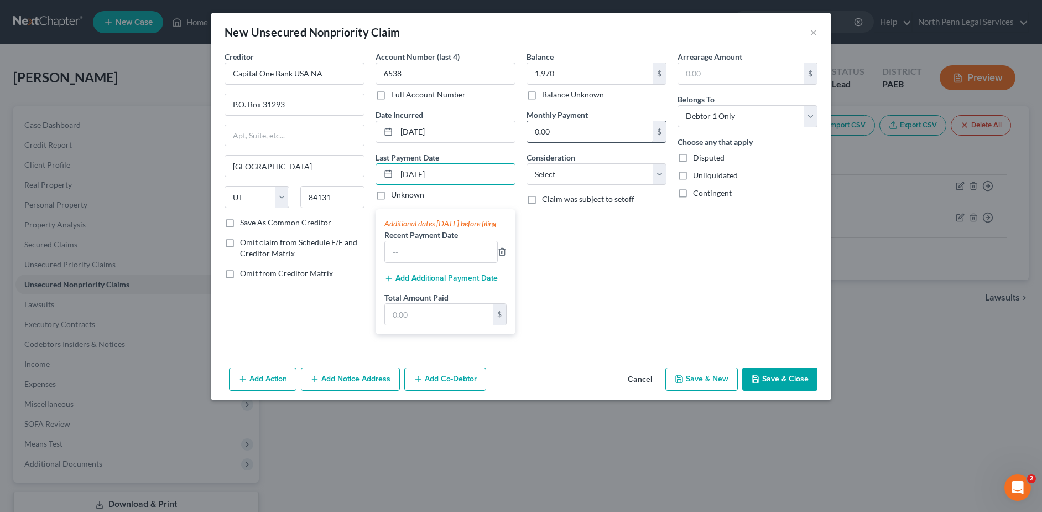
type input "07/15/2025"
drag, startPoint x: 550, startPoint y: 124, endPoint x: 548, endPoint y: 138, distance: 14.5
click at [550, 123] on input "0.00" at bounding box center [590, 131] width 126 height 21
type input "25"
click at [692, 248] on div "Arrearage Amount $ Belongs To * Select Debtor 1 Only Debtor 2 Only Debtor 1 And…" at bounding box center [747, 197] width 151 height 292
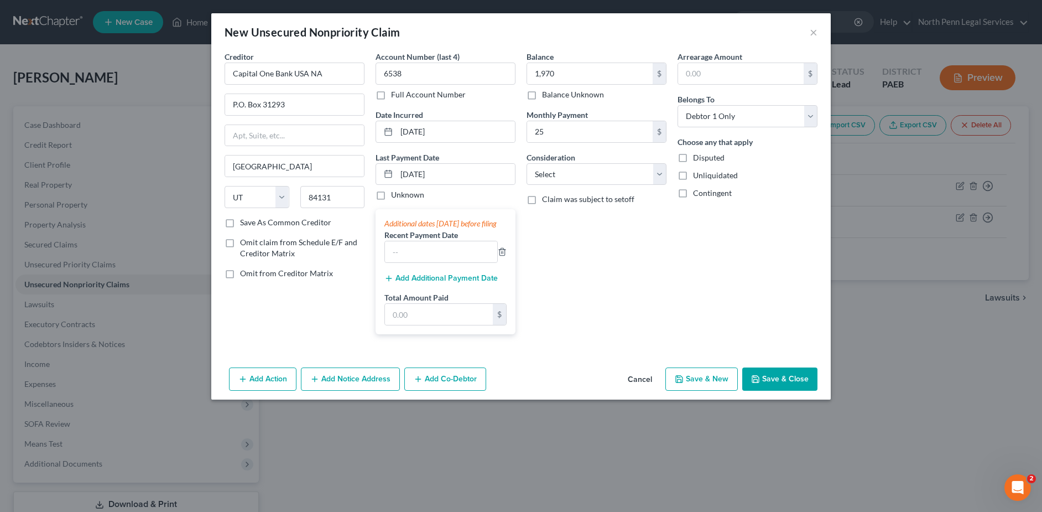
click at [787, 390] on button "Save & Close" at bounding box center [779, 378] width 75 height 23
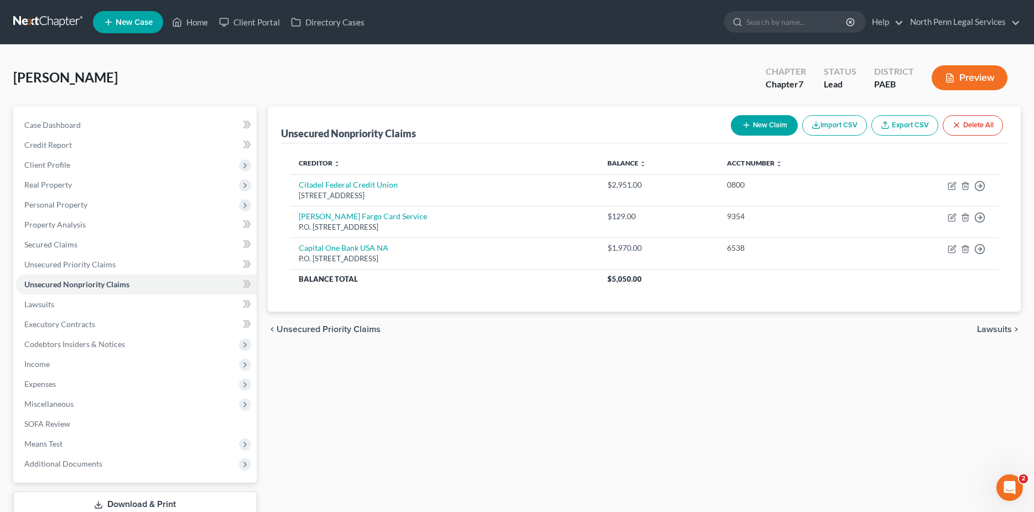
click at [775, 126] on button "New Claim" at bounding box center [764, 125] width 67 height 20
select select "0"
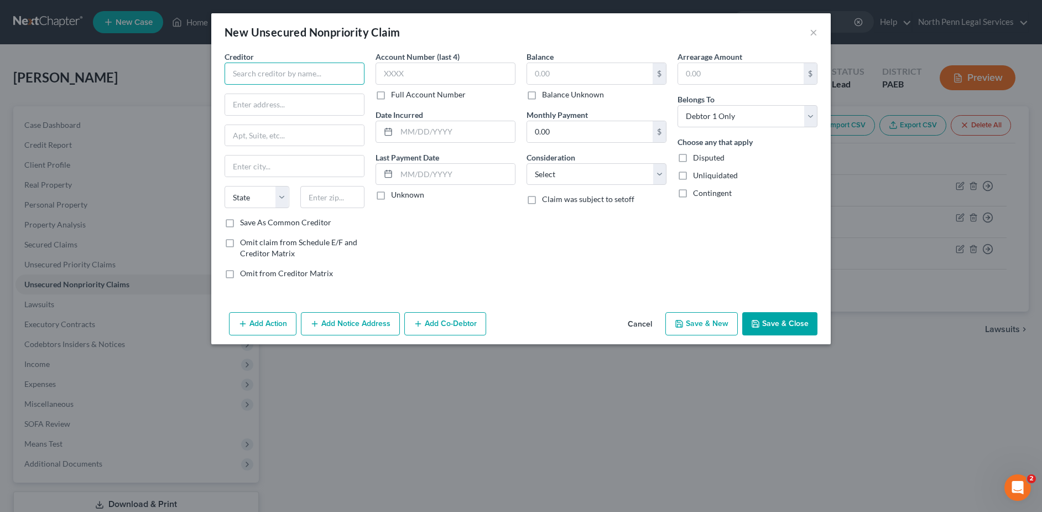
drag, startPoint x: 333, startPoint y: 75, endPoint x: 329, endPoint y: 70, distance: 6.3
click at [331, 75] on input "text" at bounding box center [295, 73] width 140 height 22
type input "Capital One Bank USA NA"
click at [388, 72] on input "text" at bounding box center [446, 73] width 140 height 22
type input "6938"
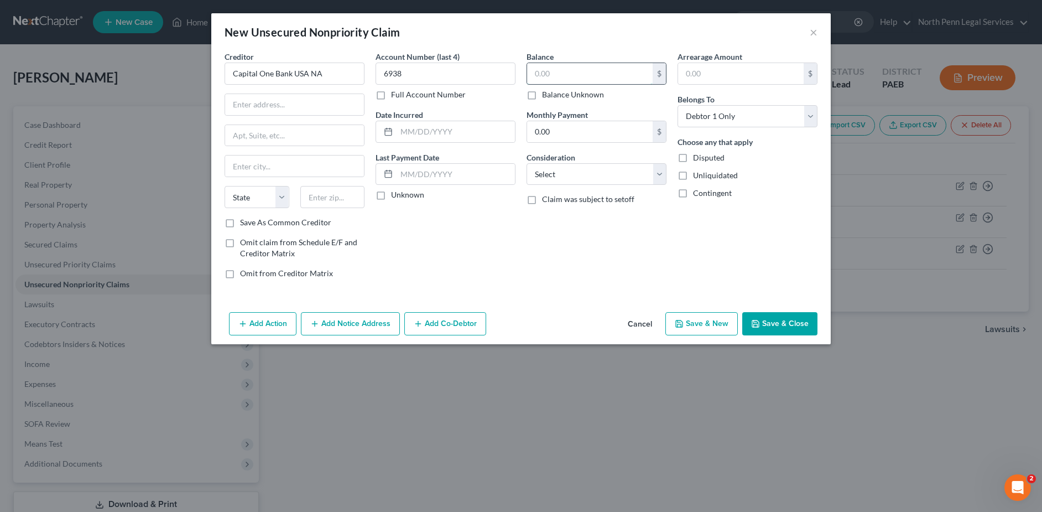
click at [531, 76] on input "text" at bounding box center [590, 73] width 126 height 21
type input "2,875"
click at [274, 104] on input "text" at bounding box center [294, 104] width 139 height 21
type input "P.O. Box 31293"
click at [256, 165] on input "text" at bounding box center [294, 165] width 139 height 21
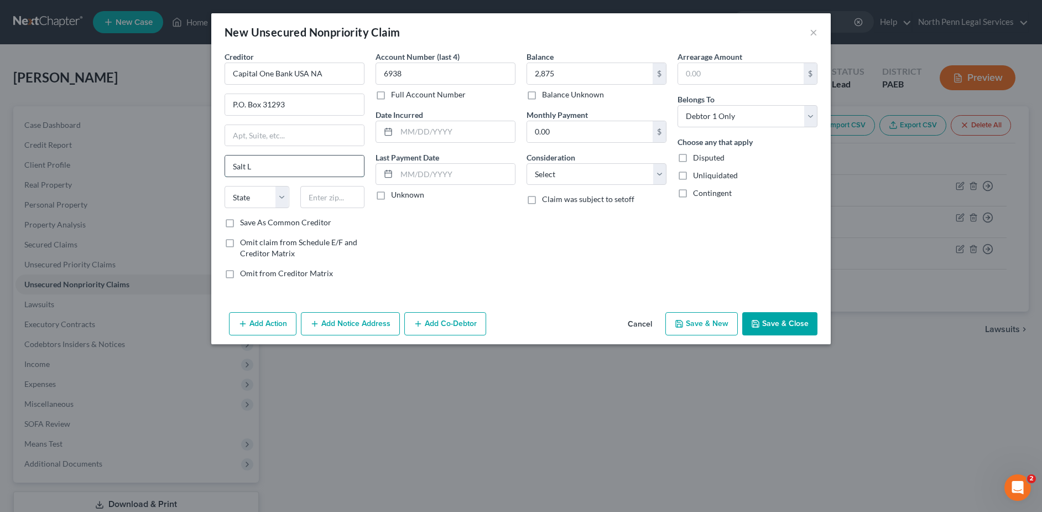
type input "Salt Lake City"
select select "46"
type input "84131"
drag, startPoint x: 399, startPoint y: 130, endPoint x: 762, endPoint y: 303, distance: 401.7
click at [399, 130] on input "text" at bounding box center [456, 131] width 118 height 21
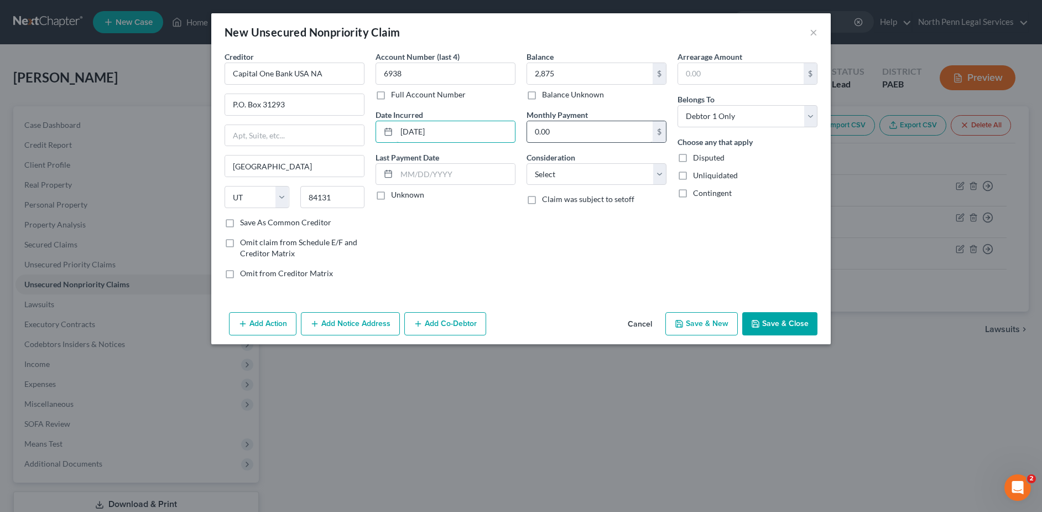
type input "07/21/2025"
click at [584, 127] on input "0.00" at bounding box center [590, 131] width 126 height 21
type input "25"
click at [403, 174] on input "text" at bounding box center [456, 174] width 118 height 21
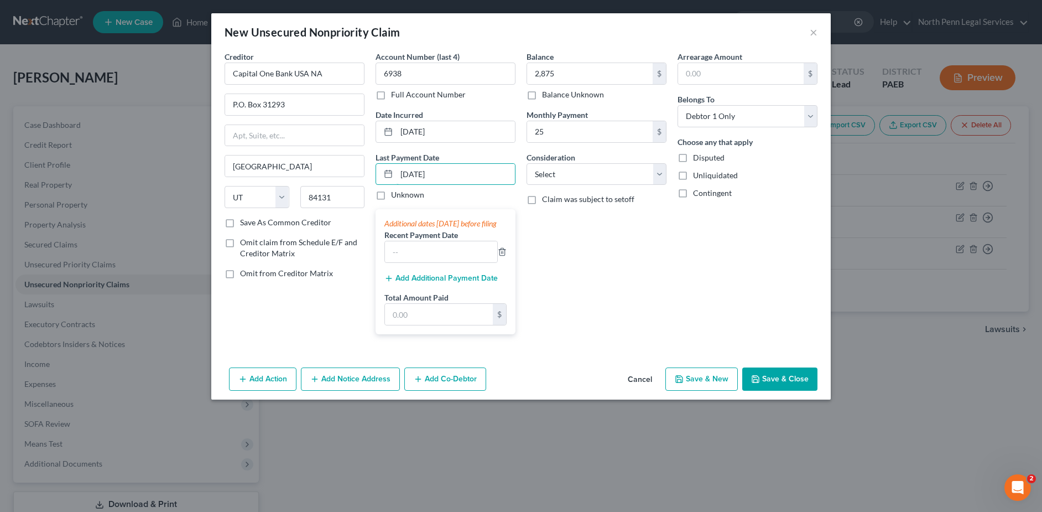
type input "07/21/2025"
click at [766, 389] on button "Save & Close" at bounding box center [779, 378] width 75 height 23
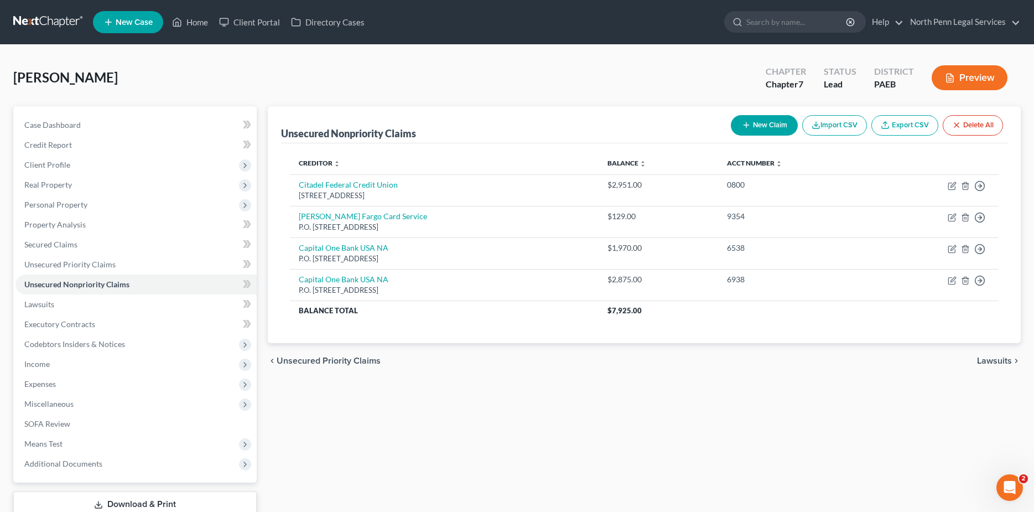
click at [753, 120] on button "New Claim" at bounding box center [764, 125] width 67 height 20
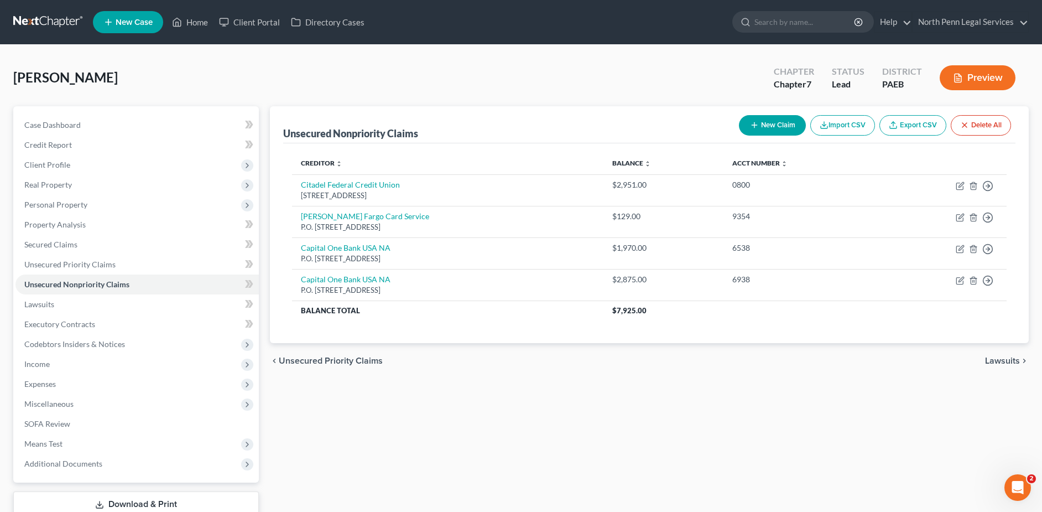
select select "0"
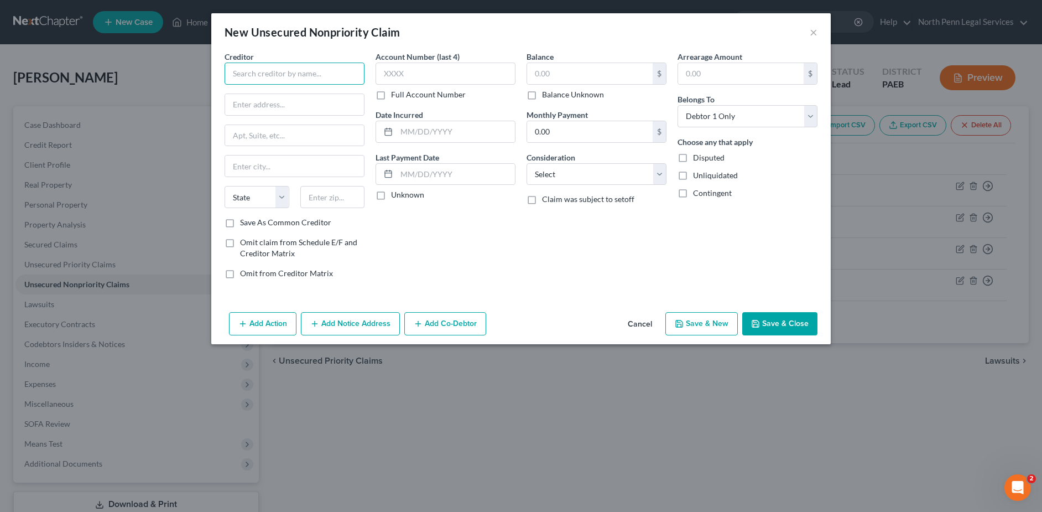
click at [336, 75] on input "text" at bounding box center [295, 73] width 140 height 22
type input "Barclays Bank Delaware"
drag, startPoint x: 415, startPoint y: 68, endPoint x: 411, endPoint y: 72, distance: 5.9
click at [414, 70] on input "text" at bounding box center [446, 73] width 140 height 22
type input "8436"
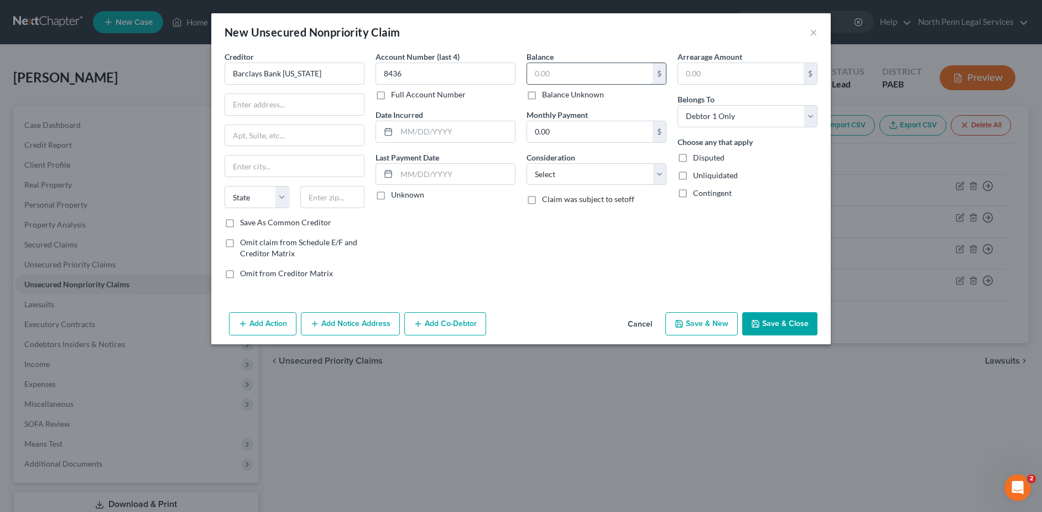
click at [550, 72] on input "text" at bounding box center [590, 73] width 126 height 21
type input "3,235"
click at [238, 138] on input "text" at bounding box center [294, 135] width 139 height 21
click at [236, 110] on input "text" at bounding box center [294, 104] width 139 height 21
click at [237, 103] on input "text" at bounding box center [294, 104] width 139 height 21
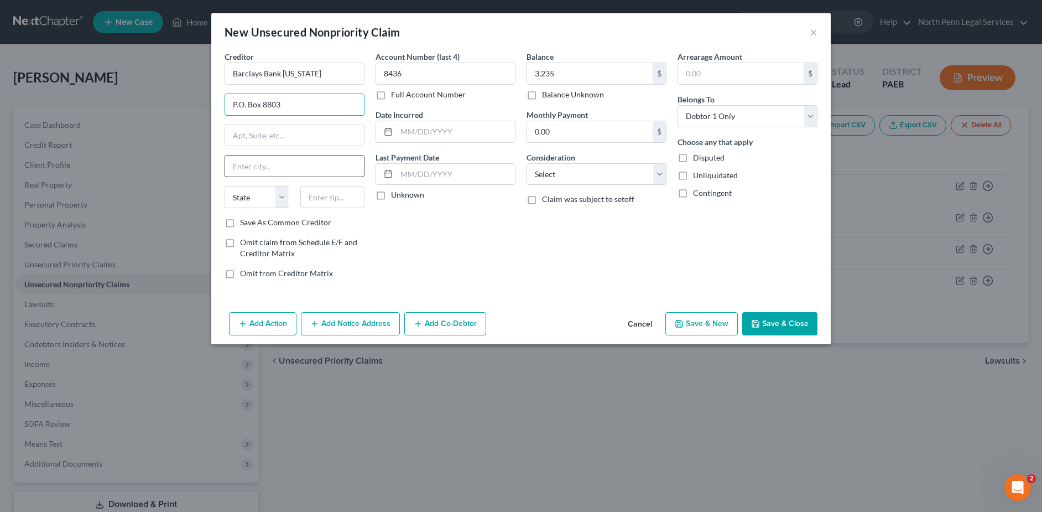
type input "P.O. Box 8803"
click at [260, 173] on input "text" at bounding box center [294, 165] width 139 height 21
type input "Wilmington"
select select "7"
type input "19899"
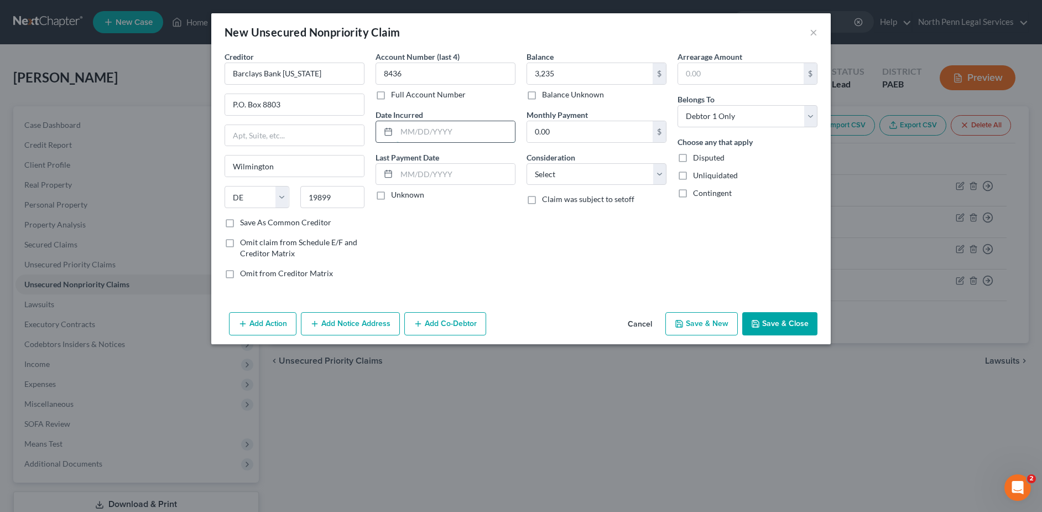
click at [411, 131] on input "text" at bounding box center [456, 131] width 118 height 21
type input "07/18/2025"
click at [431, 179] on input "text" at bounding box center [456, 174] width 118 height 21
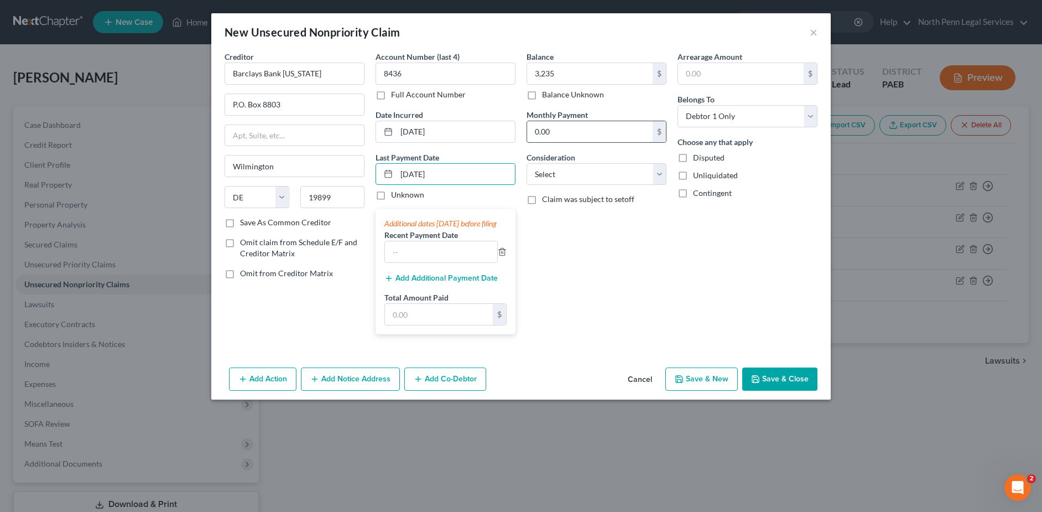
type input "07/14/2025"
click at [535, 134] on input "0.00" at bounding box center [590, 131] width 126 height 21
type input "40"
click at [634, 251] on div "Balance 3,235.00 $ Balance Unknown Balance Undetermined 3,235 $ Balance Unknown…" at bounding box center [596, 197] width 151 height 292
click at [759, 382] on icon "button" at bounding box center [755, 379] width 7 height 7
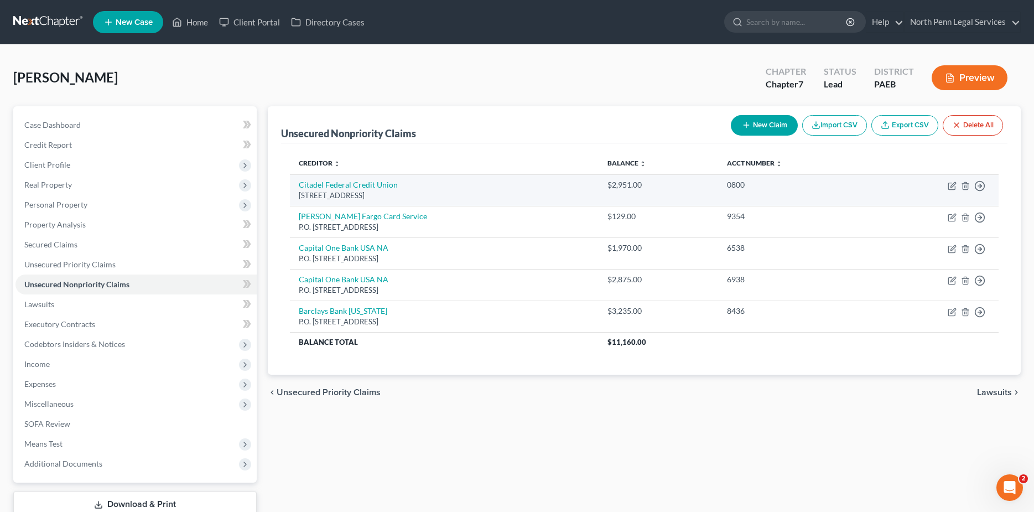
drag, startPoint x: 64, startPoint y: 96, endPoint x: 503, endPoint y: 180, distance: 447.7
click at [64, 96] on div "Giraldo, Christine Upgraded Chapter Chapter 7 Status Lead District PAEB Preview" at bounding box center [516, 82] width 1007 height 48
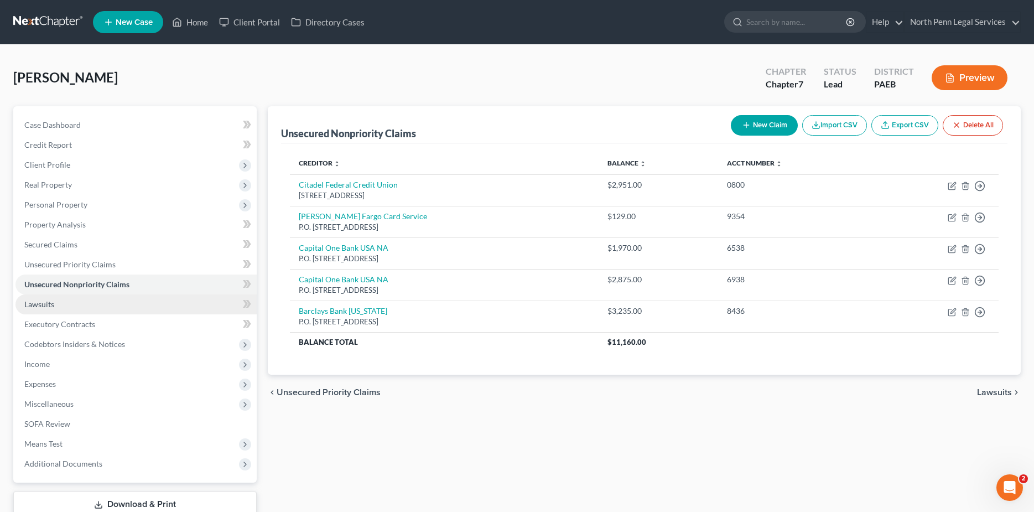
click at [61, 313] on link "Lawsuits" at bounding box center [135, 304] width 241 height 20
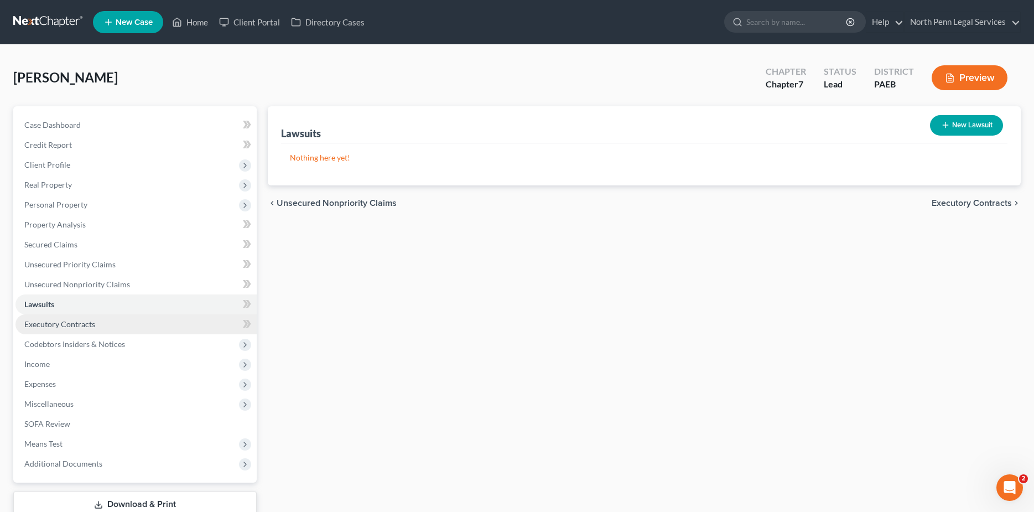
click at [77, 325] on span "Executory Contracts" at bounding box center [59, 323] width 71 height 9
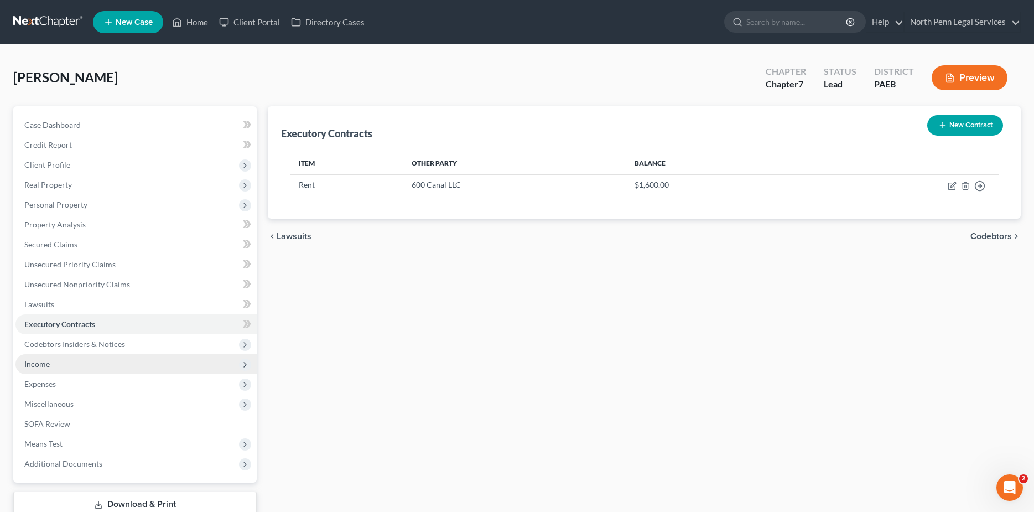
click at [48, 368] on span "Income" at bounding box center [135, 364] width 241 height 20
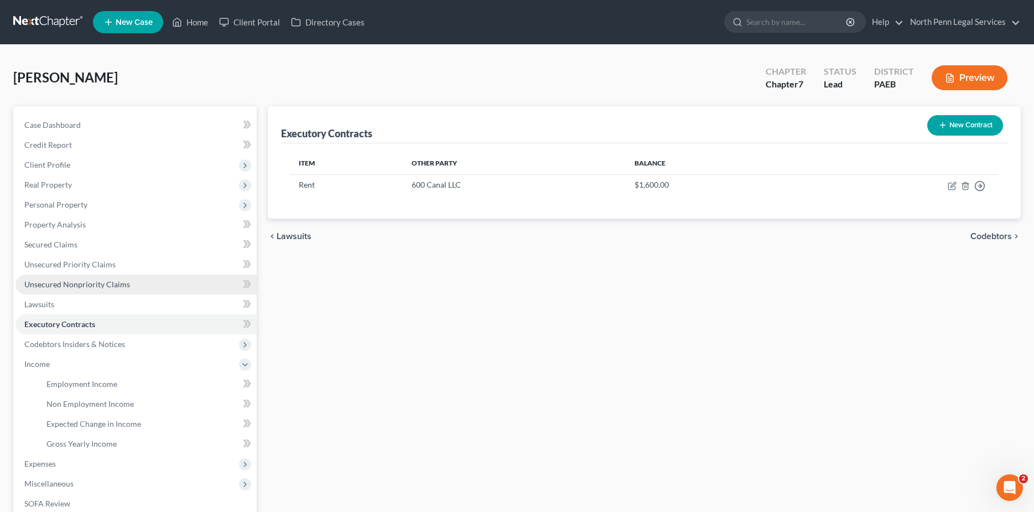
click at [88, 283] on span "Unsecured Nonpriority Claims" at bounding box center [77, 283] width 106 height 9
